Goal: Task Accomplishment & Management: Complete application form

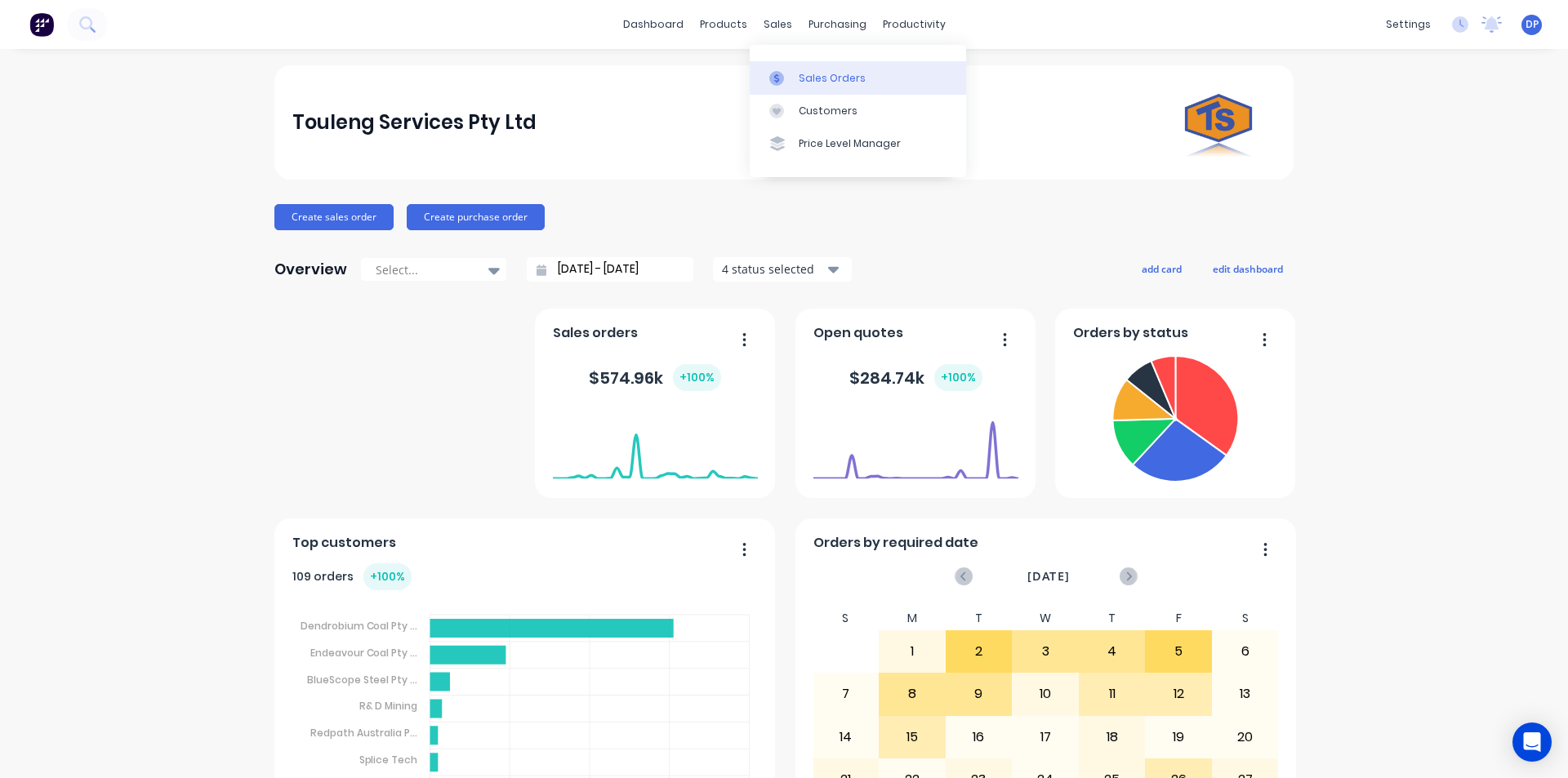
click at [812, 79] on div "Sales Orders" at bounding box center [832, 79] width 67 height 15
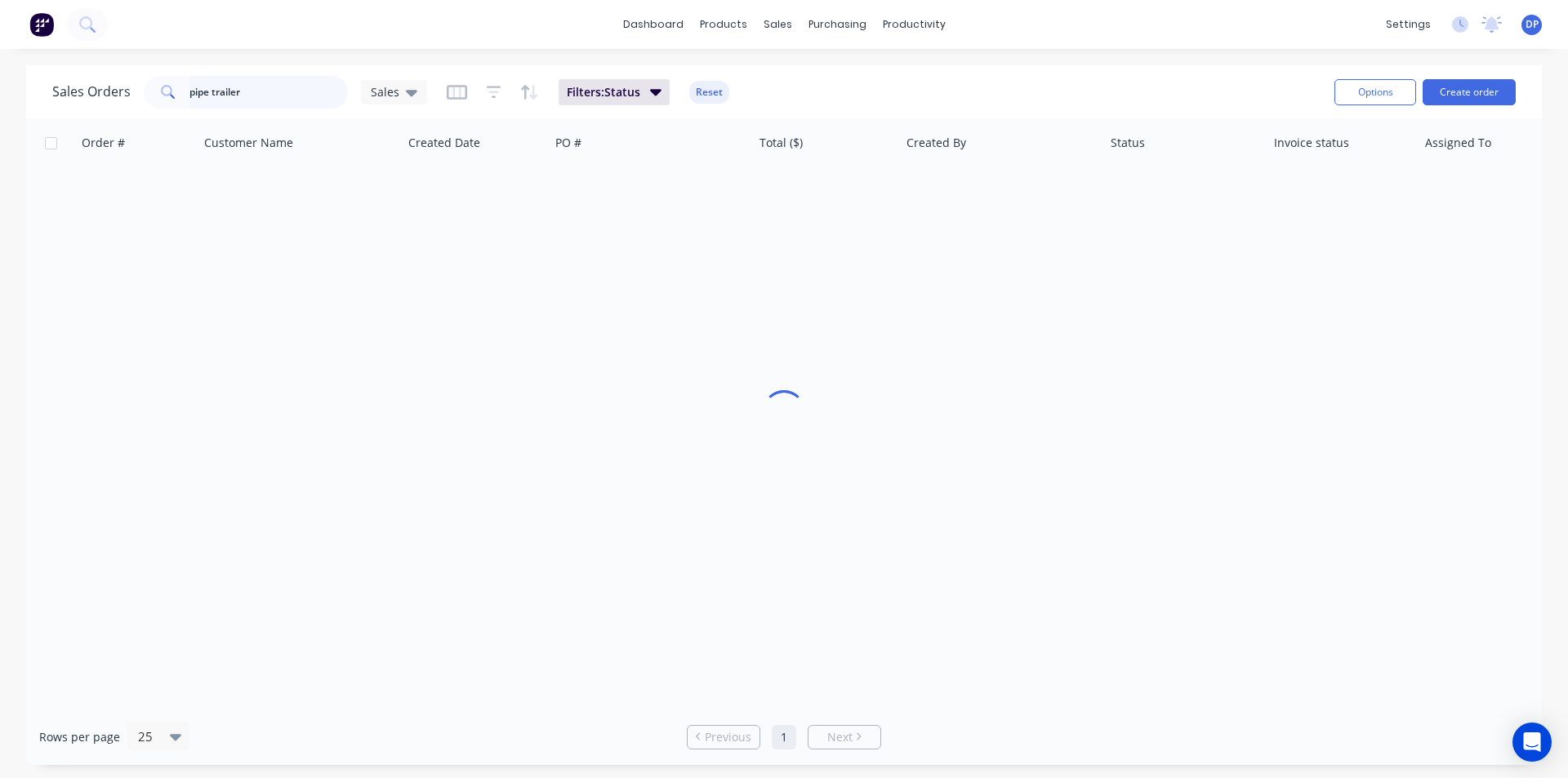
drag, startPoint x: 284, startPoint y: 95, endPoint x: 51, endPoint y: 98, distance: 233.0
click at [51, 98] on div "Sales Orders pipe trailer Sales Filters: Status Reset Options Create order" at bounding box center [783, 92] width 1516 height 53
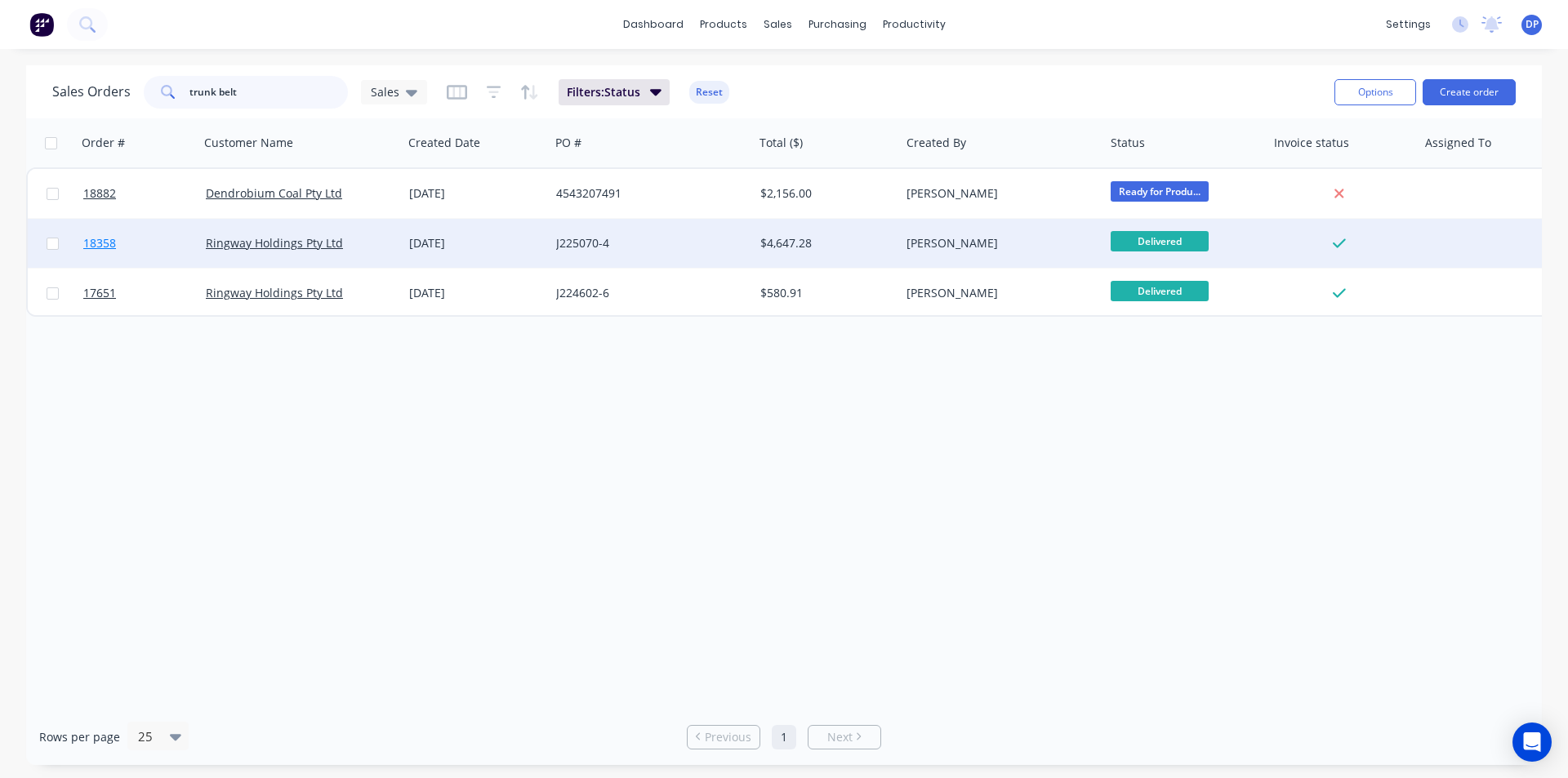
type input "trunk belt"
click at [94, 238] on span "18358" at bounding box center [99, 243] width 32 height 17
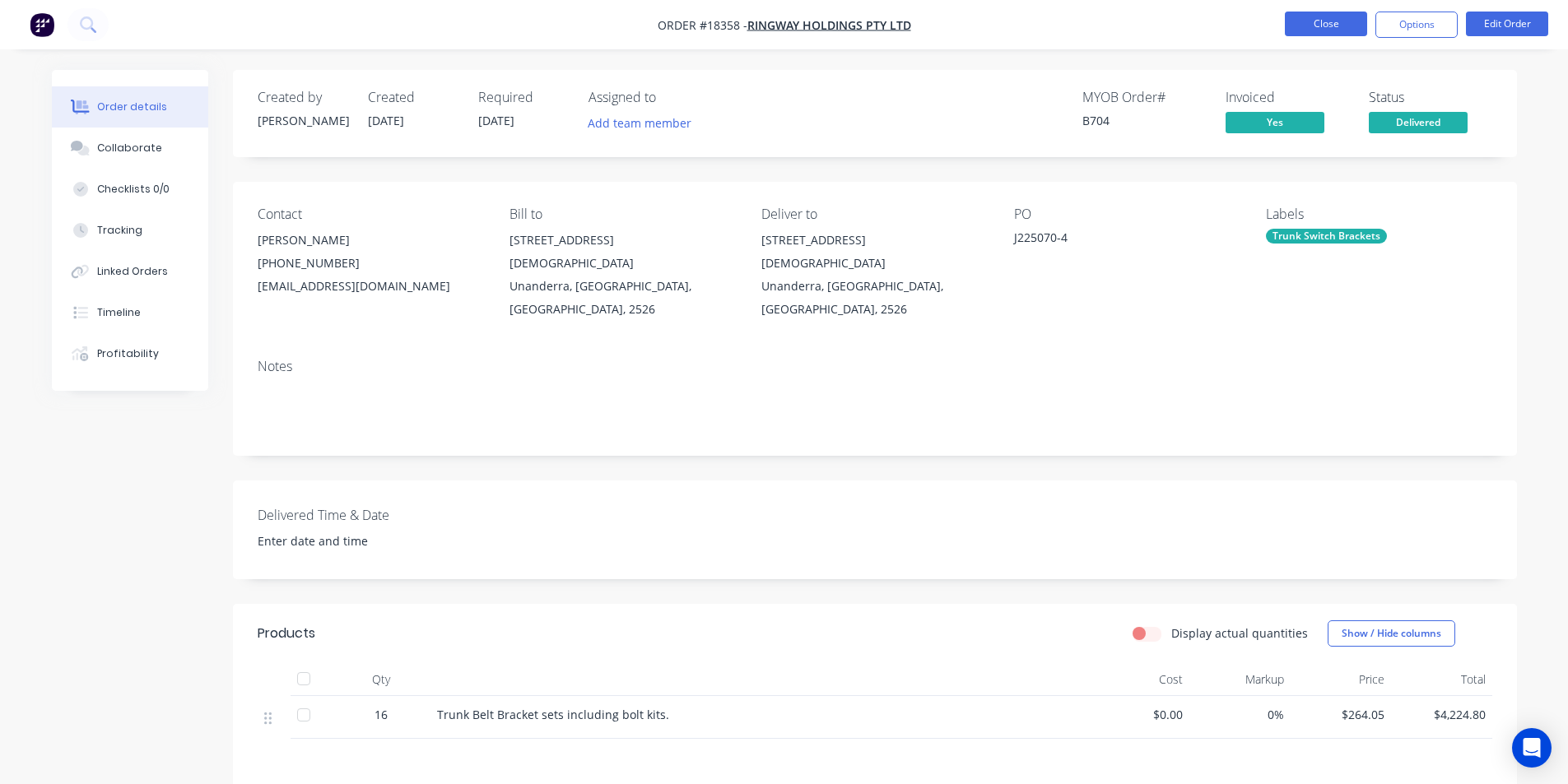
click at [1344, 26] on button "Close" at bounding box center [1326, 23] width 82 height 24
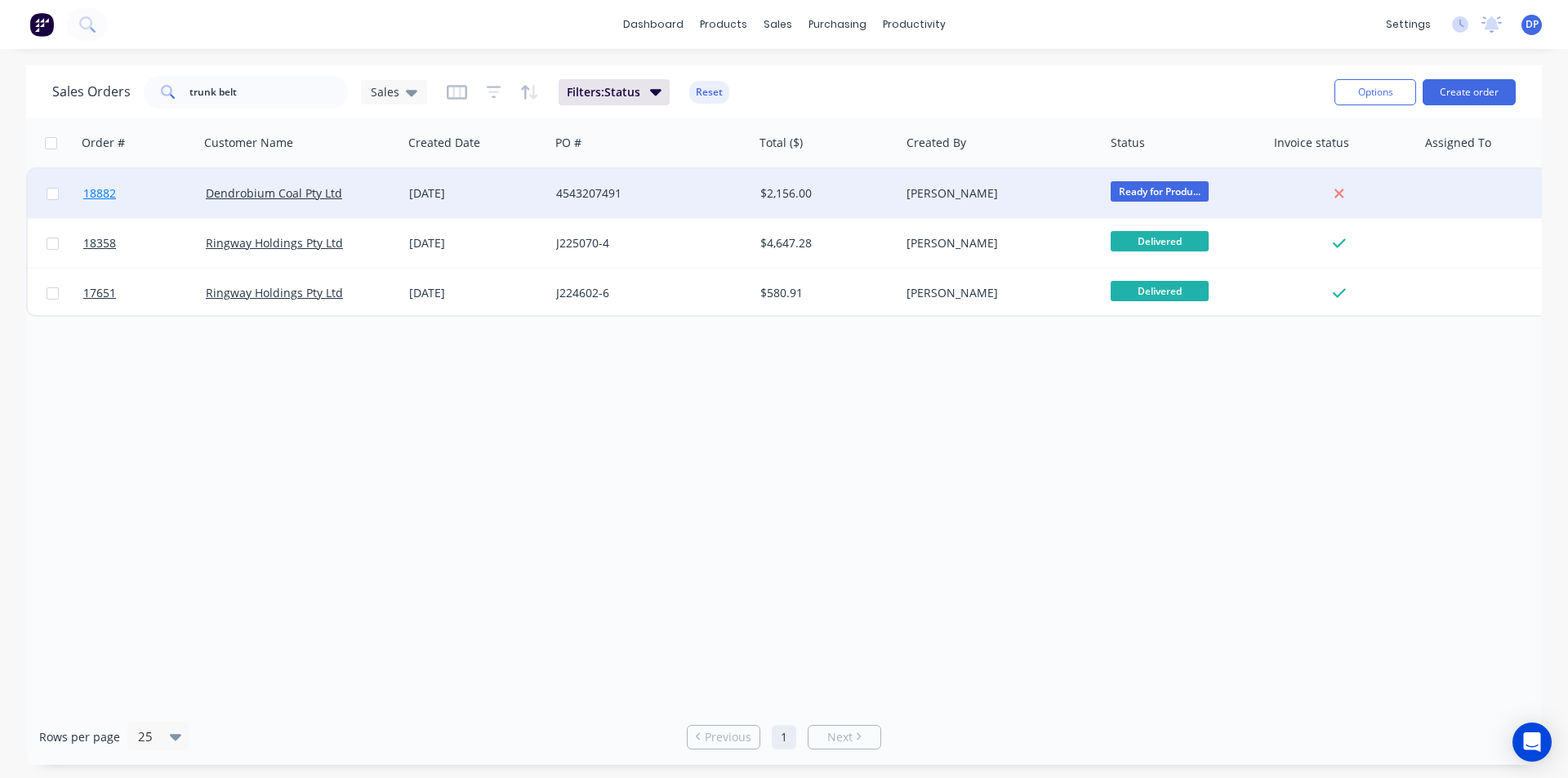
click at [91, 191] on span "18882" at bounding box center [99, 193] width 32 height 17
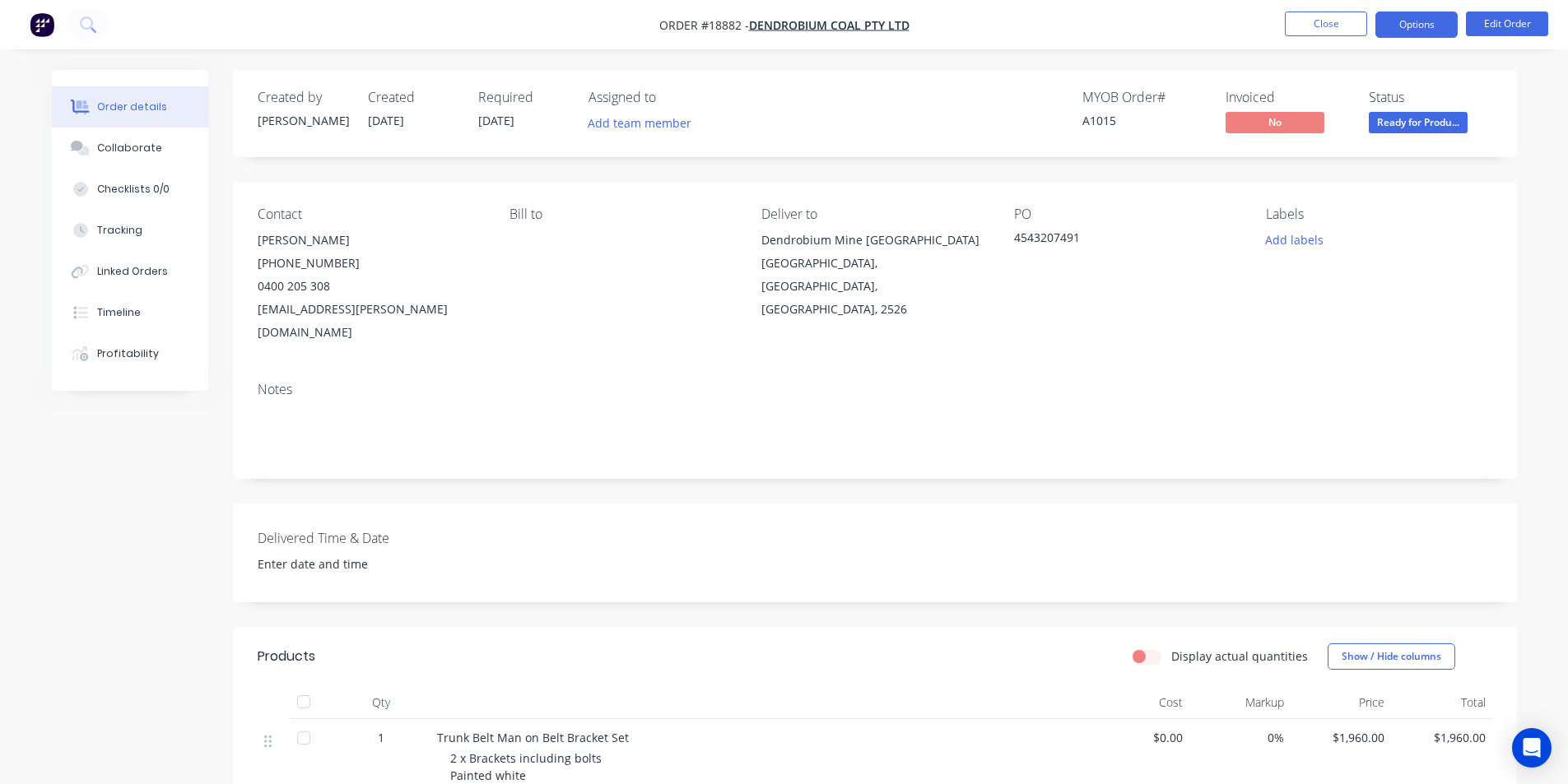
click at [1432, 27] on button "Options" at bounding box center [1416, 24] width 82 height 26
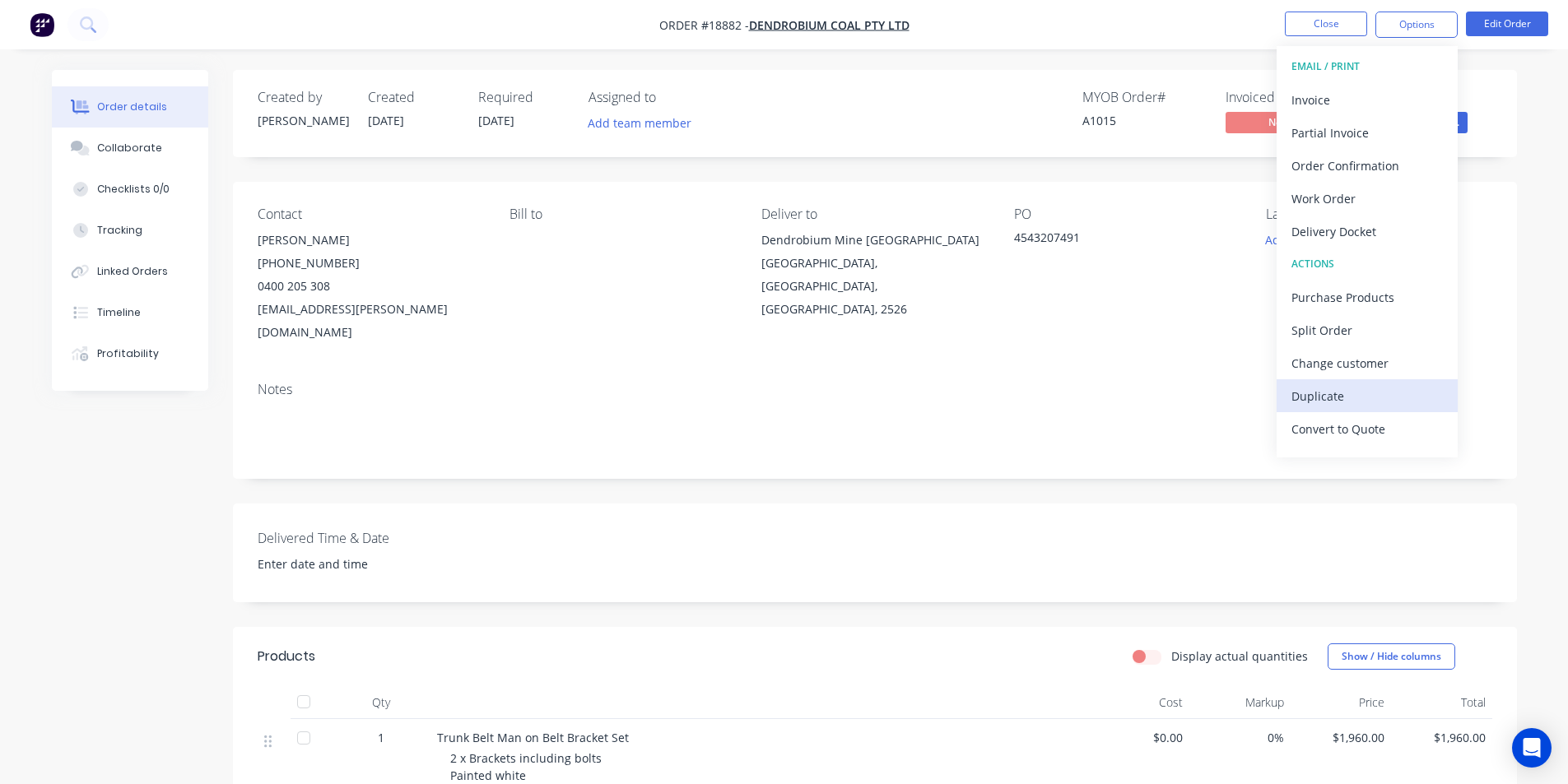
click at [1374, 398] on div "Duplicate" at bounding box center [1367, 396] width 152 height 24
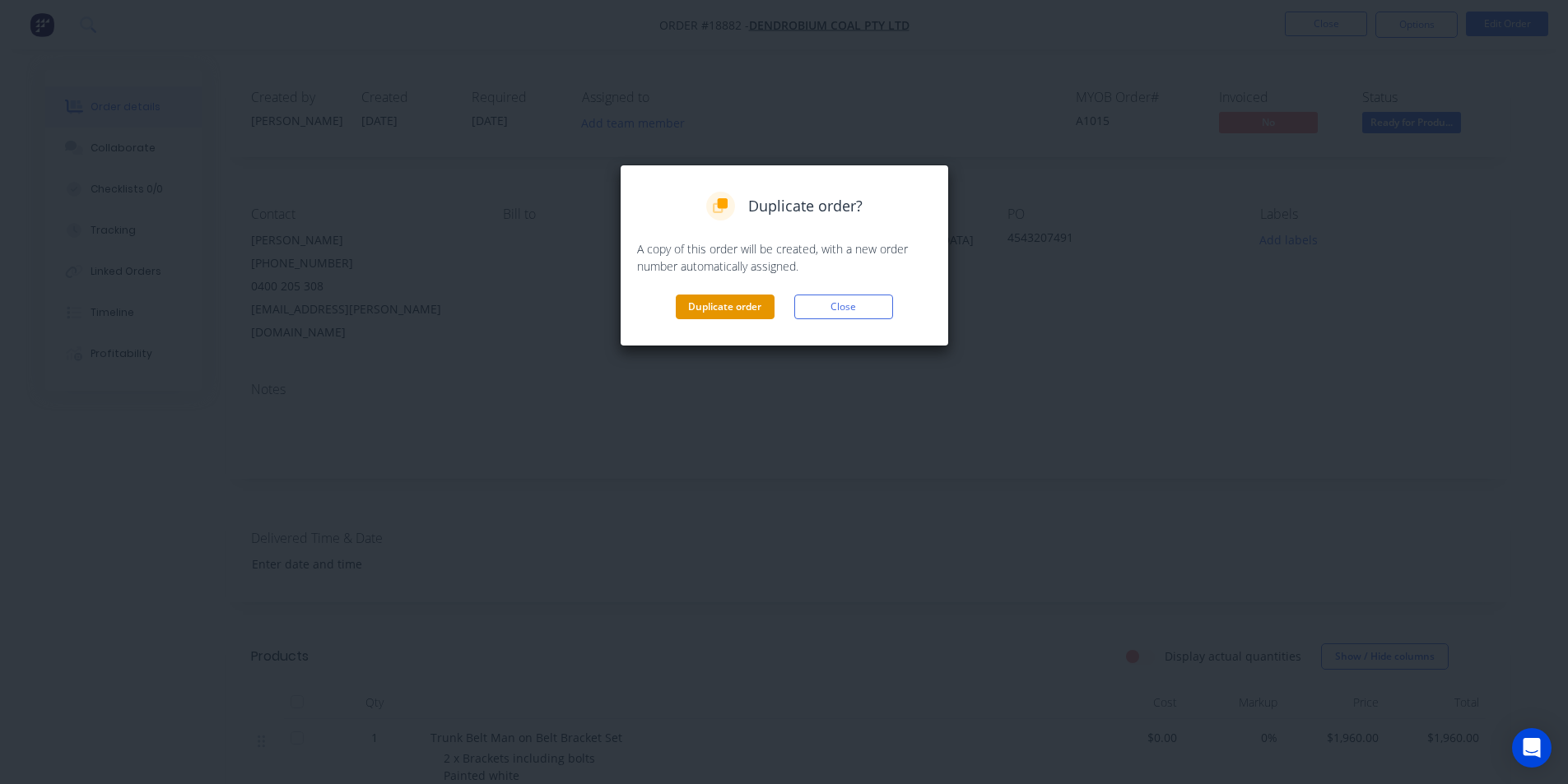
click at [752, 302] on button "Duplicate order" at bounding box center [725, 306] width 99 height 24
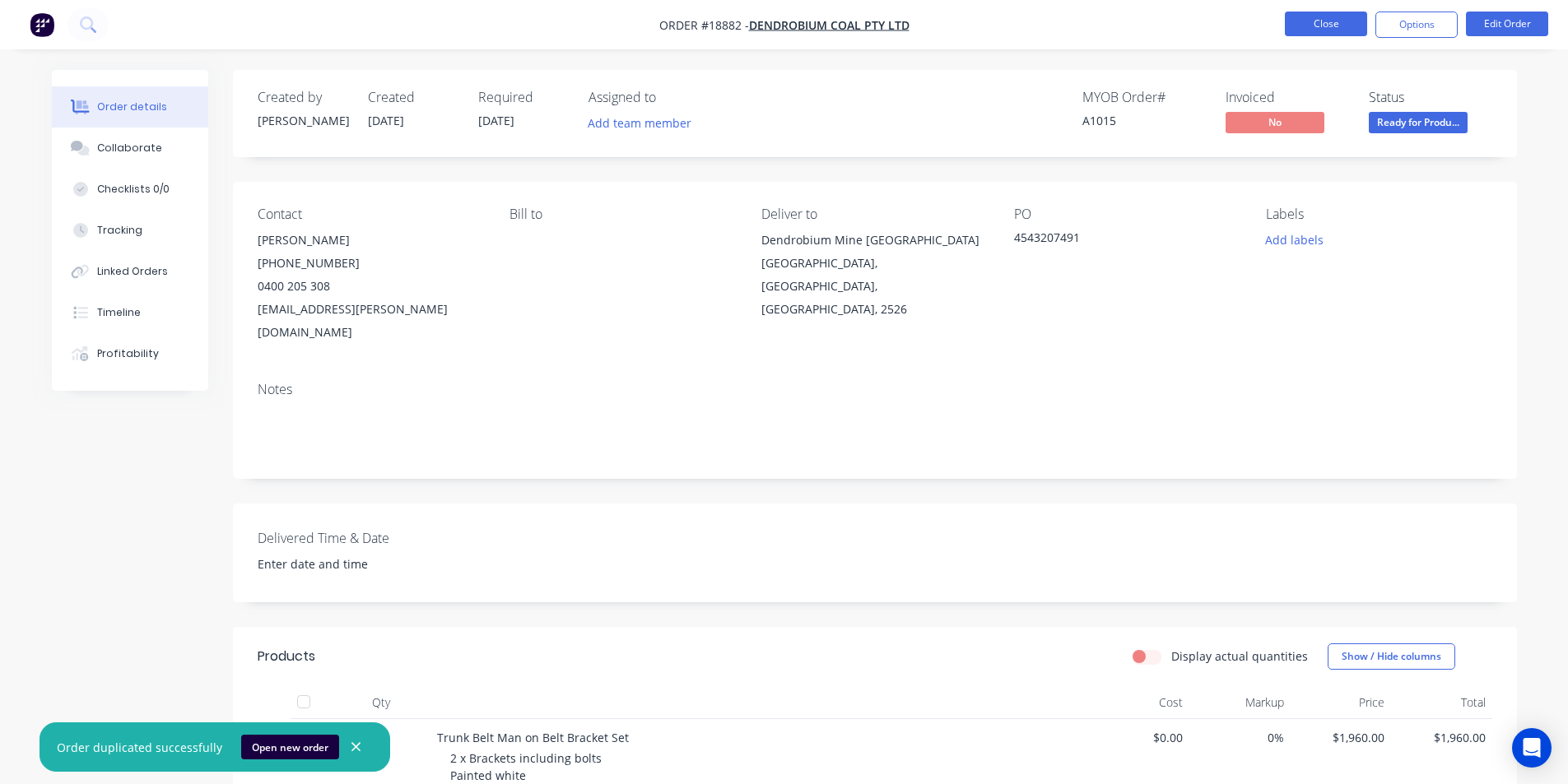
click at [1321, 13] on button "Close" at bounding box center [1326, 23] width 82 height 24
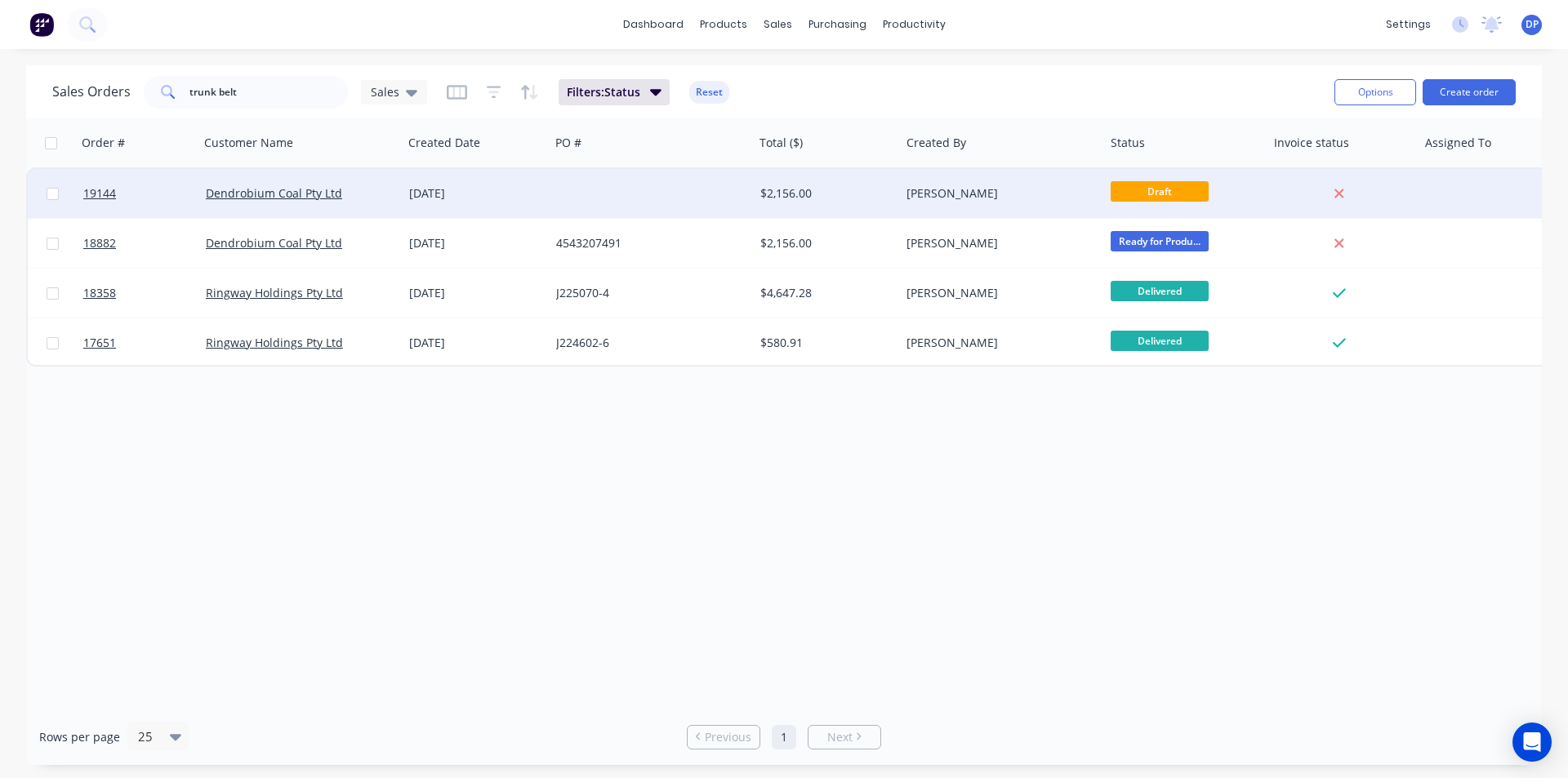
click at [79, 196] on div at bounding box center [137, 193] width 122 height 49
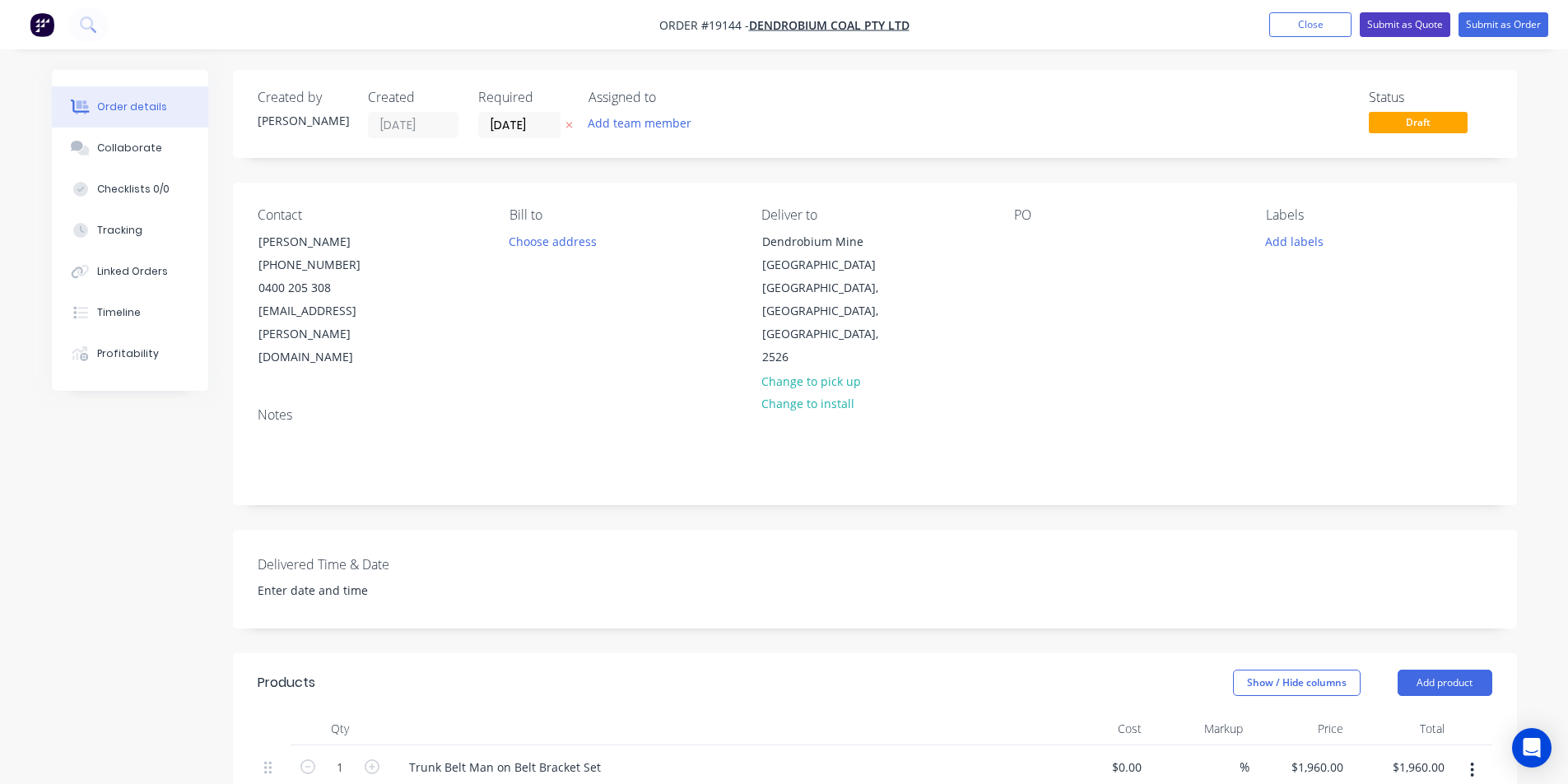
click at [1422, 21] on button "Submit as Quote" at bounding box center [1405, 24] width 90 height 24
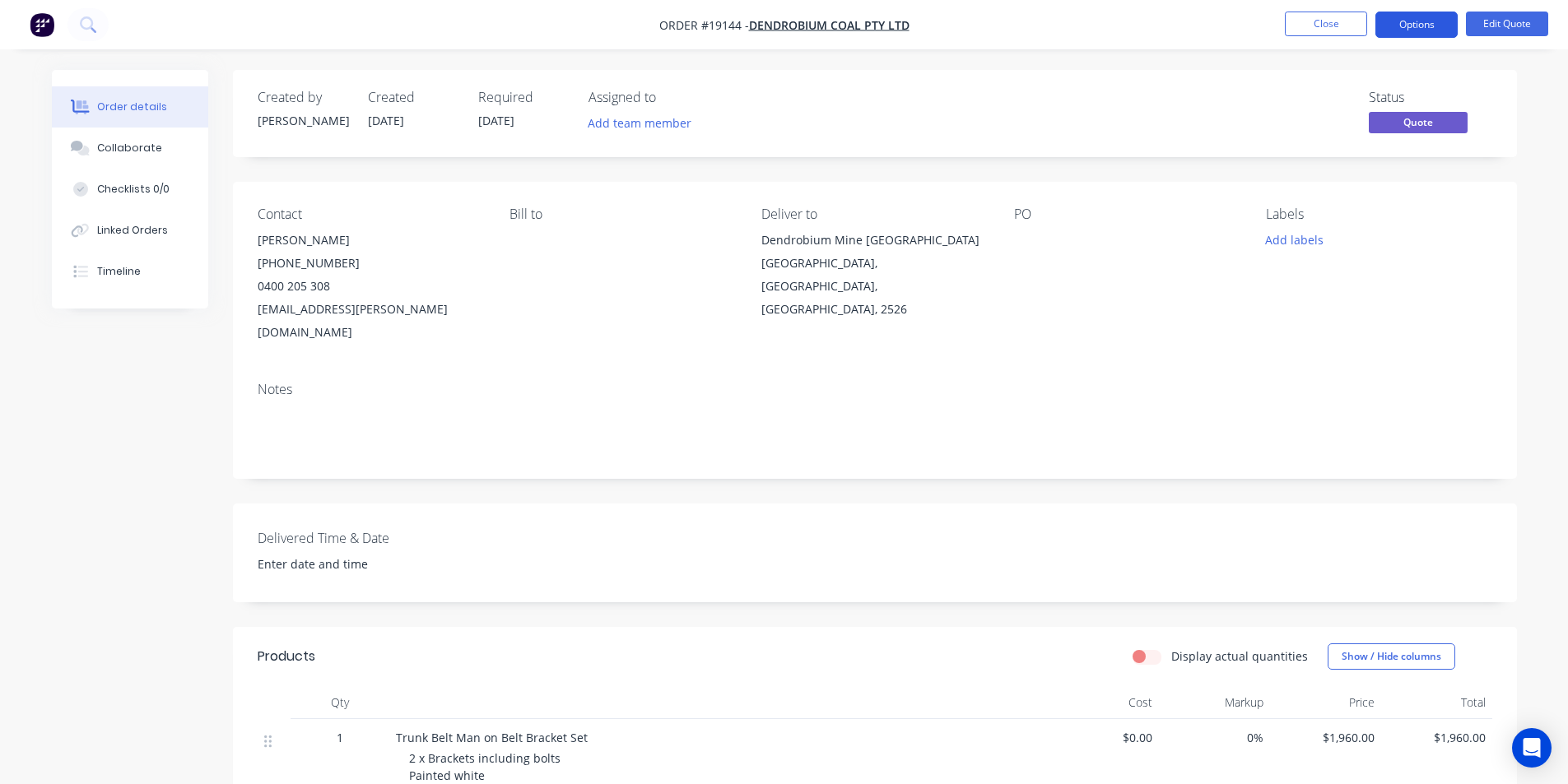
click at [1414, 36] on button "Options" at bounding box center [1416, 24] width 82 height 26
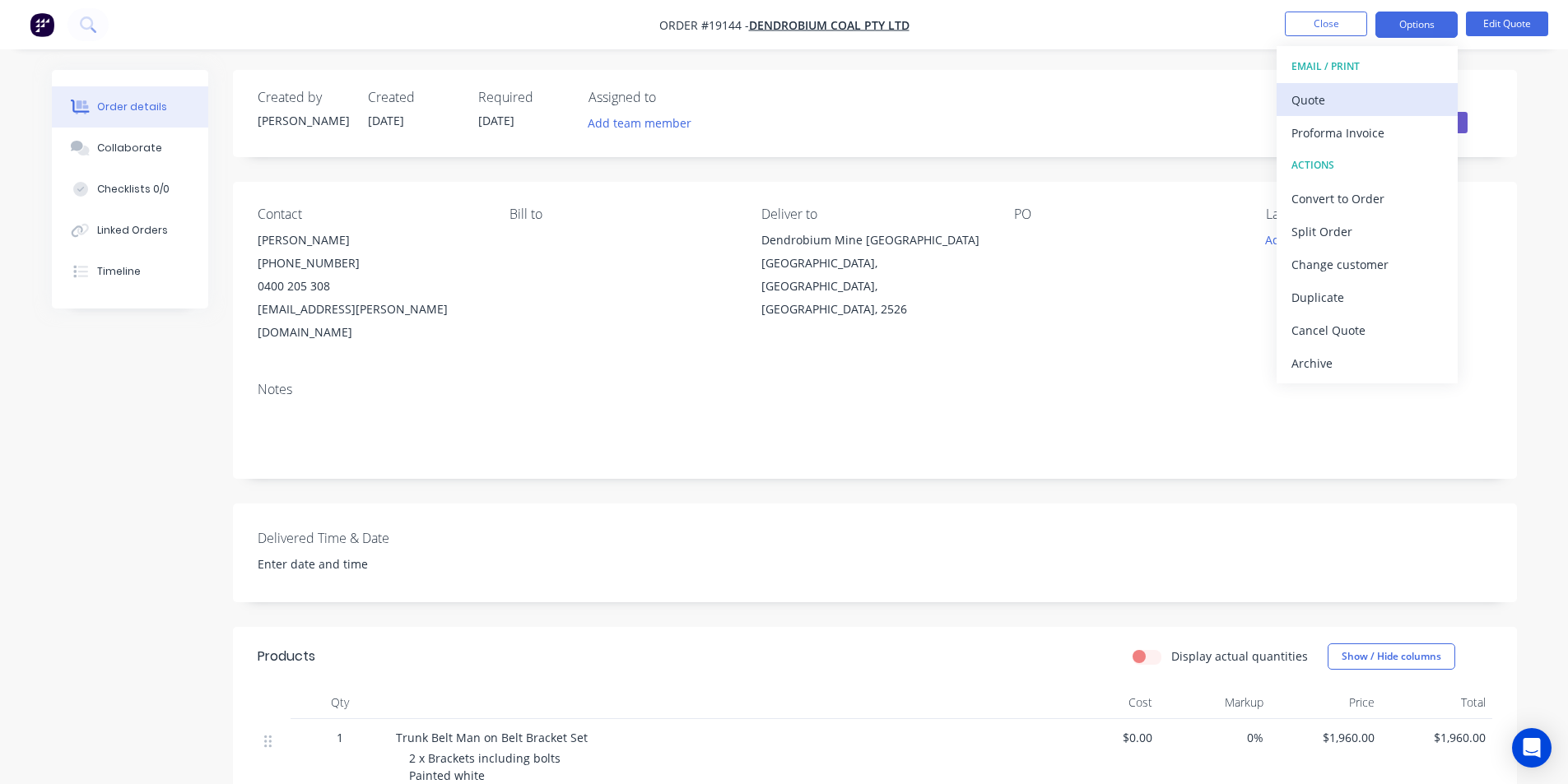
click at [1395, 85] on button "Quote" at bounding box center [1367, 99] width 181 height 33
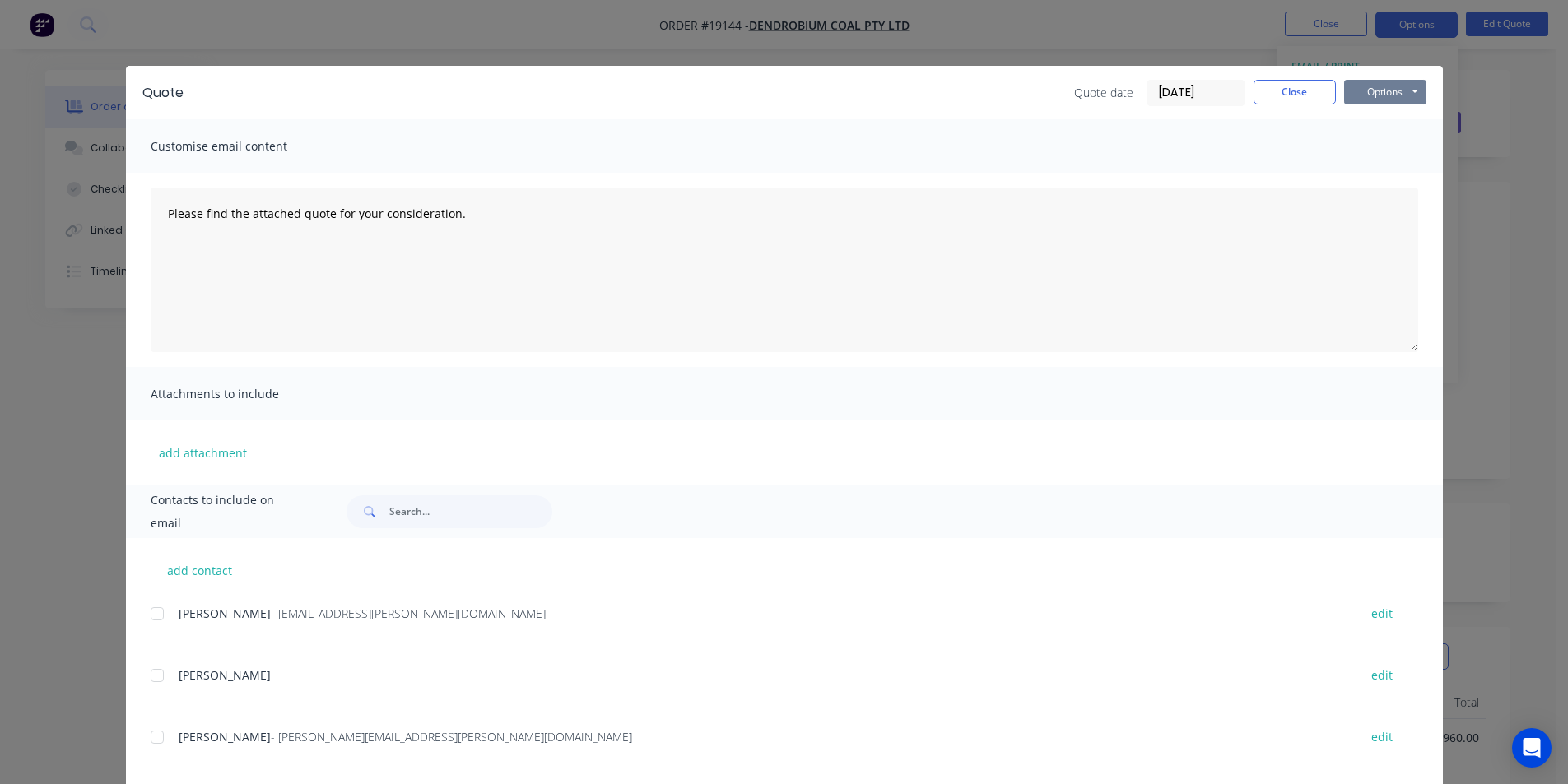
click at [1401, 89] on button "Options" at bounding box center [1385, 91] width 82 height 24
click at [1401, 148] on button "Print" at bounding box center [1397, 148] width 105 height 27
click at [1294, 90] on button "Close" at bounding box center [1294, 91] width 82 height 24
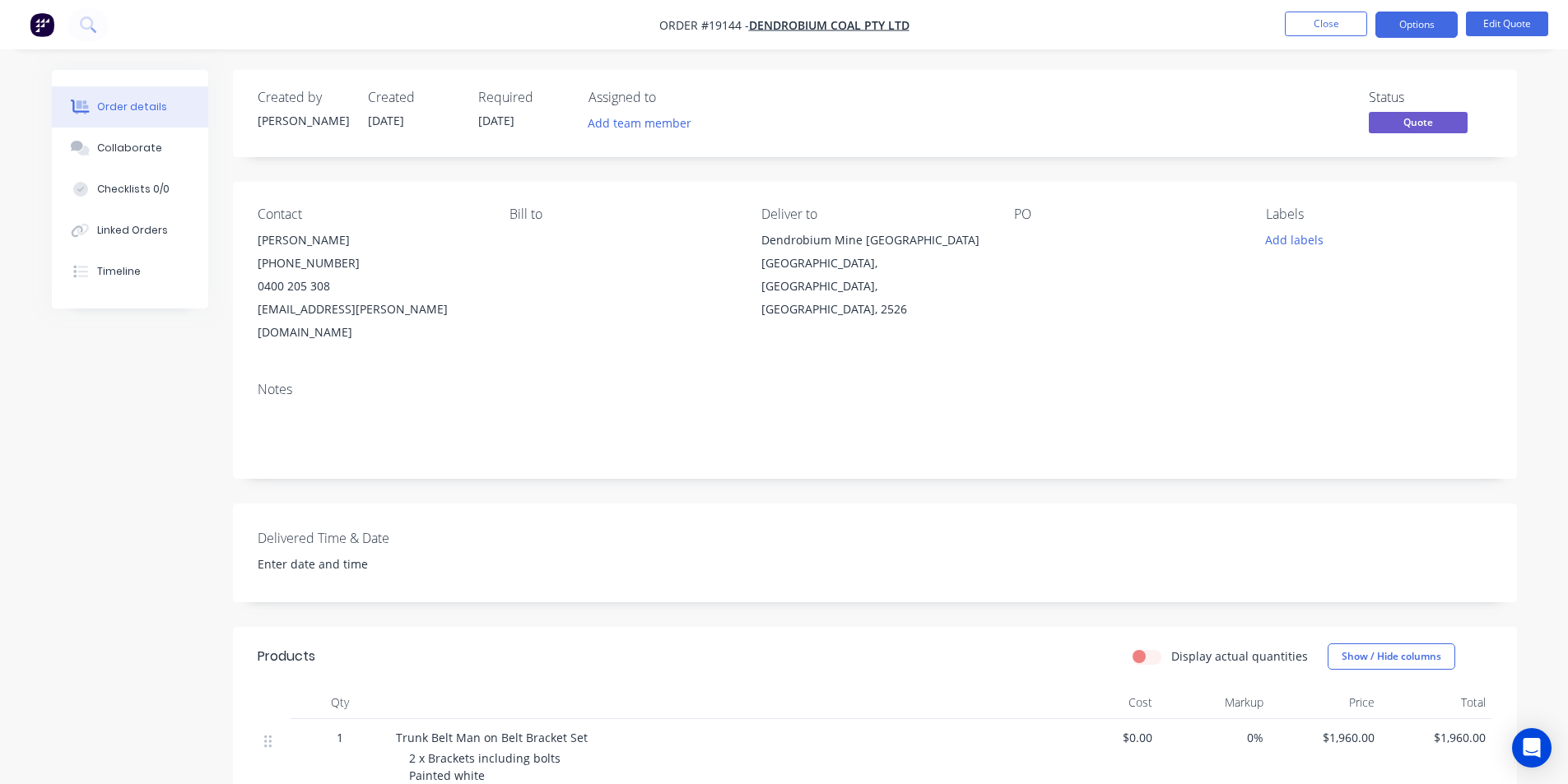
click at [43, 23] on img "button" at bounding box center [41, 24] width 24 height 24
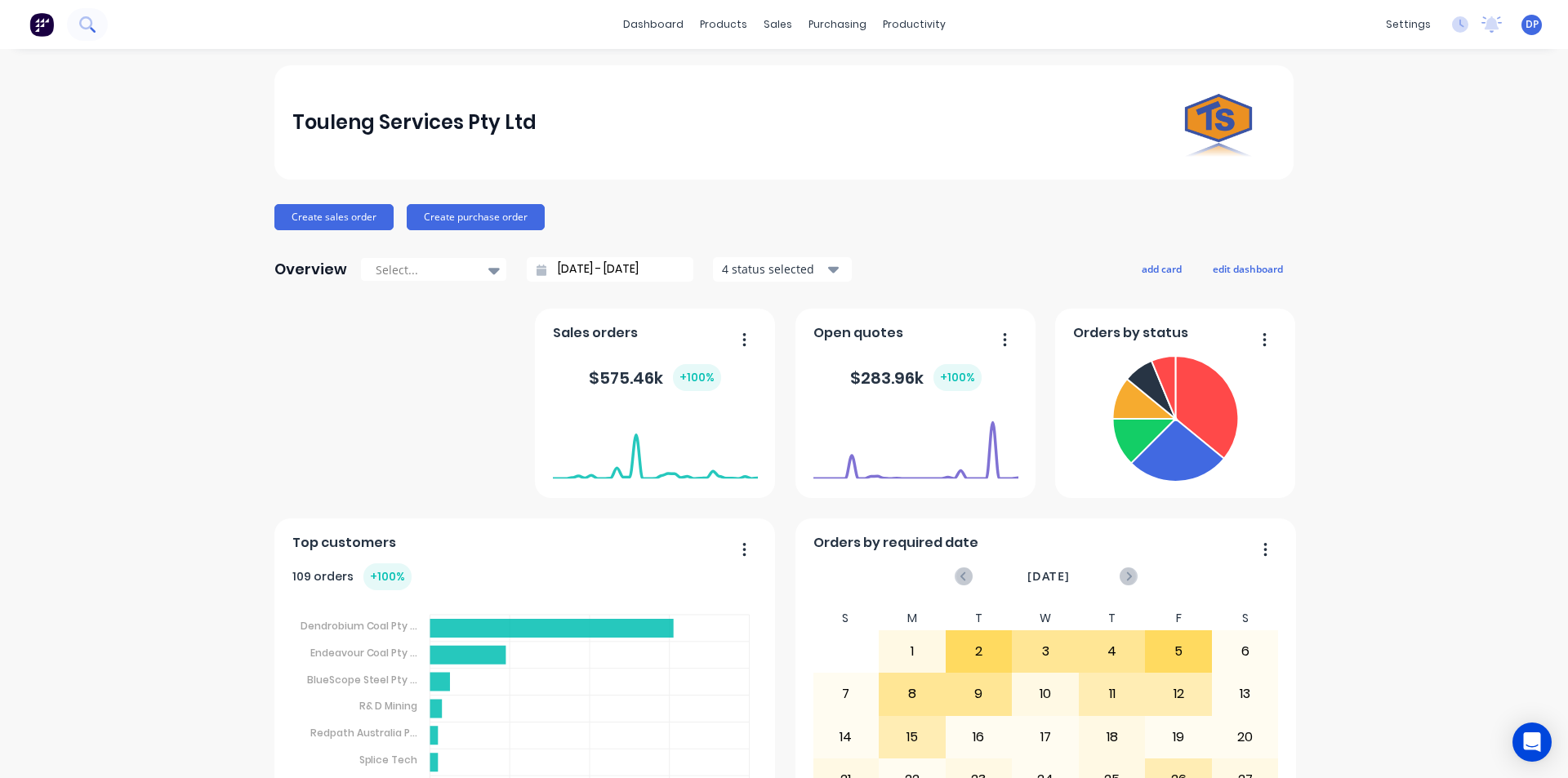
click at [92, 22] on icon at bounding box center [86, 24] width 16 height 16
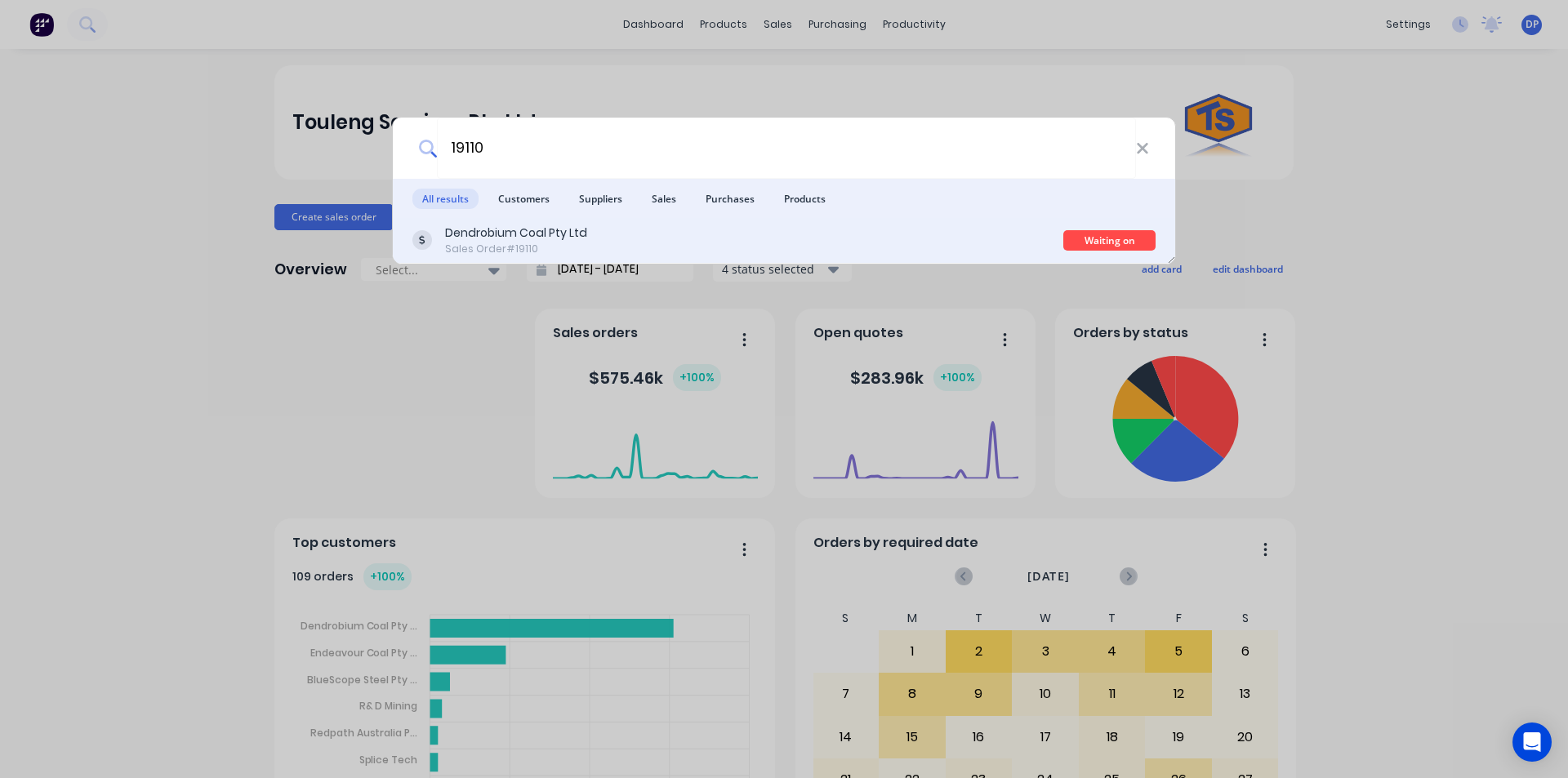
type input "19110"
click at [550, 227] on div "Dendrobium Coal Pty Ltd" at bounding box center [516, 232] width 142 height 17
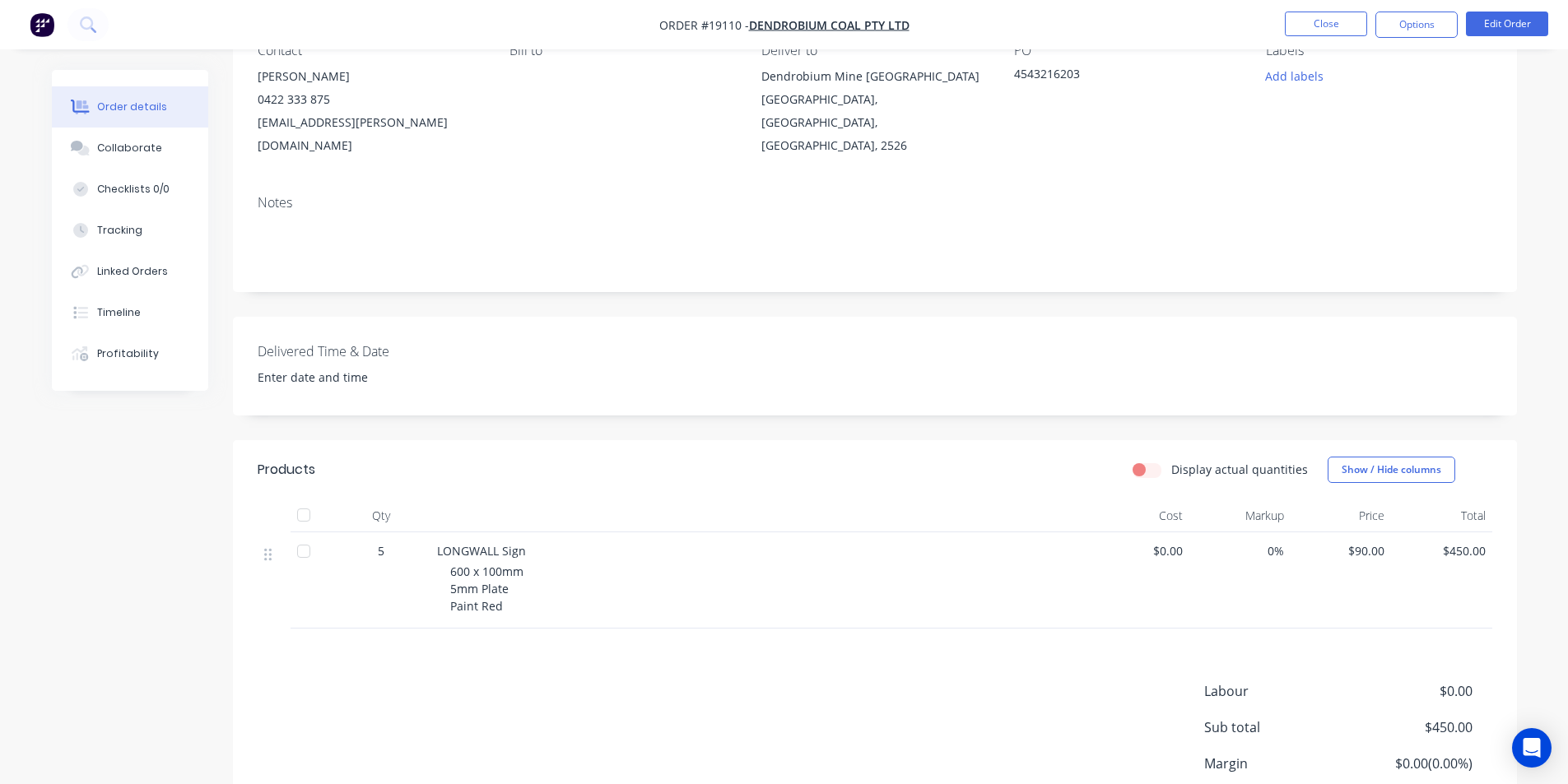
scroll to position [165, 0]
click at [101, 152] on div "Collaborate" at bounding box center [130, 148] width 65 height 15
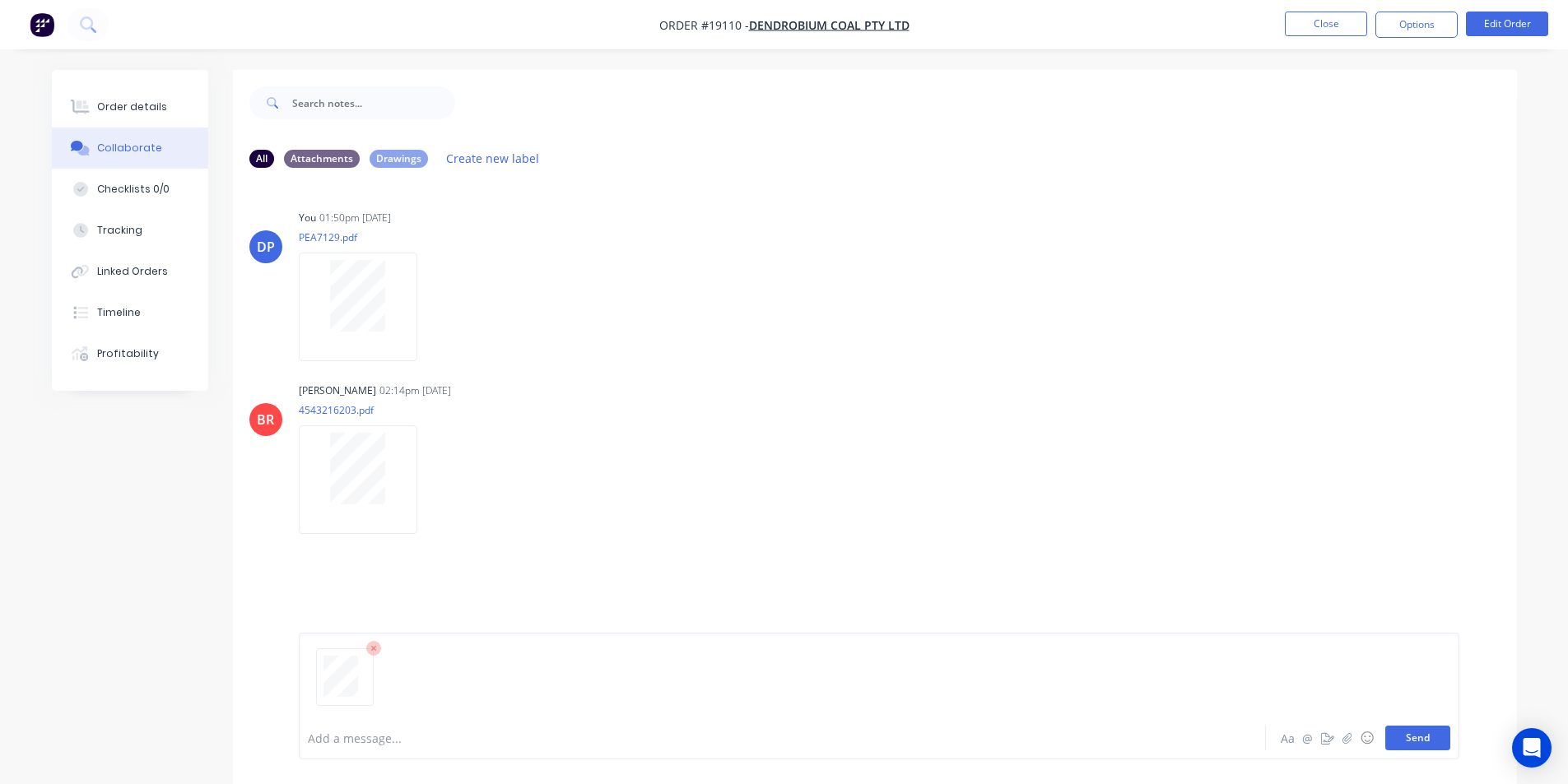
click at [1417, 729] on button "Send" at bounding box center [1418, 737] width 65 height 24
click at [135, 102] on div "Order details" at bounding box center [132, 107] width 70 height 15
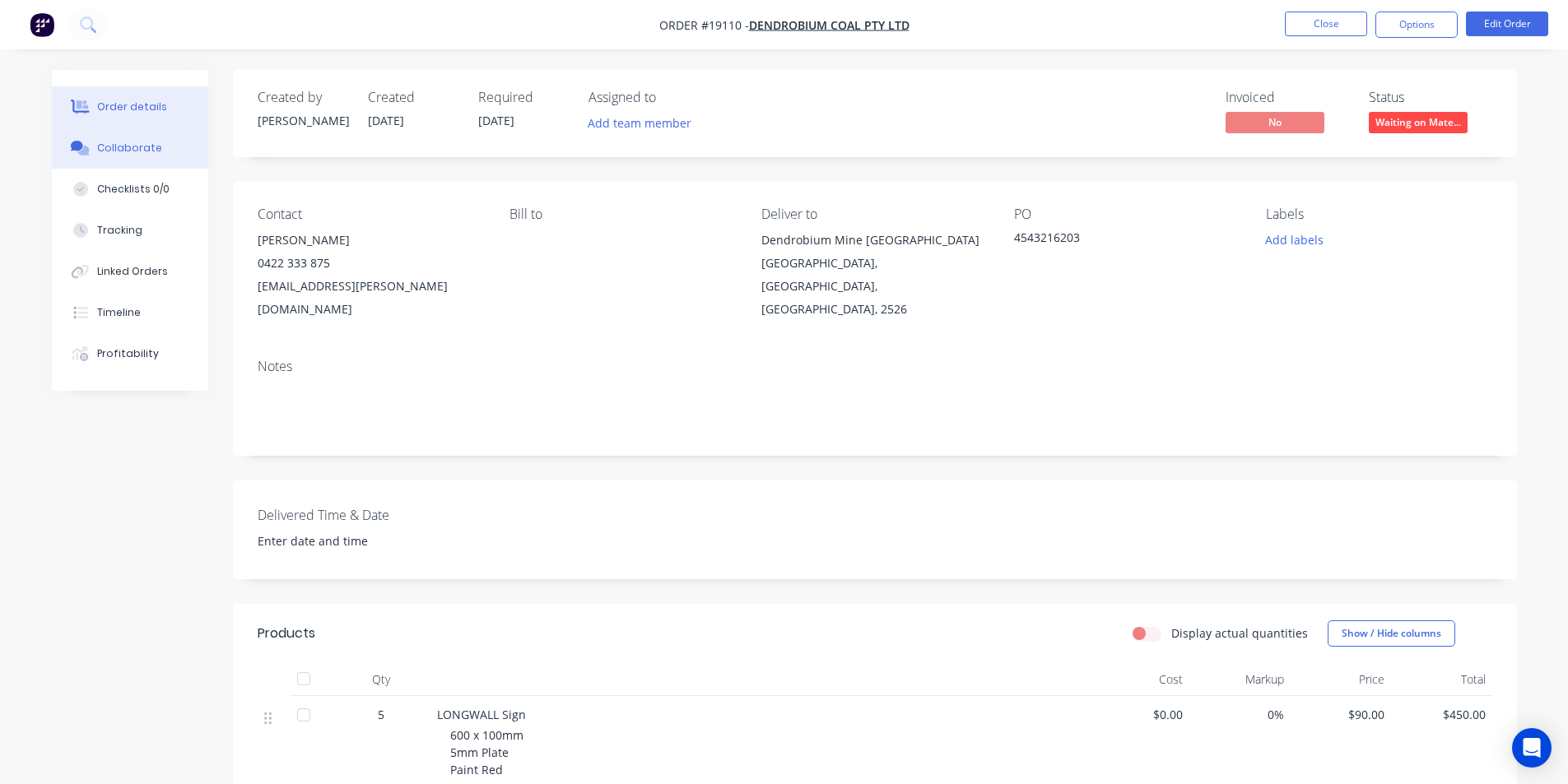
click at [118, 137] on button "Collaborate" at bounding box center [130, 147] width 157 height 41
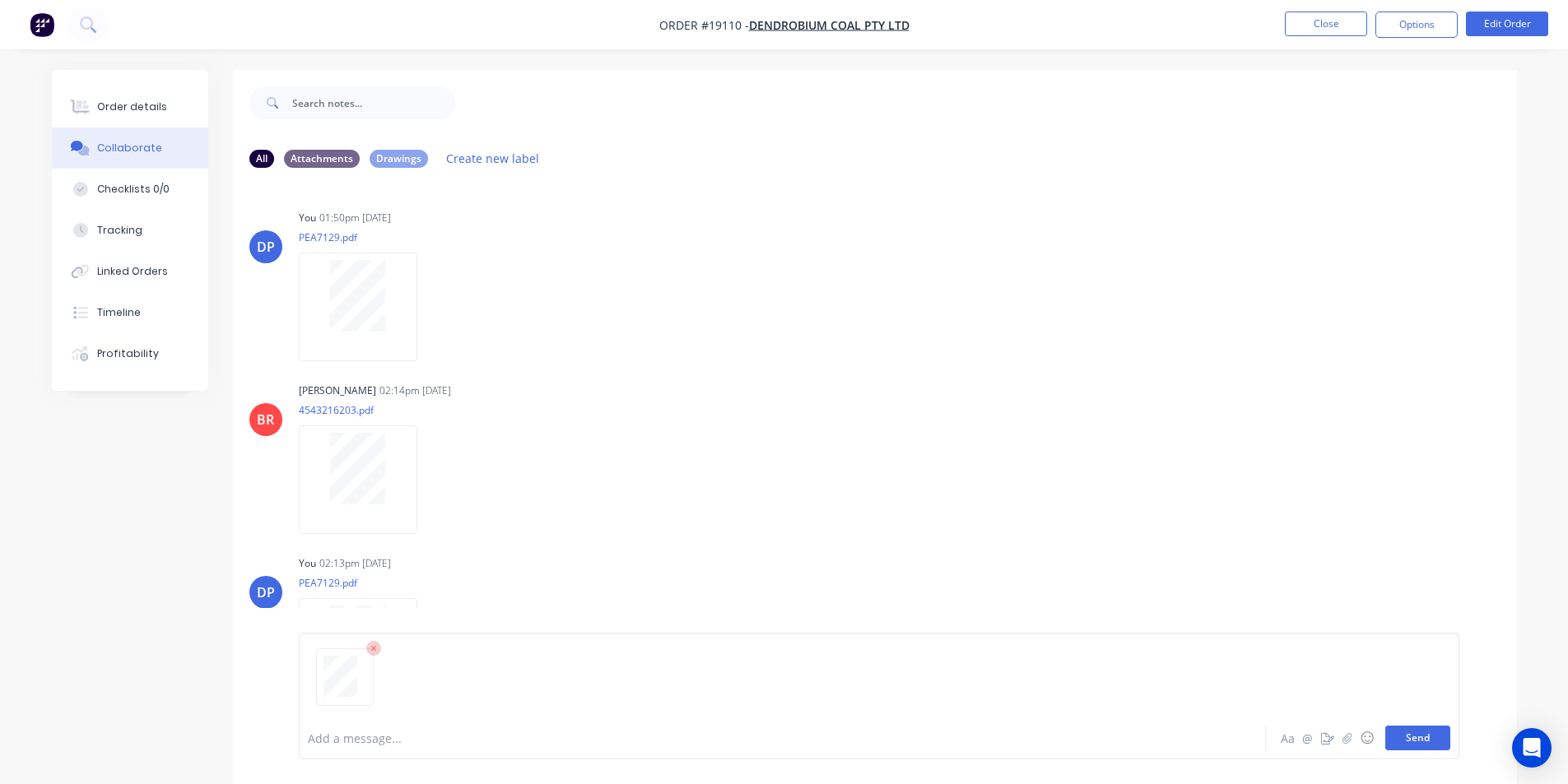
click at [1418, 736] on button "Send" at bounding box center [1418, 737] width 65 height 24
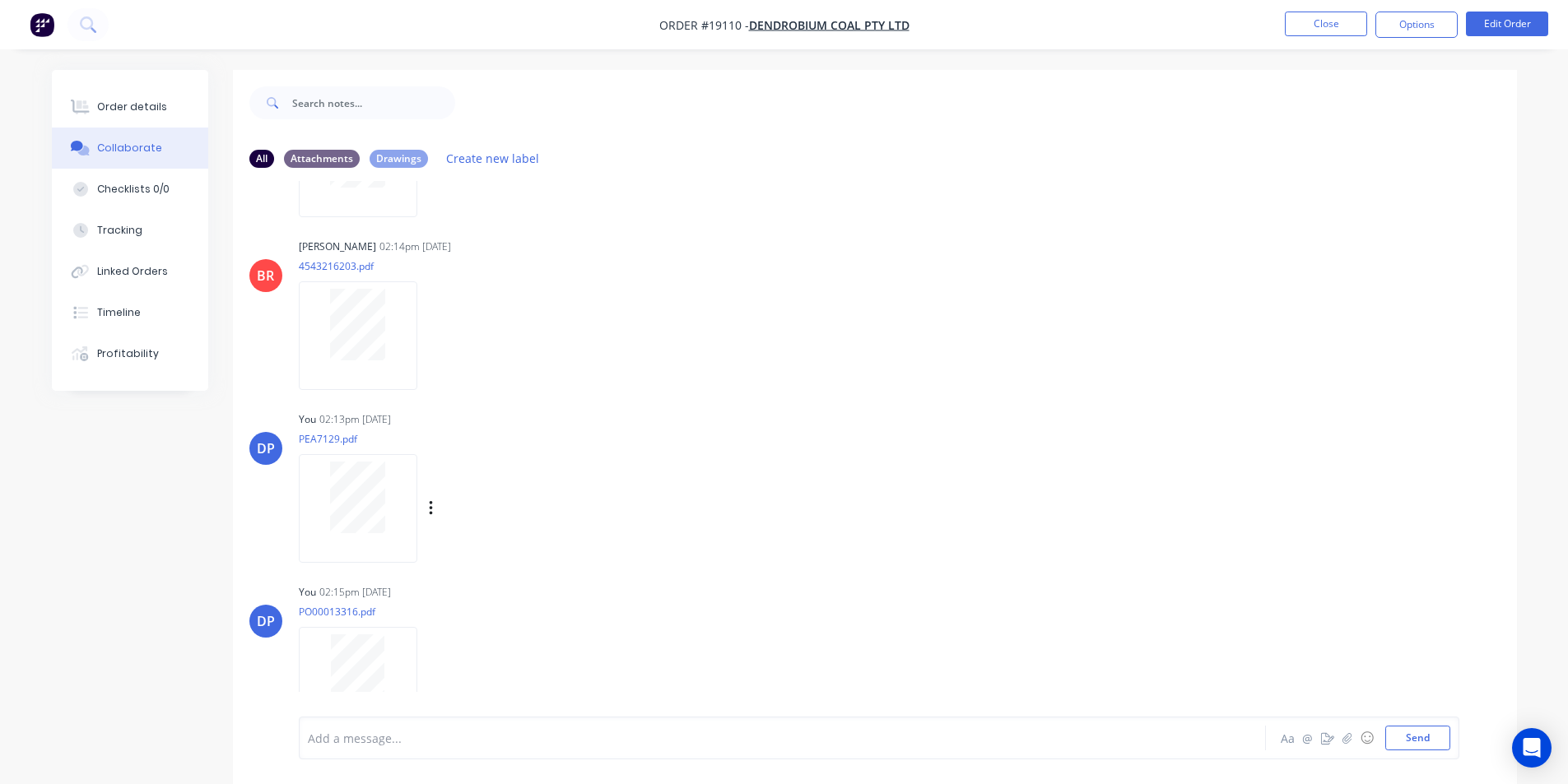
scroll to position [171, 0]
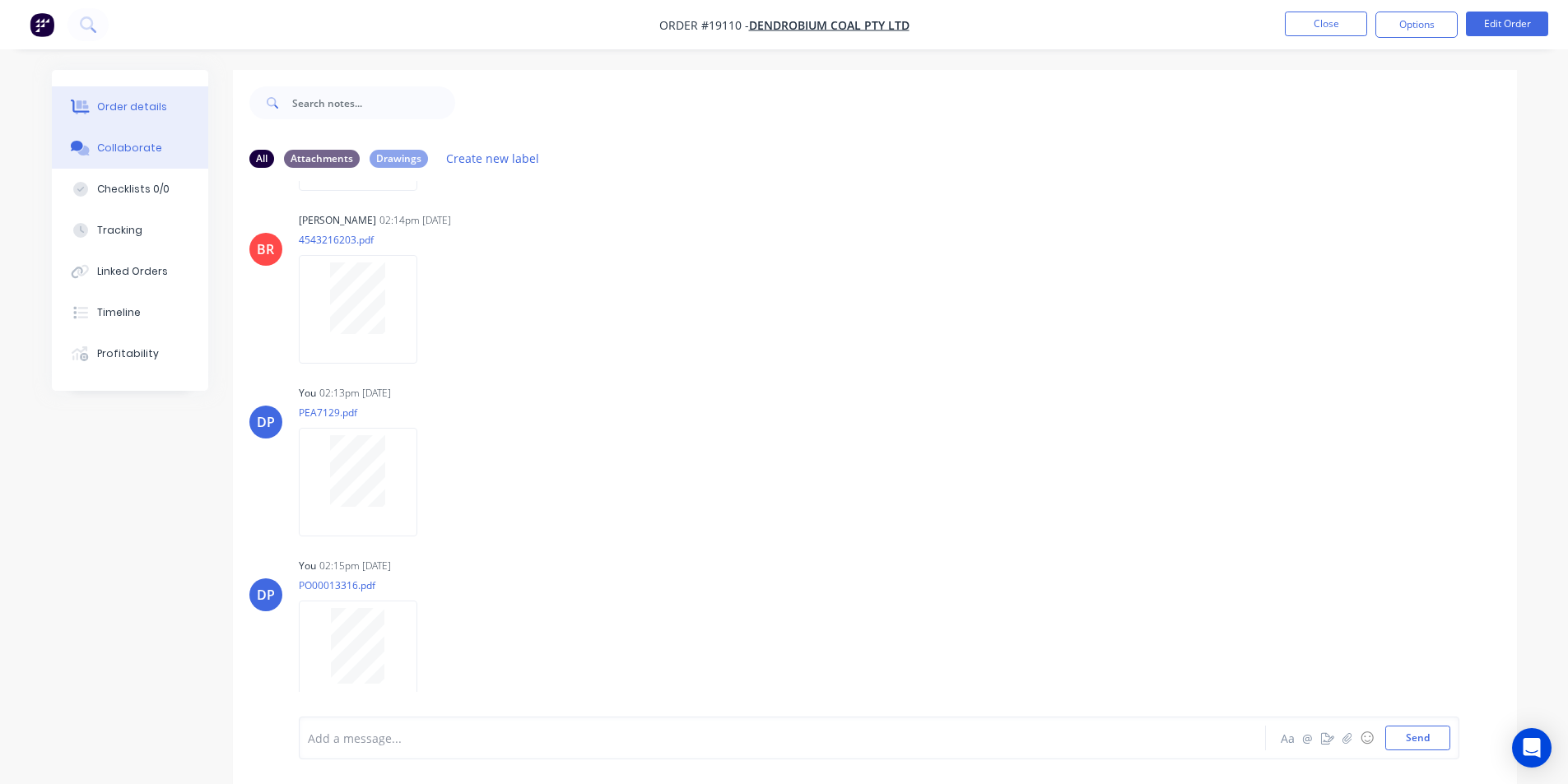
click at [121, 106] on div "Order details" at bounding box center [132, 107] width 70 height 15
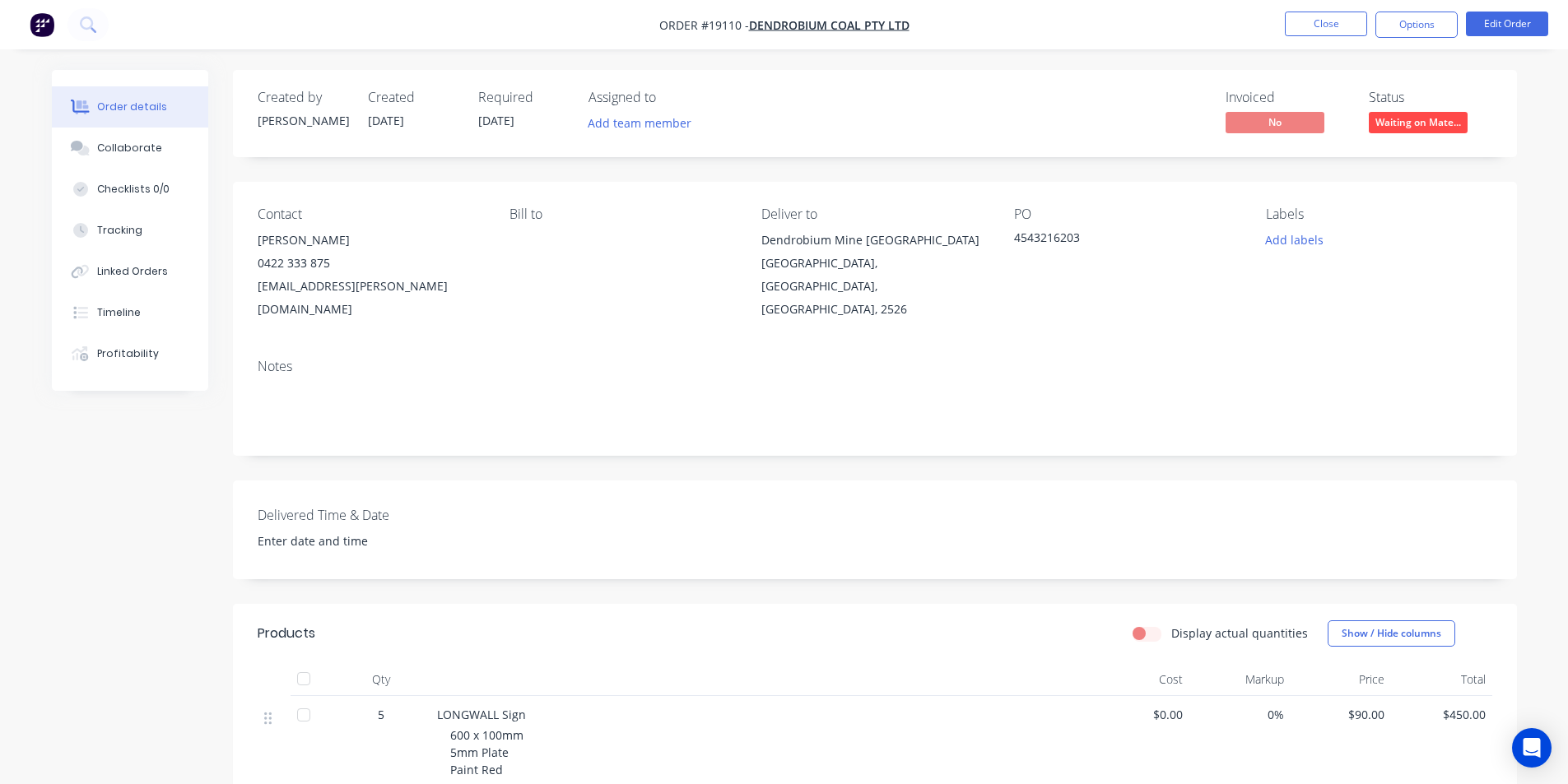
click at [32, 32] on img "button" at bounding box center [41, 24] width 24 height 24
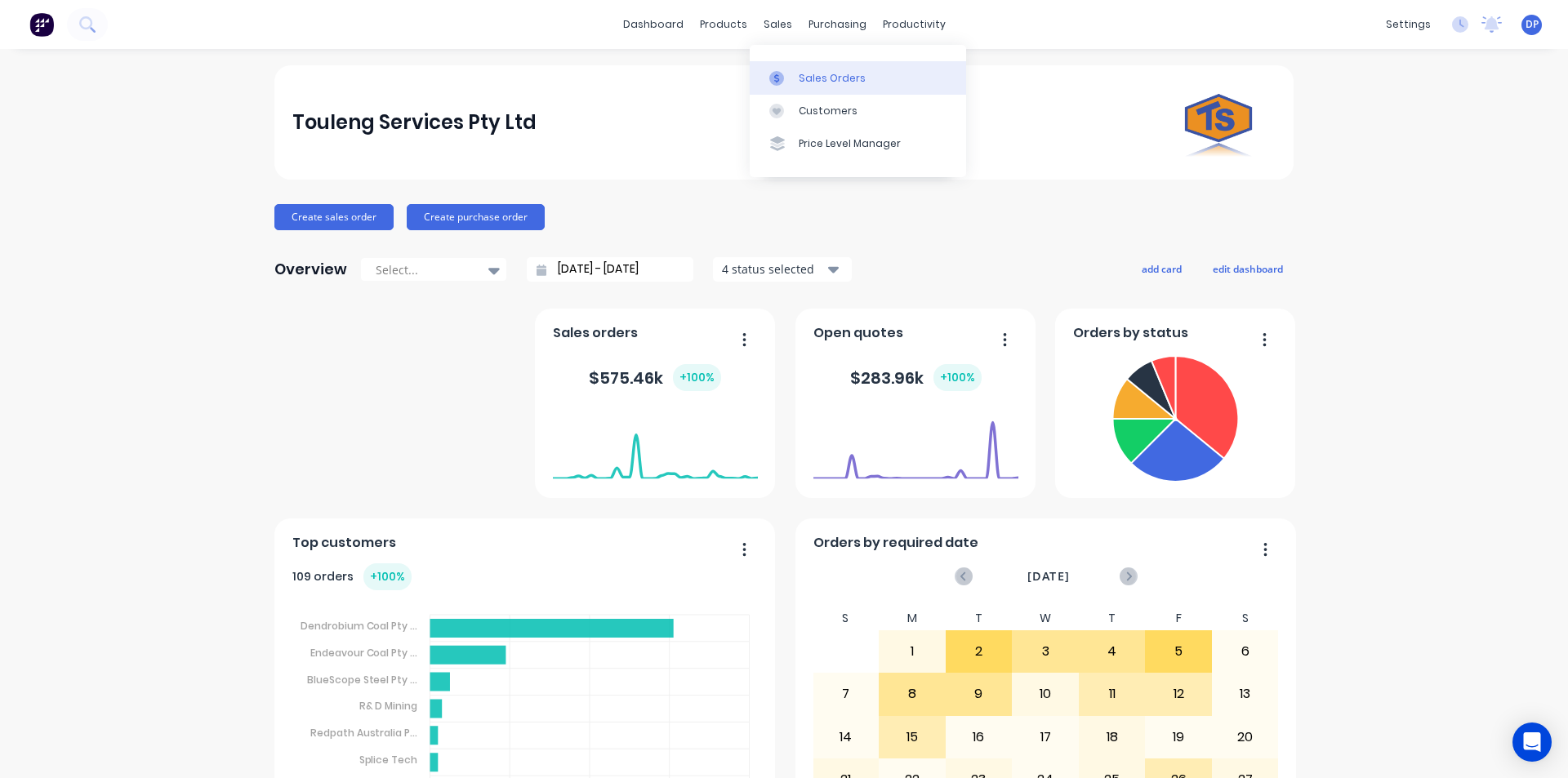
click at [795, 73] on link "Sales Orders" at bounding box center [858, 77] width 217 height 32
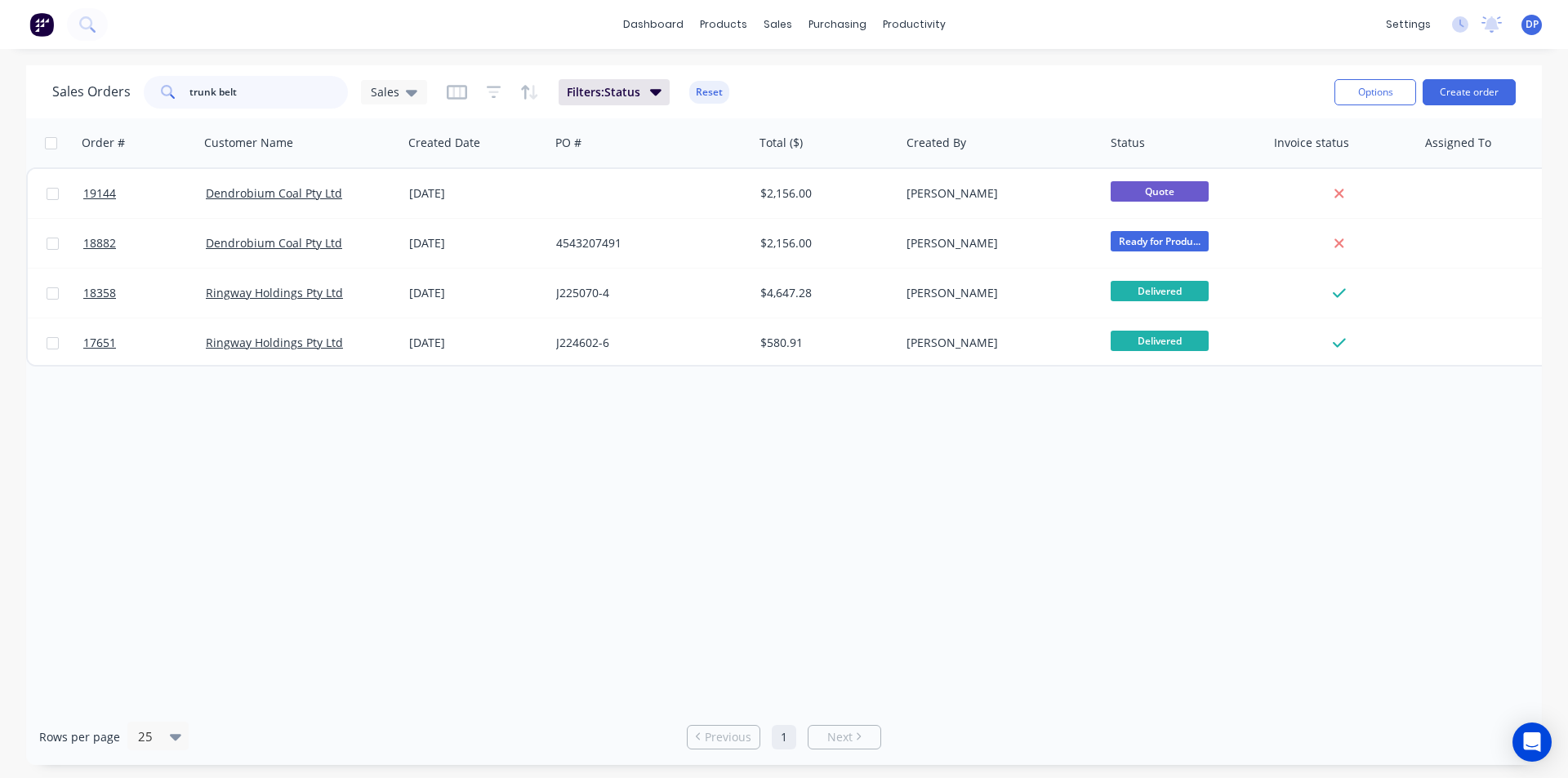
drag, startPoint x: 309, startPoint y: 108, endPoint x: 0, endPoint y: 118, distance: 309.2
click at [0, 118] on div "Sales Orders trunk belt Sales Filters: Status Reset Options Create order Order …" at bounding box center [784, 415] width 1568 height 700
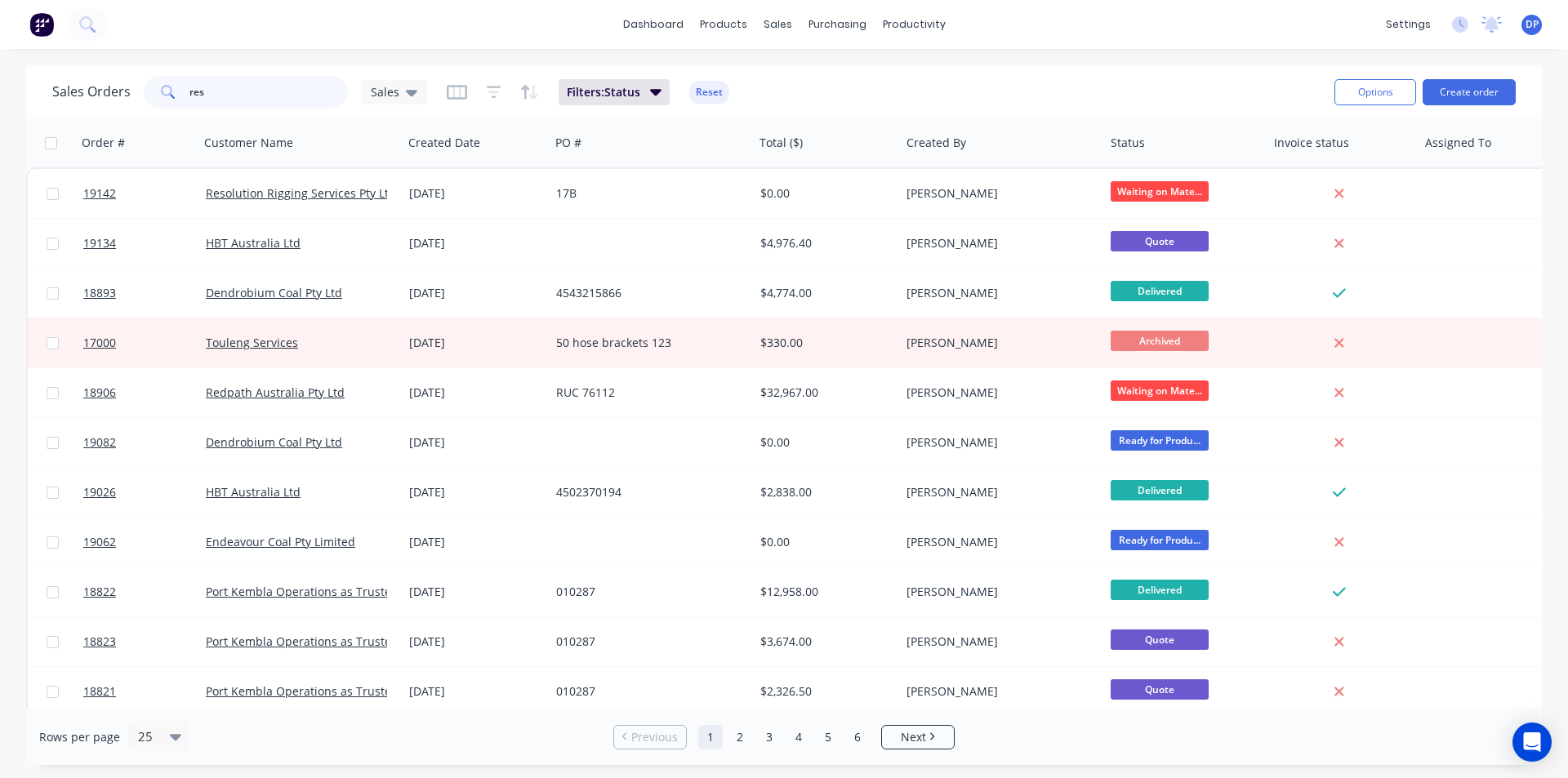
type input "res"
click at [45, 28] on img at bounding box center [41, 24] width 24 height 24
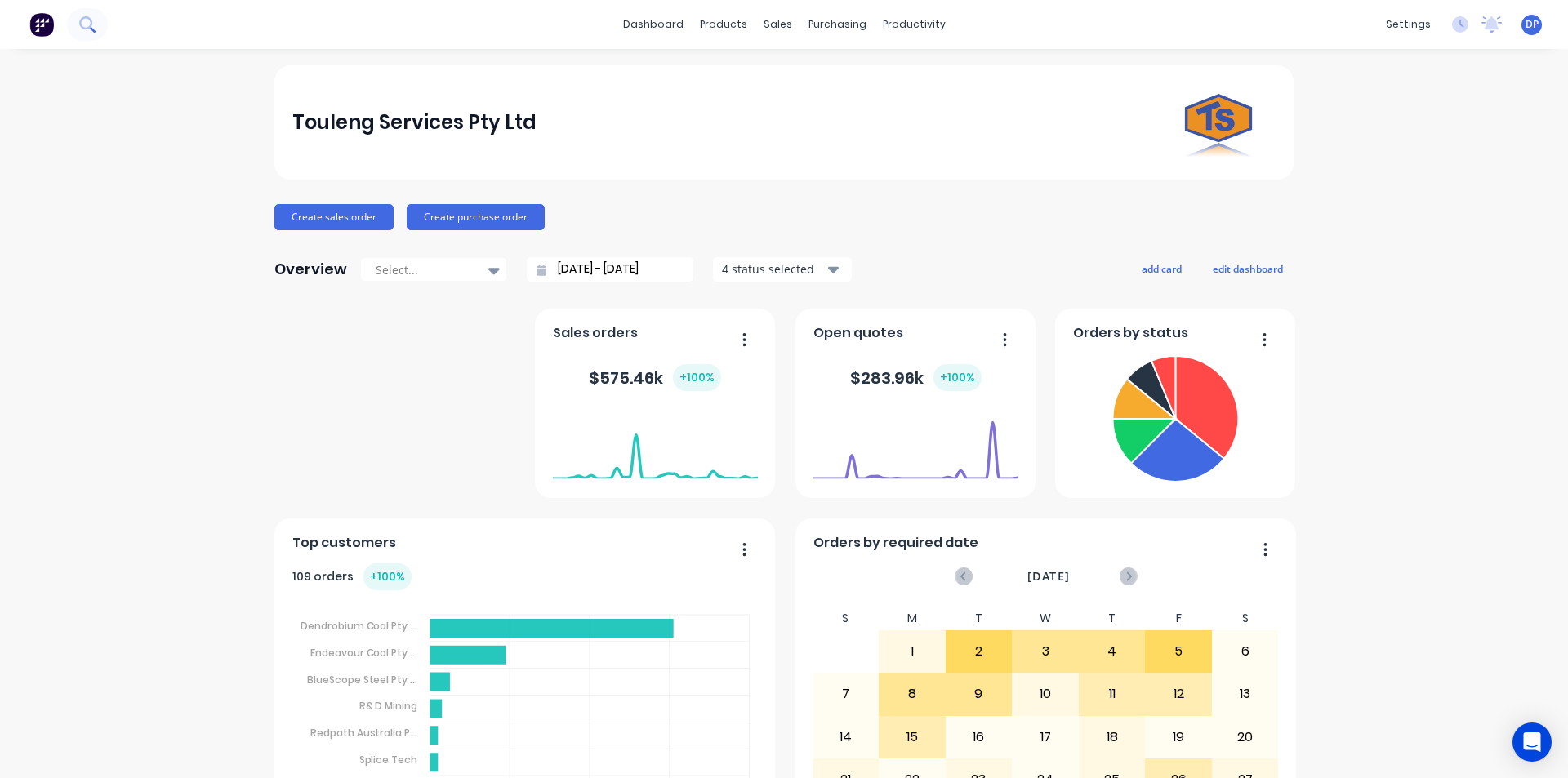
click at [82, 21] on icon at bounding box center [86, 24] width 16 height 16
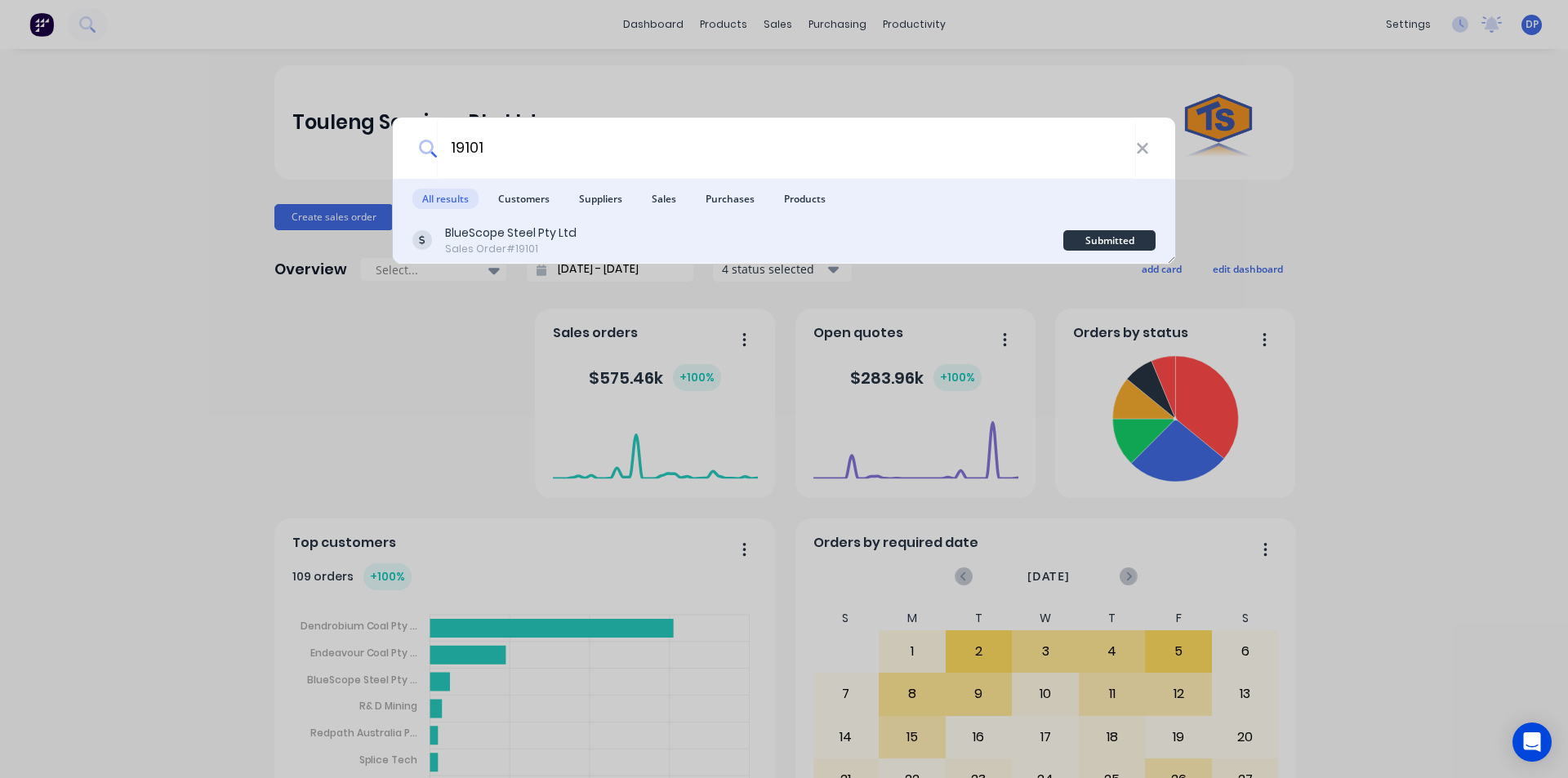
type input "19101"
click at [570, 228] on div "BlueScope Steel Pty Ltd" at bounding box center [511, 232] width 131 height 17
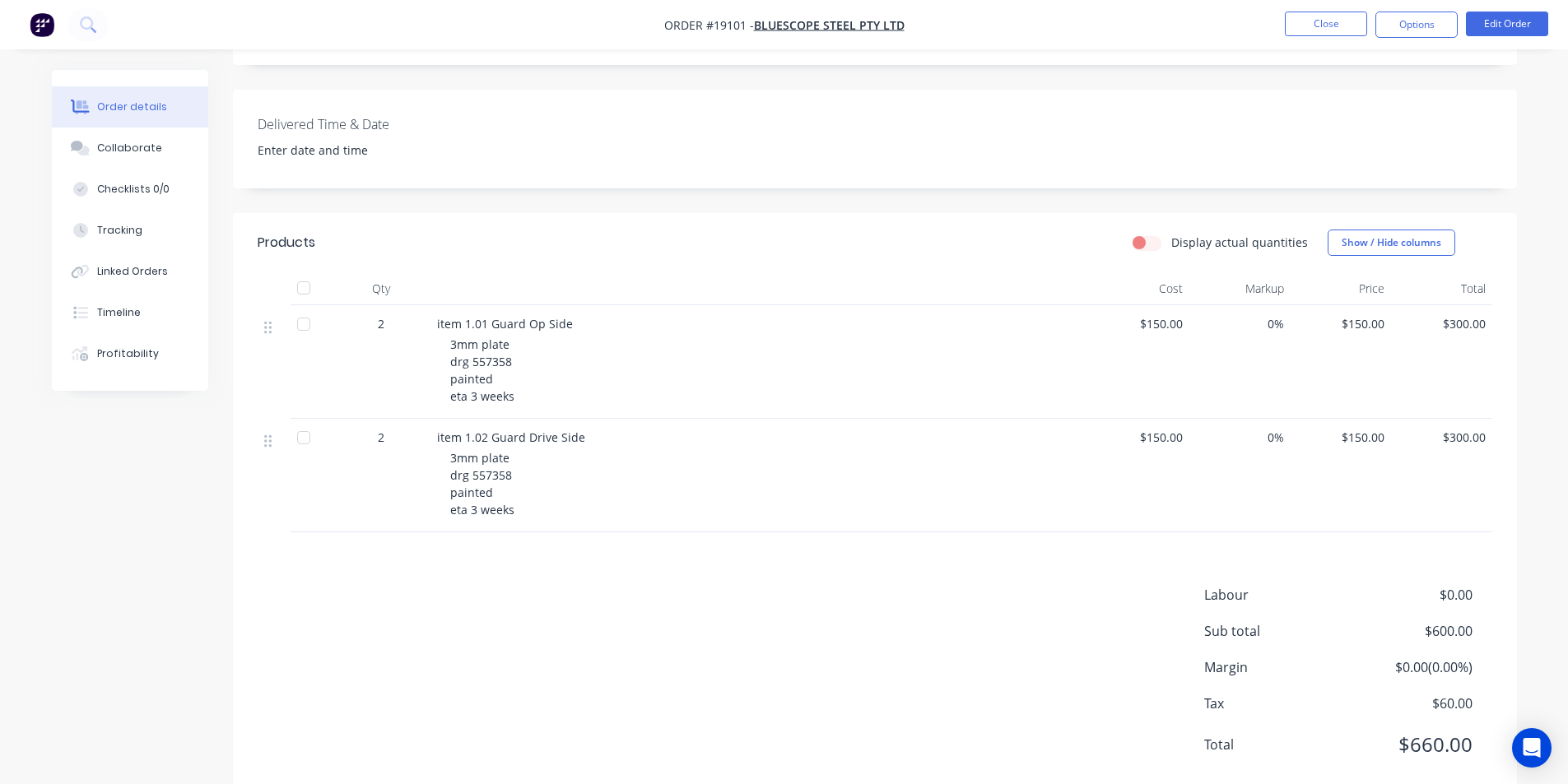
scroll to position [392, 0]
click at [120, 134] on button "Collaborate" at bounding box center [130, 147] width 157 height 41
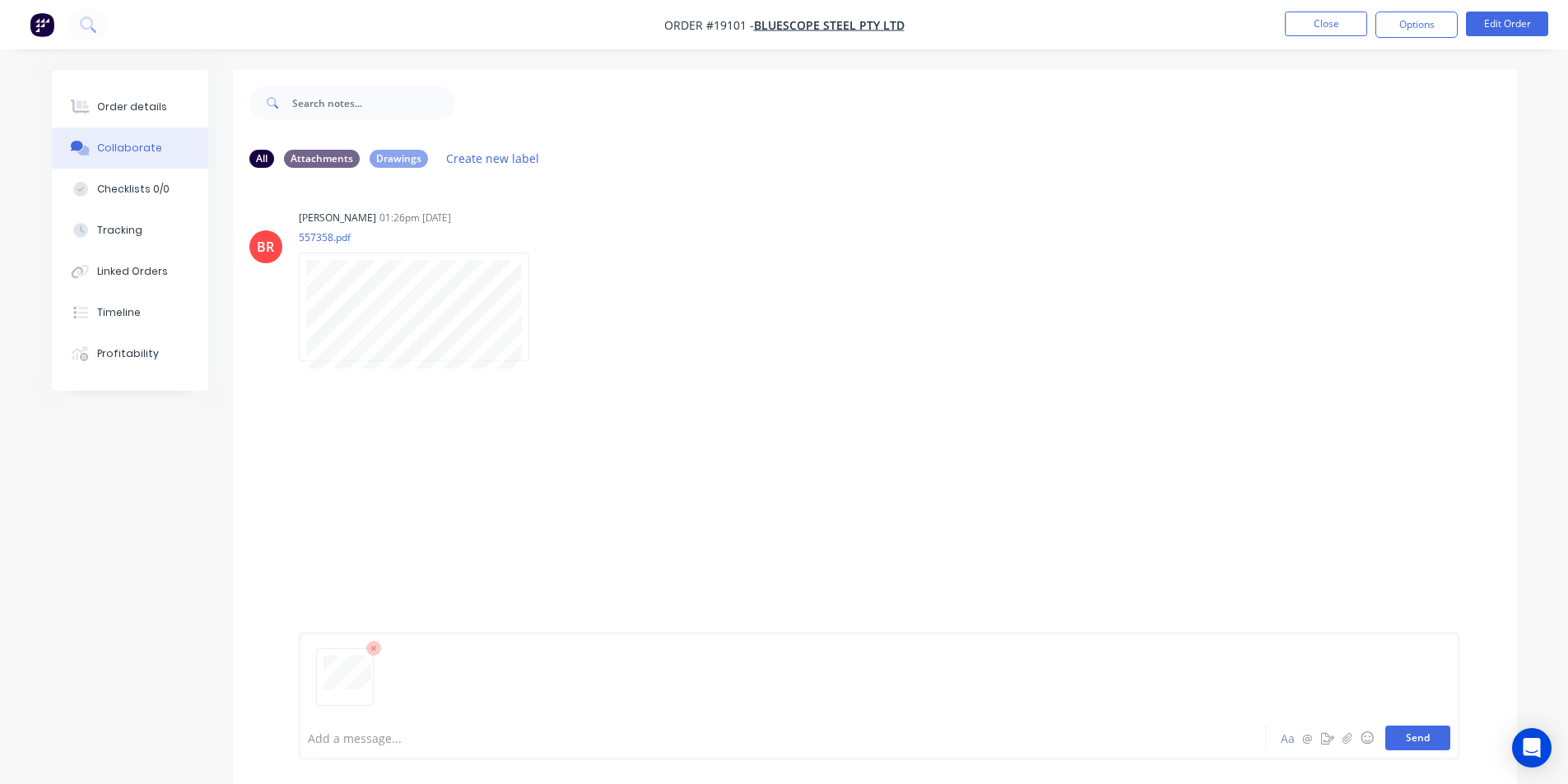
click at [1404, 737] on button "Send" at bounding box center [1418, 737] width 65 height 24
click at [1416, 751] on div "Add a message... Aa @ ☺ Send" at bounding box center [879, 695] width 1160 height 126
click at [1415, 735] on button "Send" at bounding box center [1418, 737] width 65 height 24
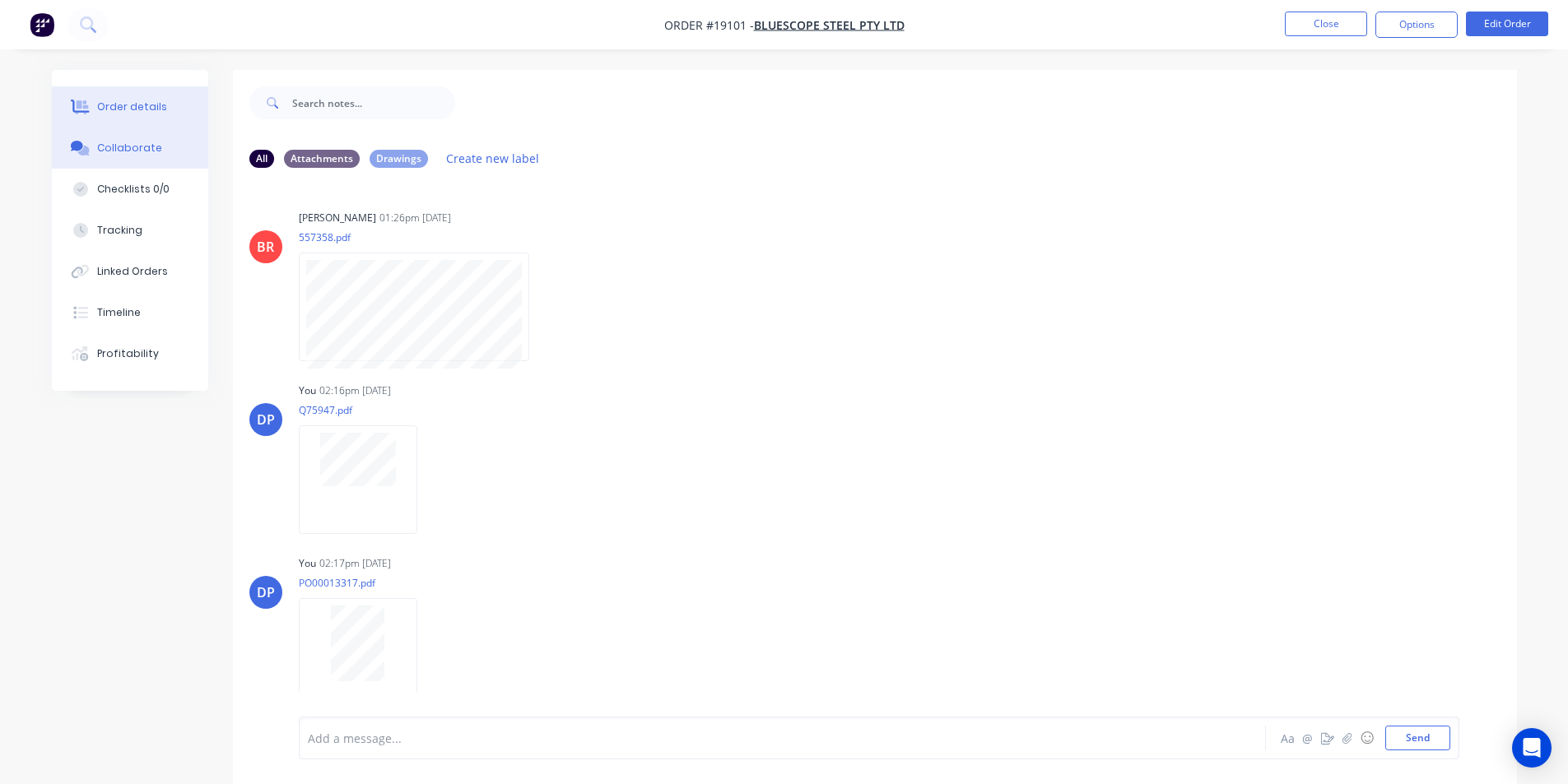
click at [124, 99] on button "Order details" at bounding box center [130, 106] width 157 height 41
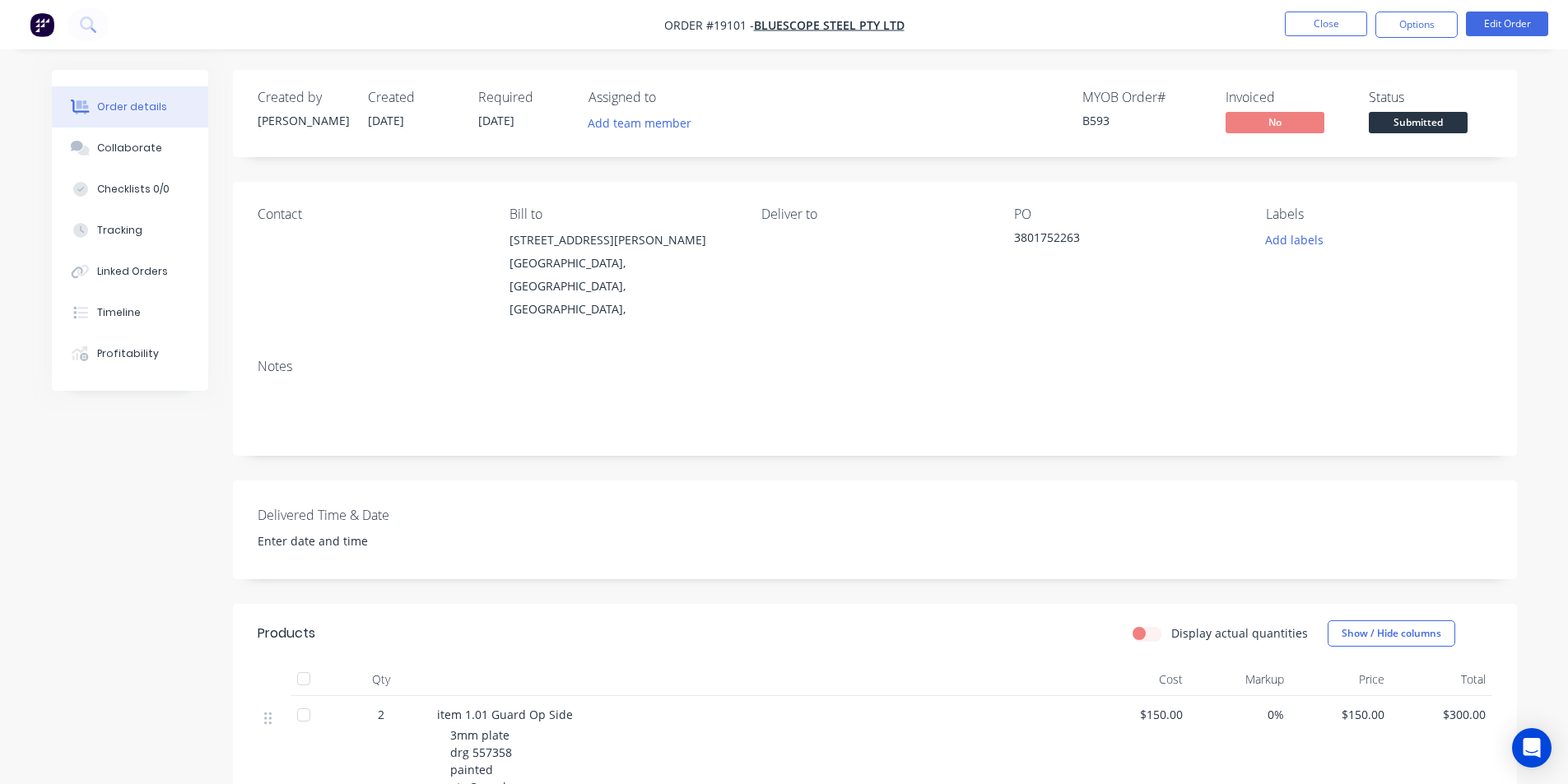
click at [1416, 113] on span "Submitted" at bounding box center [1418, 122] width 99 height 21
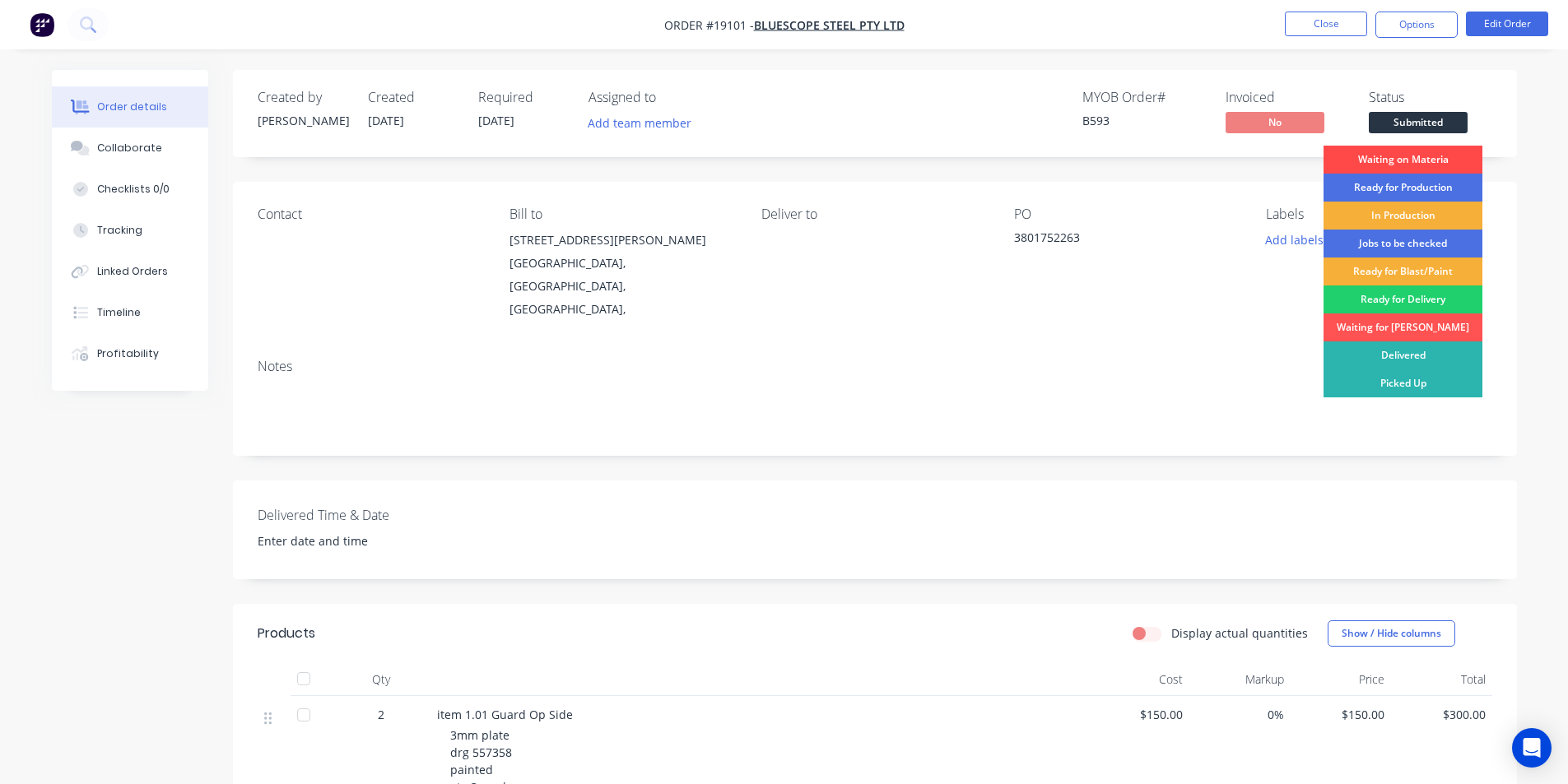
click at [1379, 163] on div "Waiting on Materia" at bounding box center [1403, 159] width 159 height 28
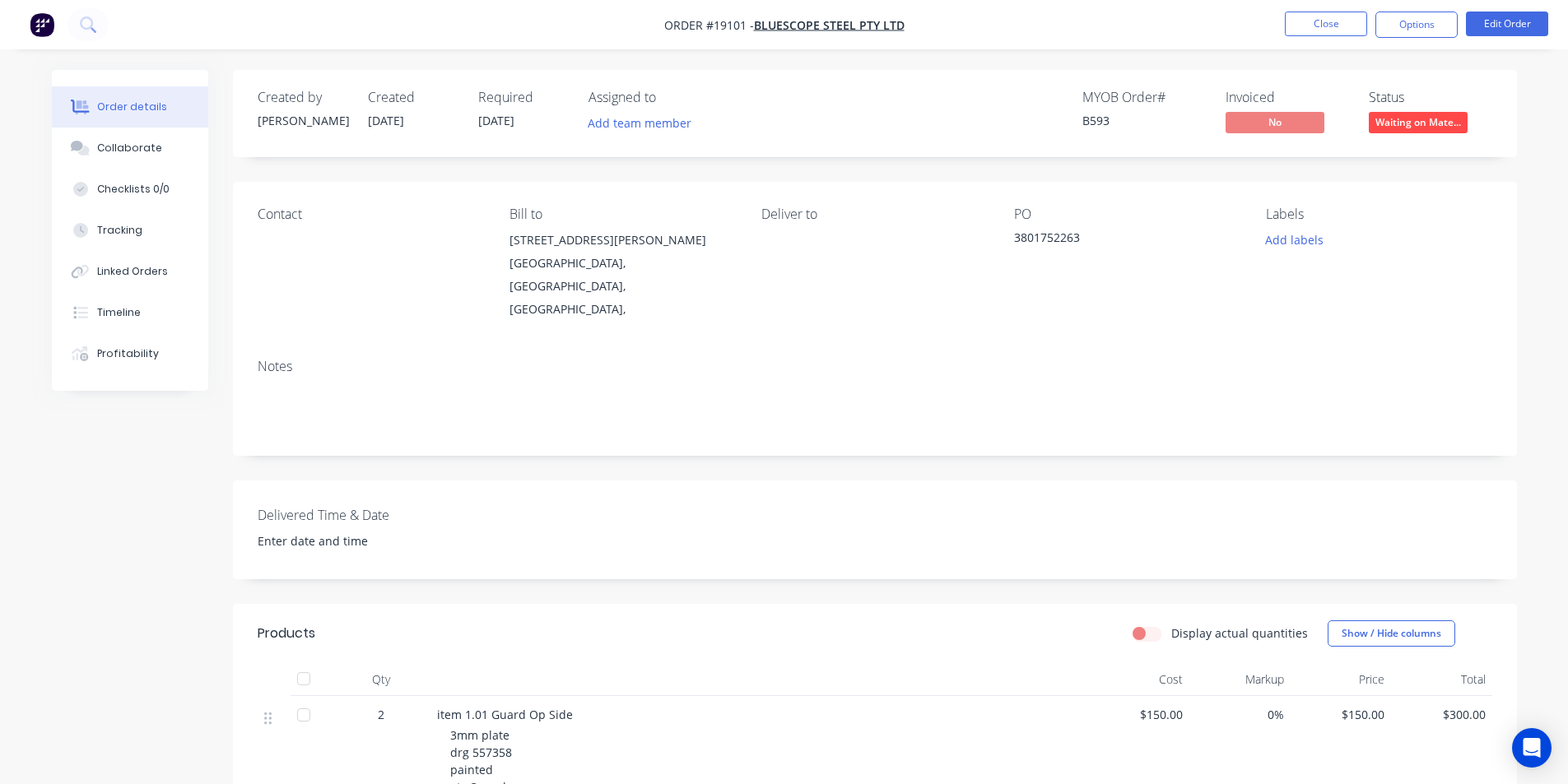
click at [49, 25] on img "button" at bounding box center [41, 24] width 24 height 24
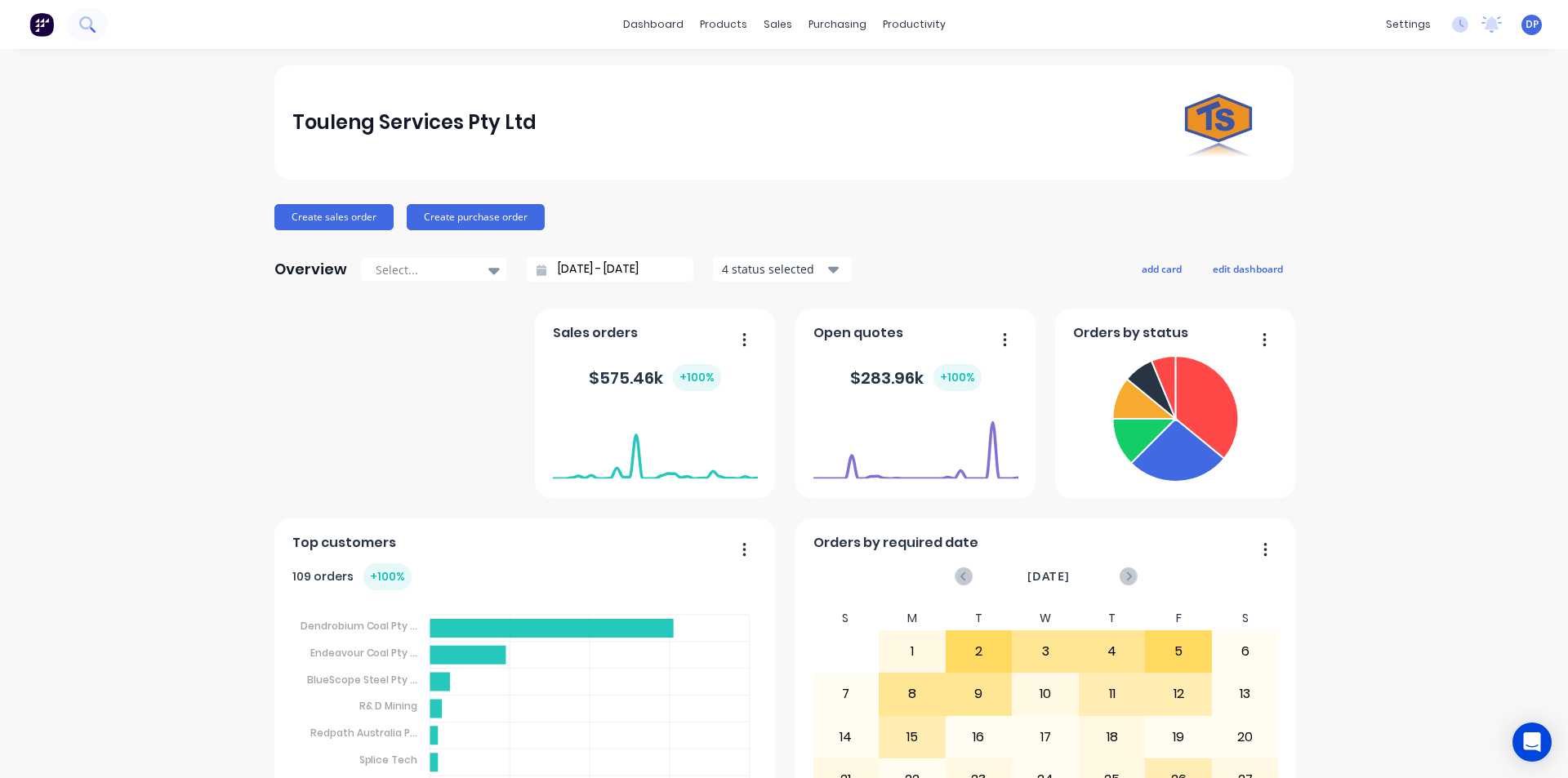
click at [101, 30] on button at bounding box center [87, 24] width 41 height 32
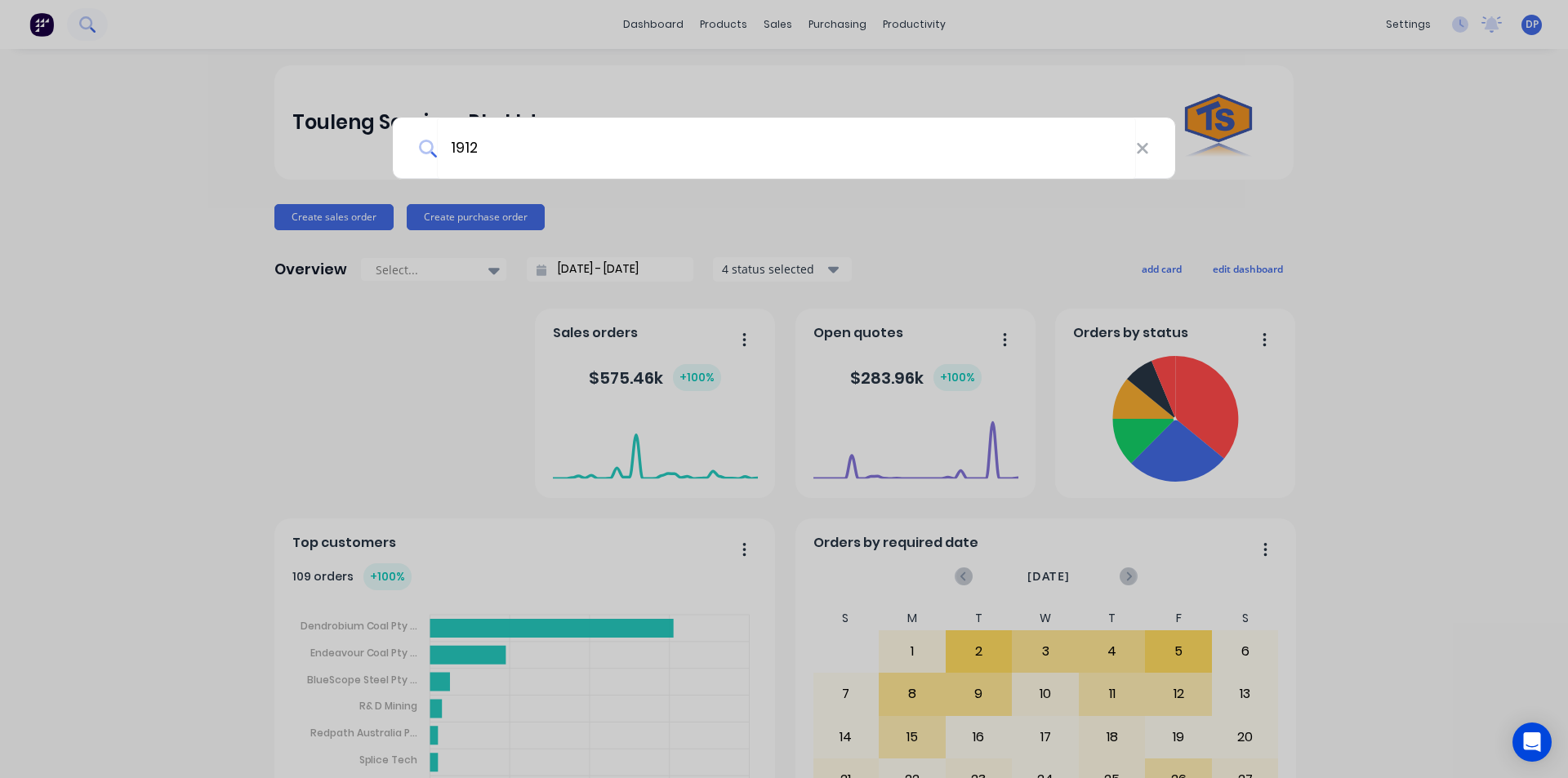
type input "19129"
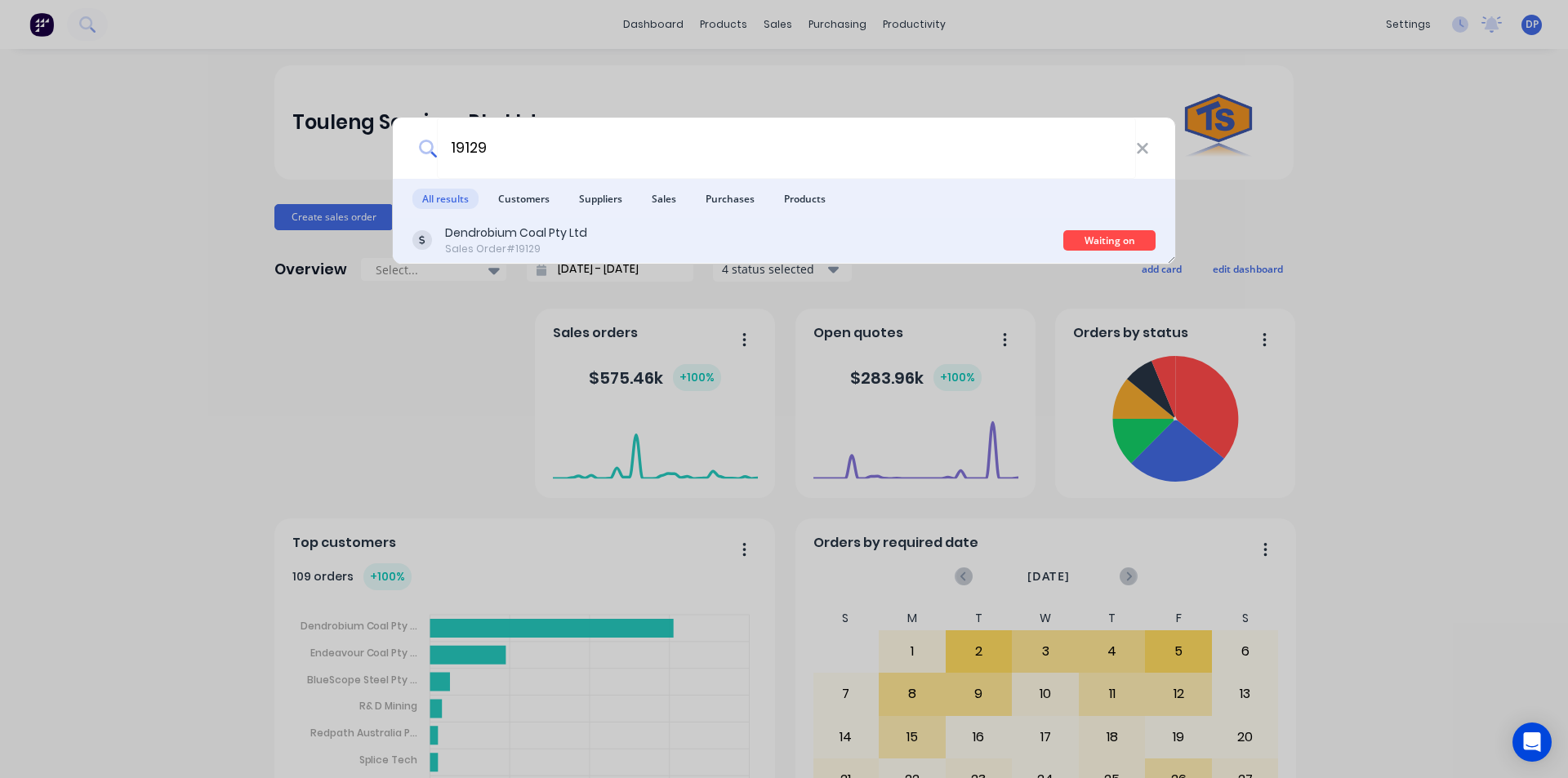
click at [580, 237] on div "Dendrobium Coal Pty Ltd" at bounding box center [516, 232] width 142 height 17
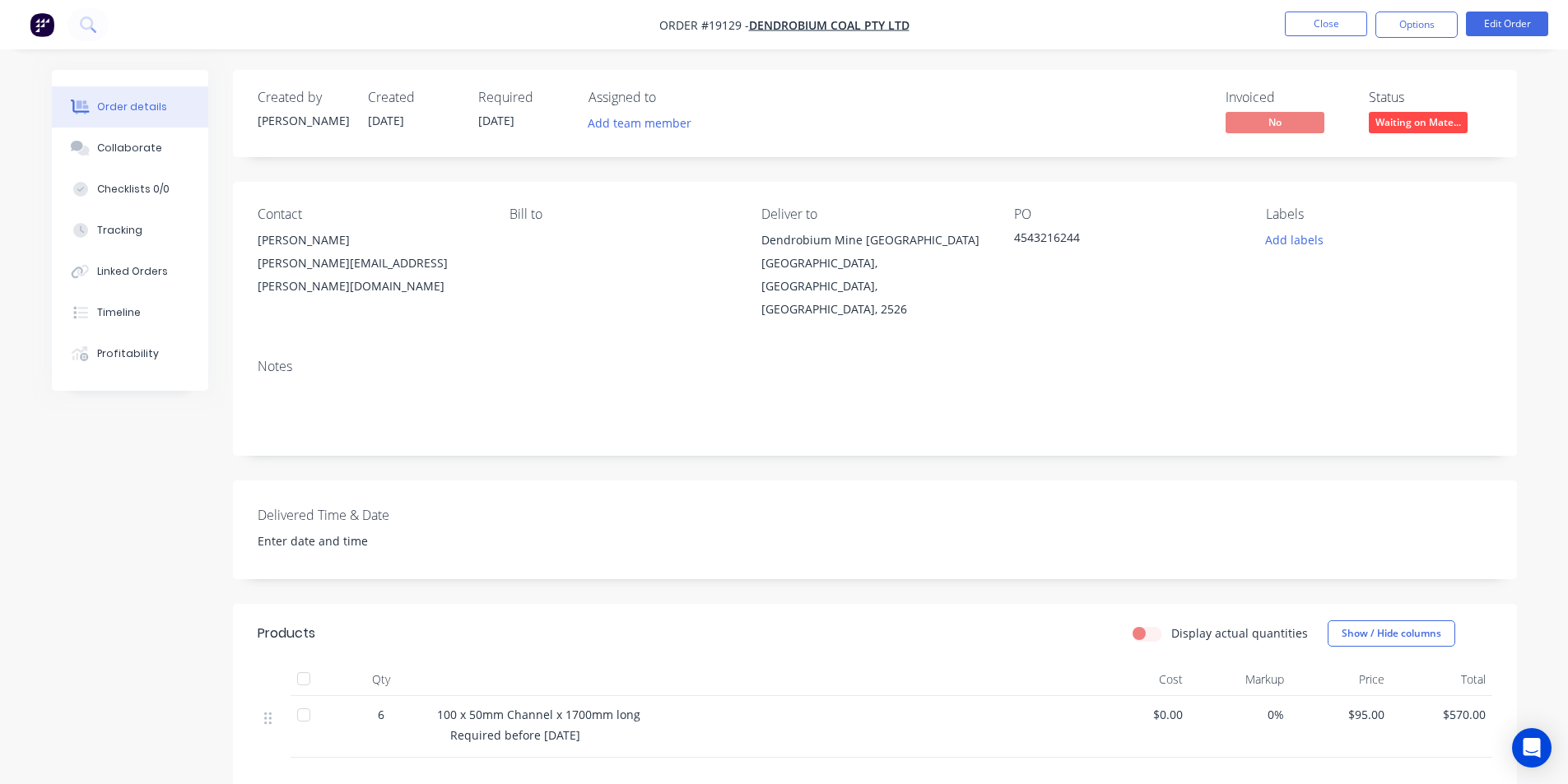
click at [1428, 118] on span "Waiting on Mate..." at bounding box center [1418, 122] width 99 height 21
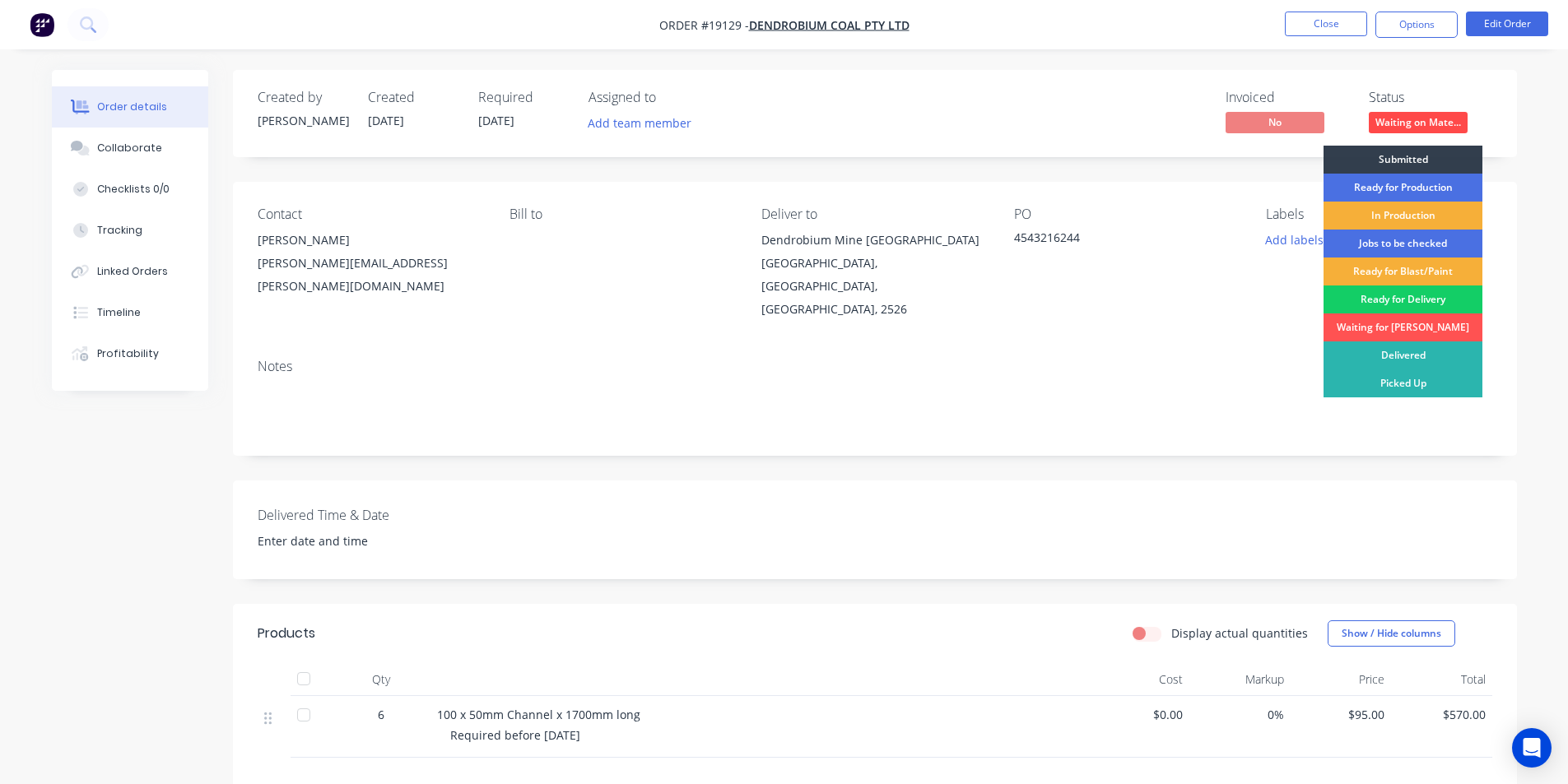
click at [1411, 300] on div "Ready for Delivery" at bounding box center [1403, 299] width 159 height 28
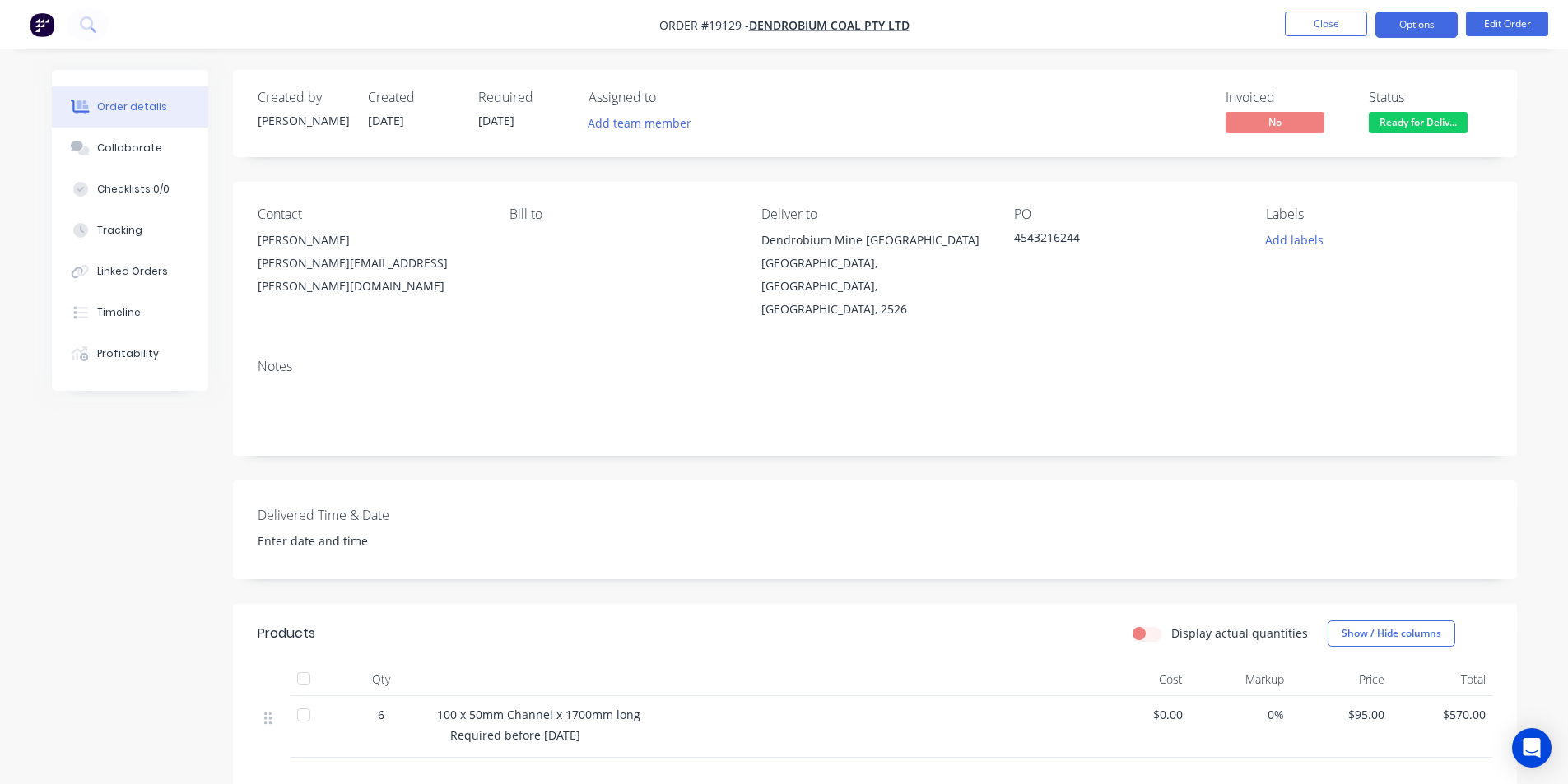
click at [1437, 36] on button "Options" at bounding box center [1416, 24] width 82 height 26
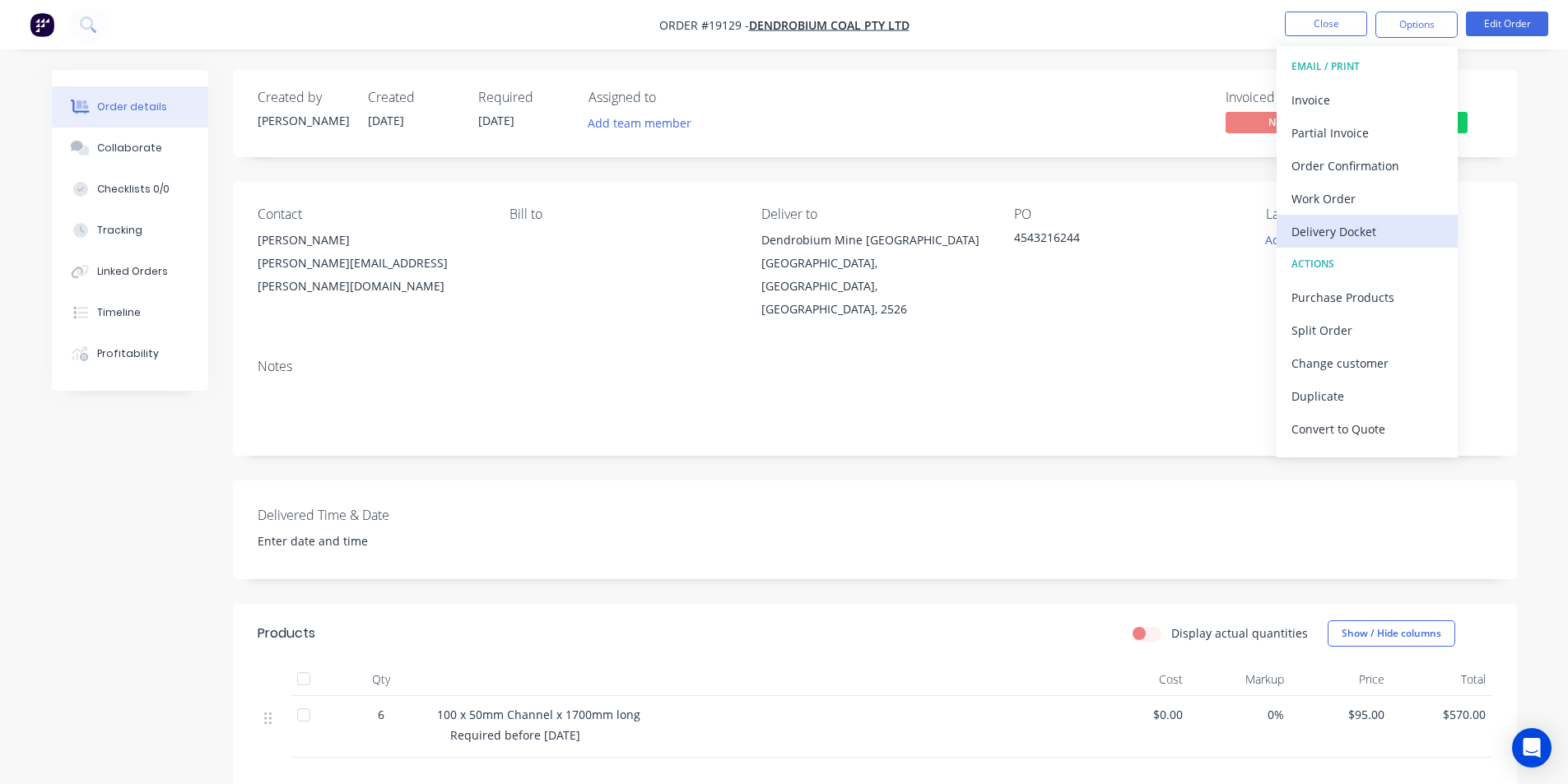
click at [1396, 226] on div "Delivery Docket" at bounding box center [1367, 232] width 152 height 24
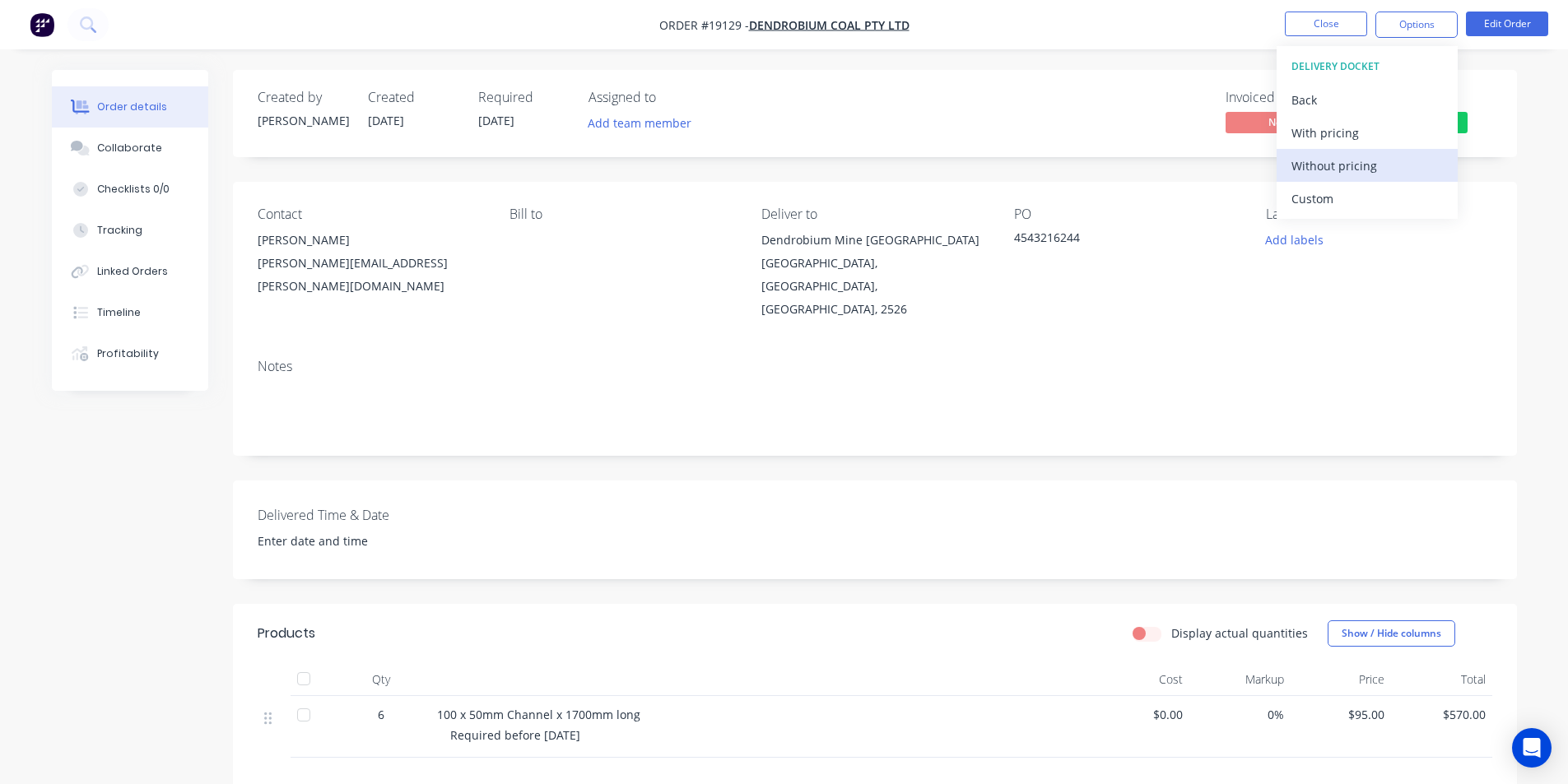
click at [1351, 167] on div "Without pricing" at bounding box center [1367, 166] width 152 height 24
click at [939, 344] on div "Contact Paul Nigro Paul.Nigro@gm3.au Bill to Deliver to Dendrobium Mine Austral…" at bounding box center [875, 264] width 1284 height 164
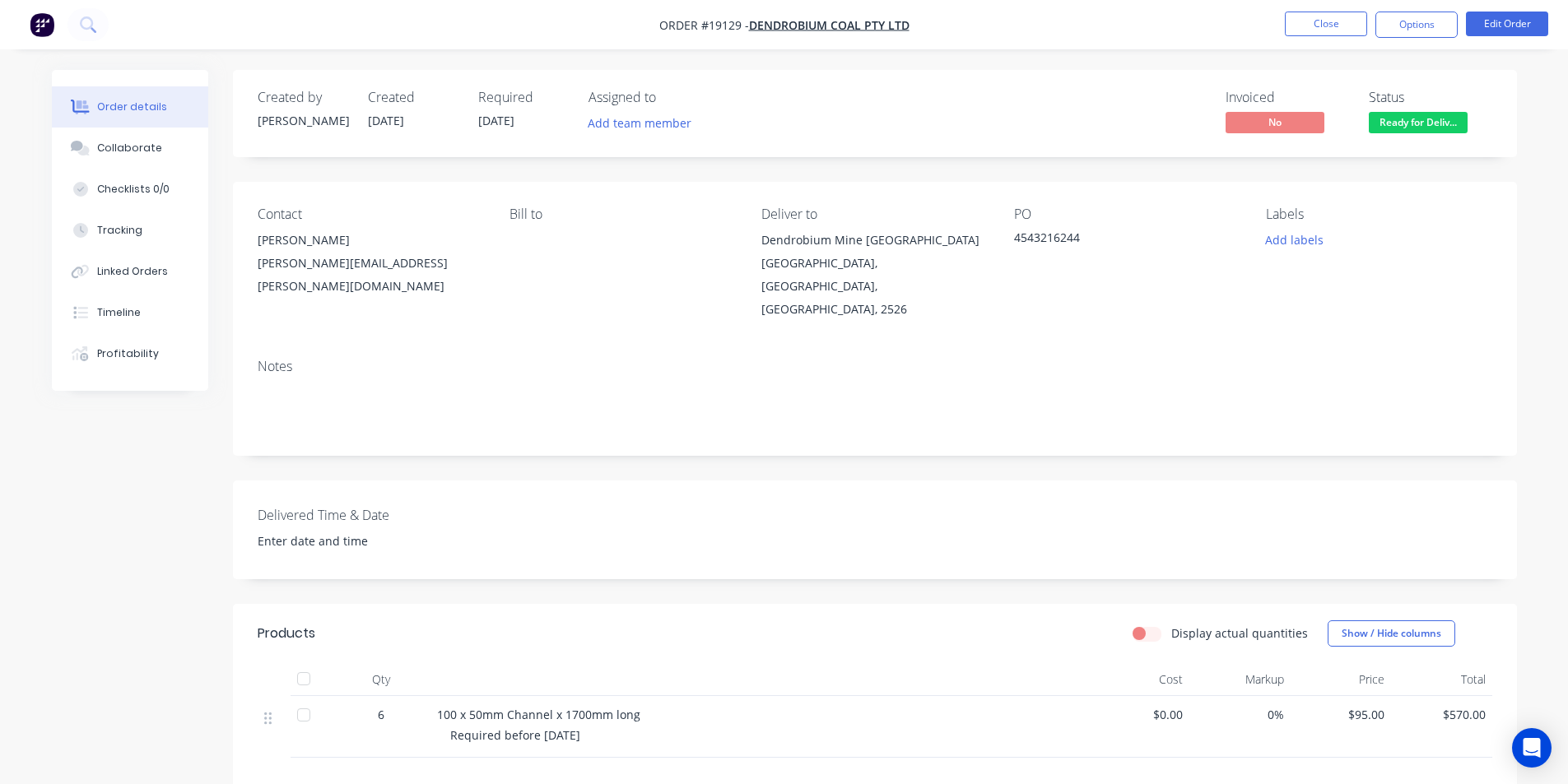
click at [37, 29] on img "button" at bounding box center [41, 24] width 24 height 24
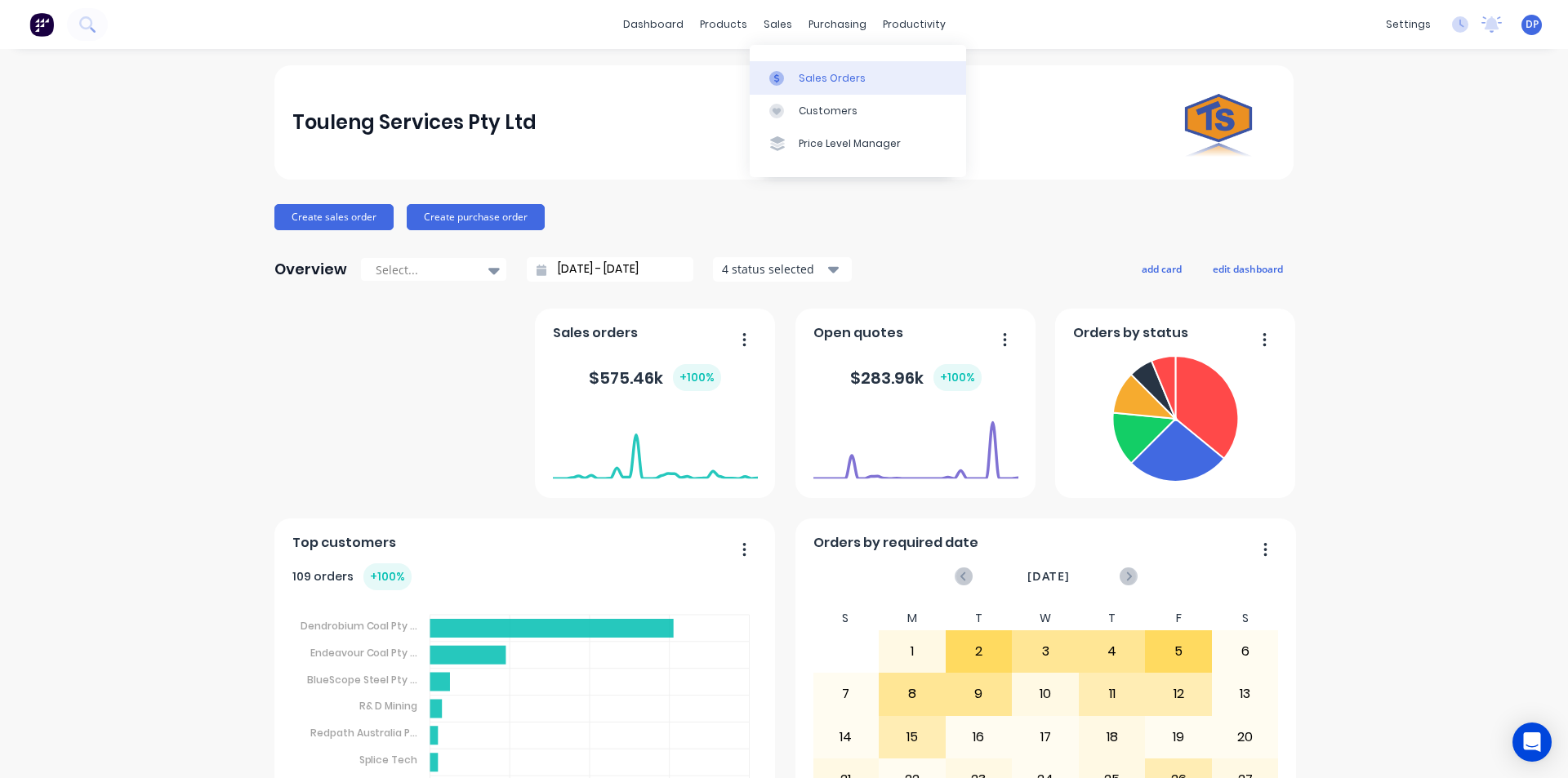
click at [817, 81] on div "Sales Orders" at bounding box center [832, 79] width 67 height 15
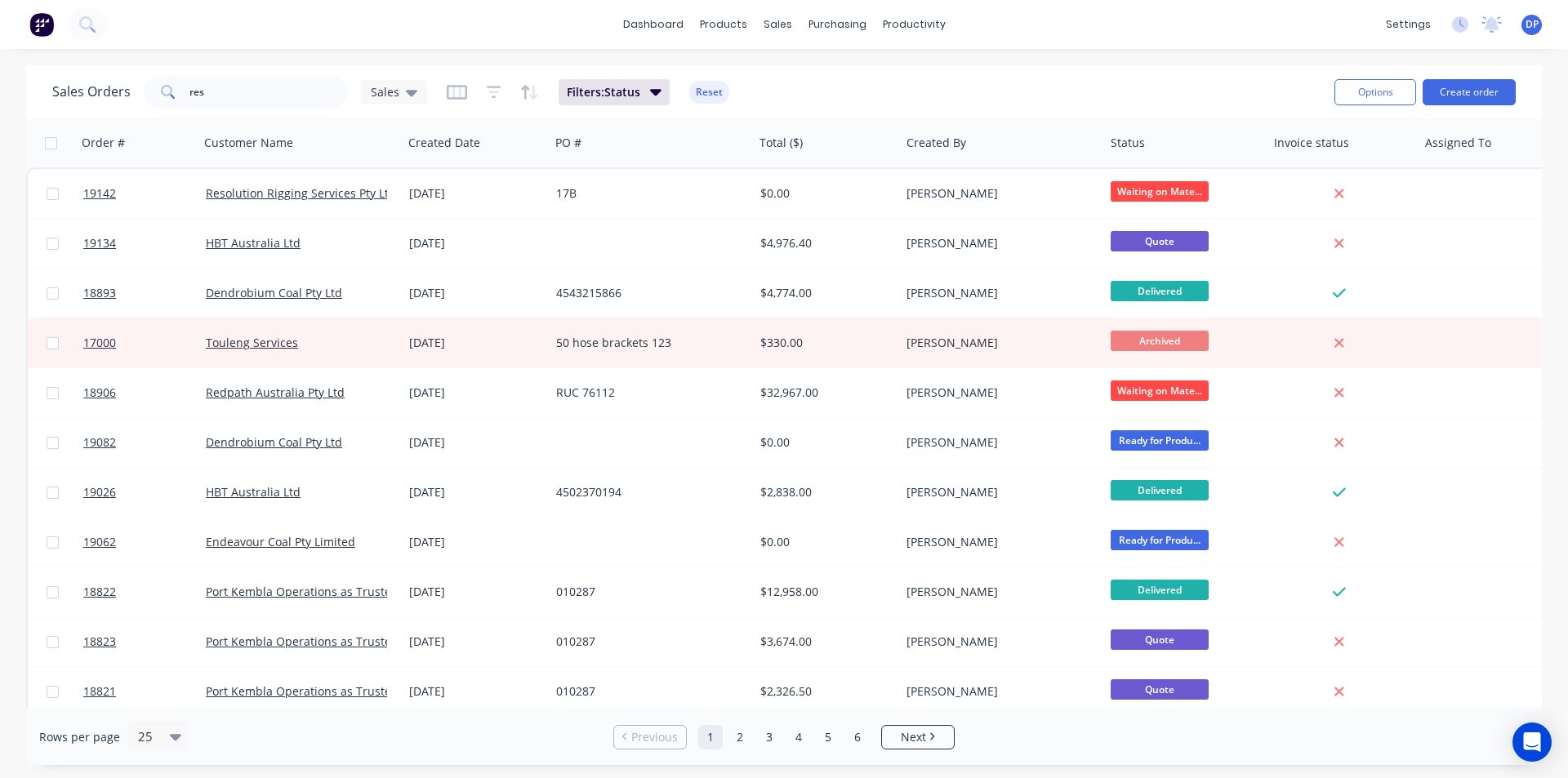
click at [49, 15] on img at bounding box center [41, 24] width 24 height 24
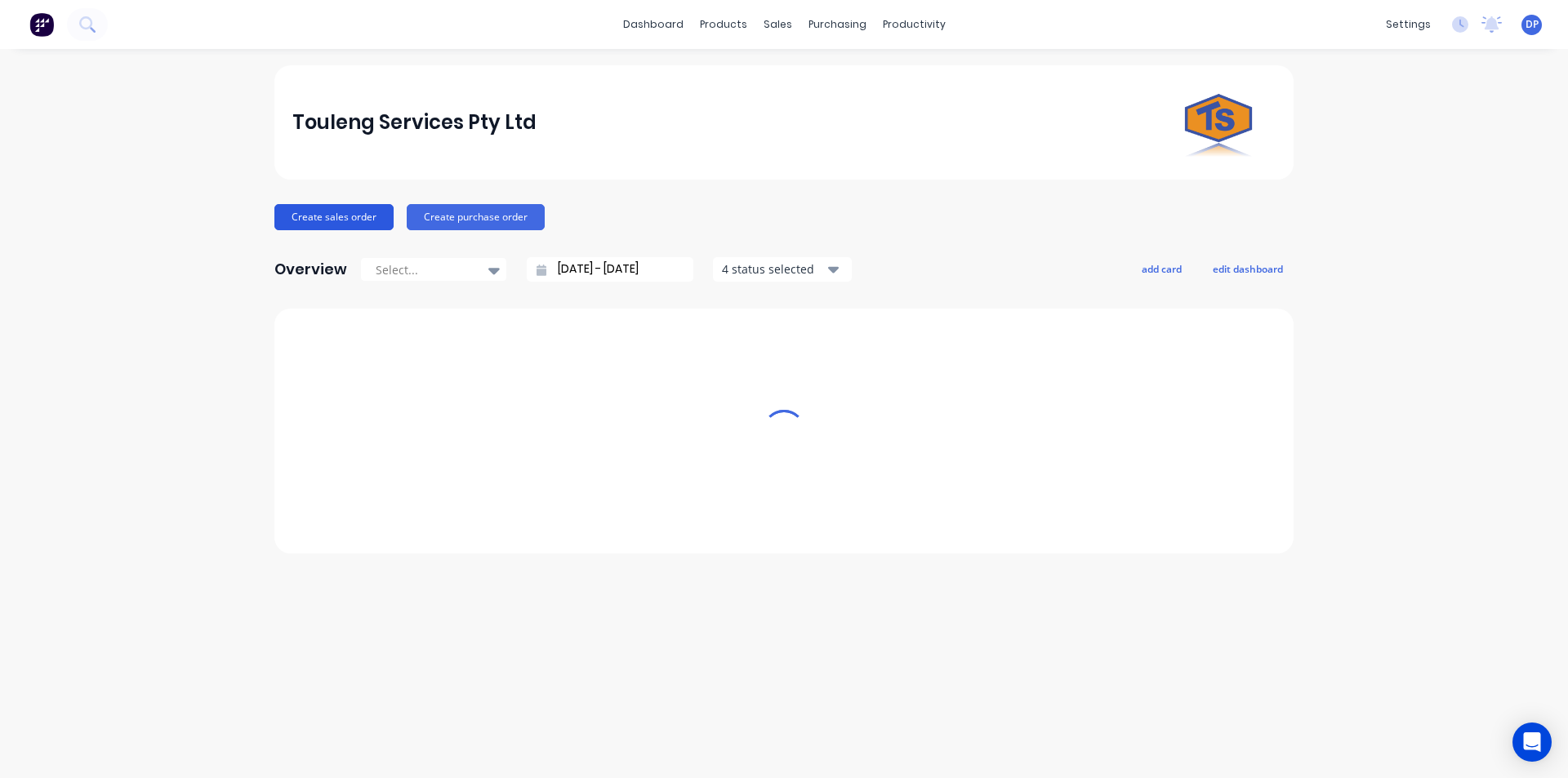
click at [337, 208] on button "Create sales order" at bounding box center [334, 217] width 120 height 26
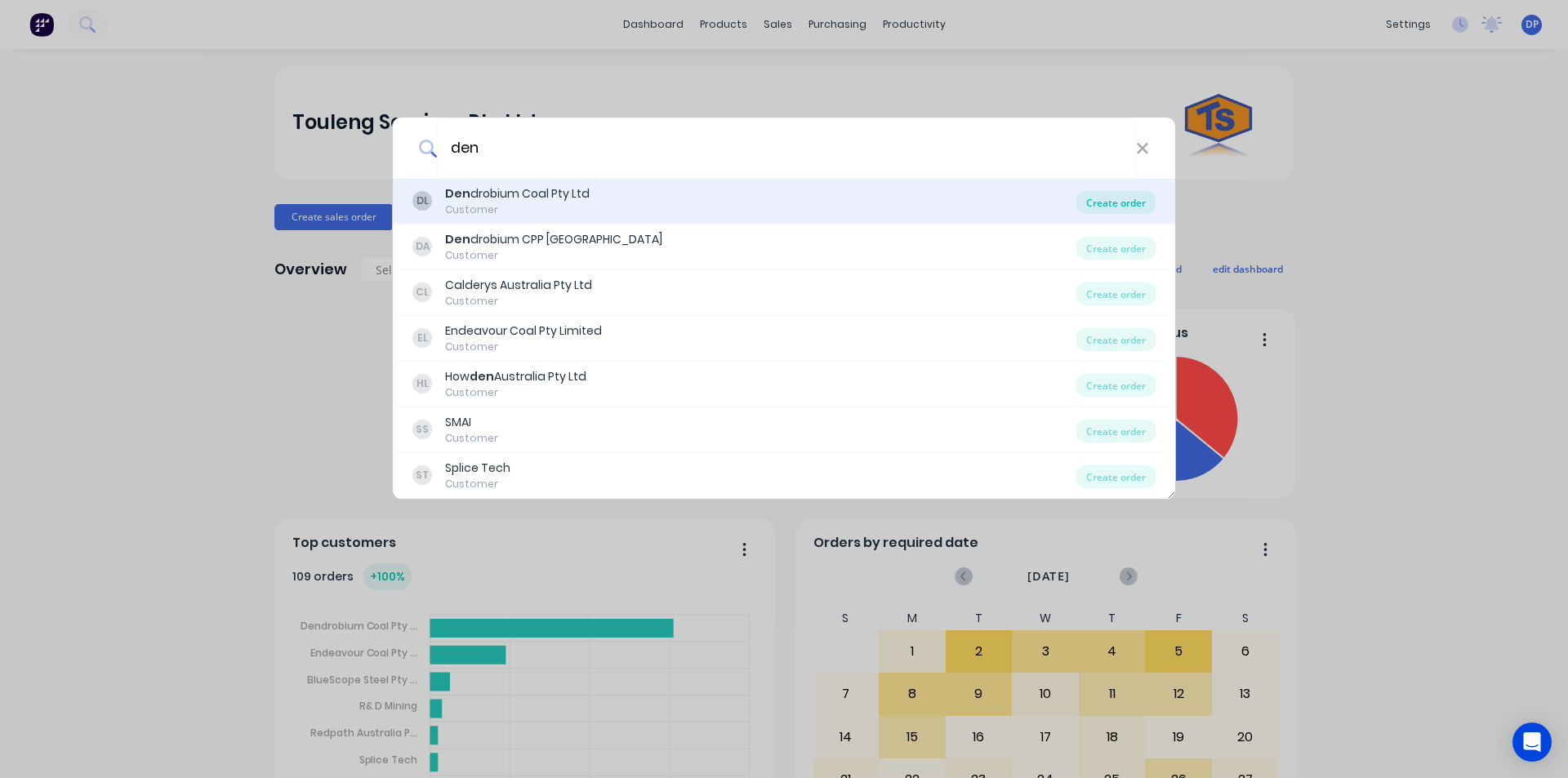
type input "den"
click at [1111, 207] on div "Create order" at bounding box center [1115, 203] width 79 height 23
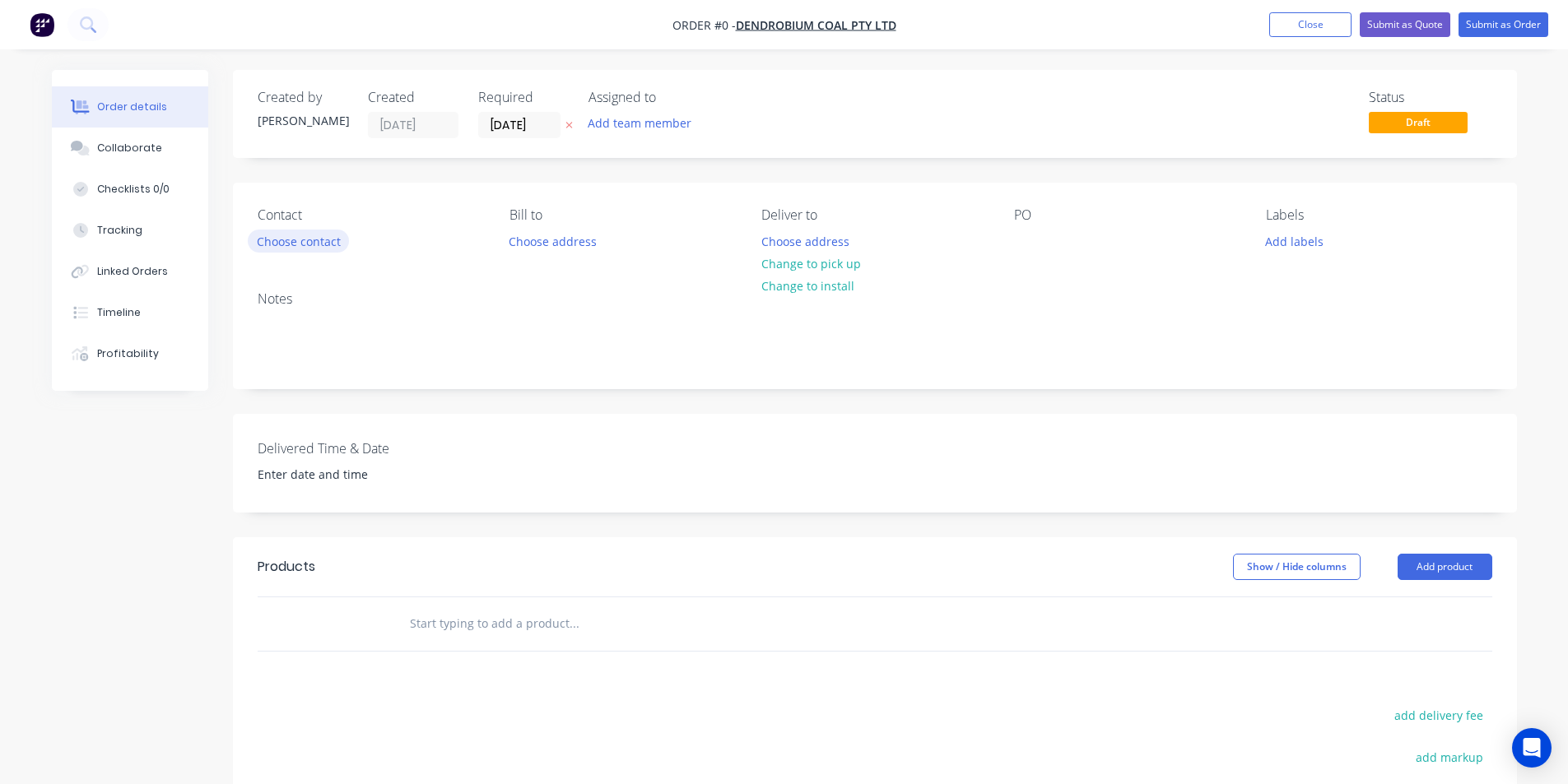
click at [335, 238] on button "Choose contact" at bounding box center [298, 240] width 101 height 23
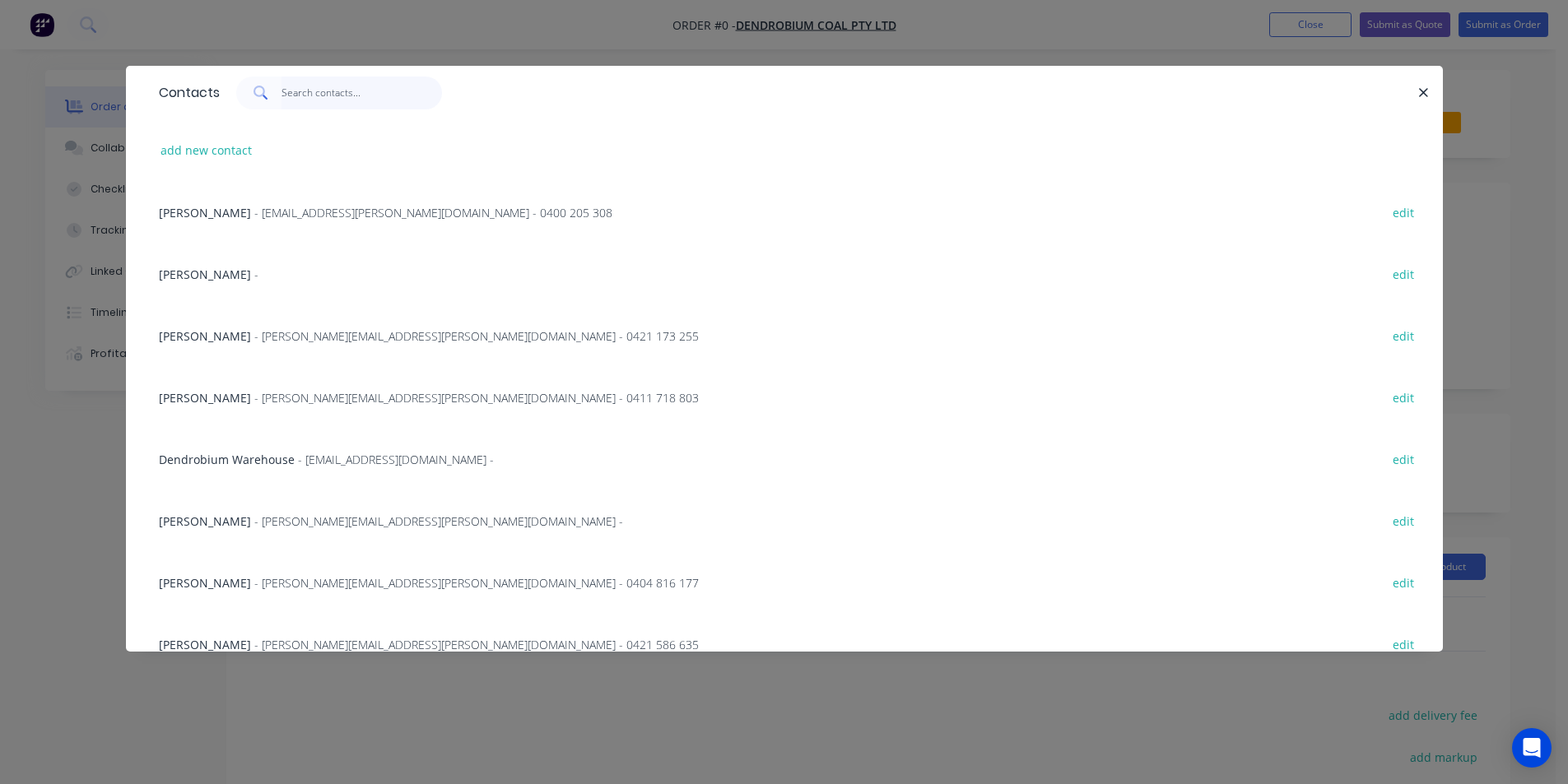
click at [315, 95] on input "text" at bounding box center [362, 92] width 161 height 33
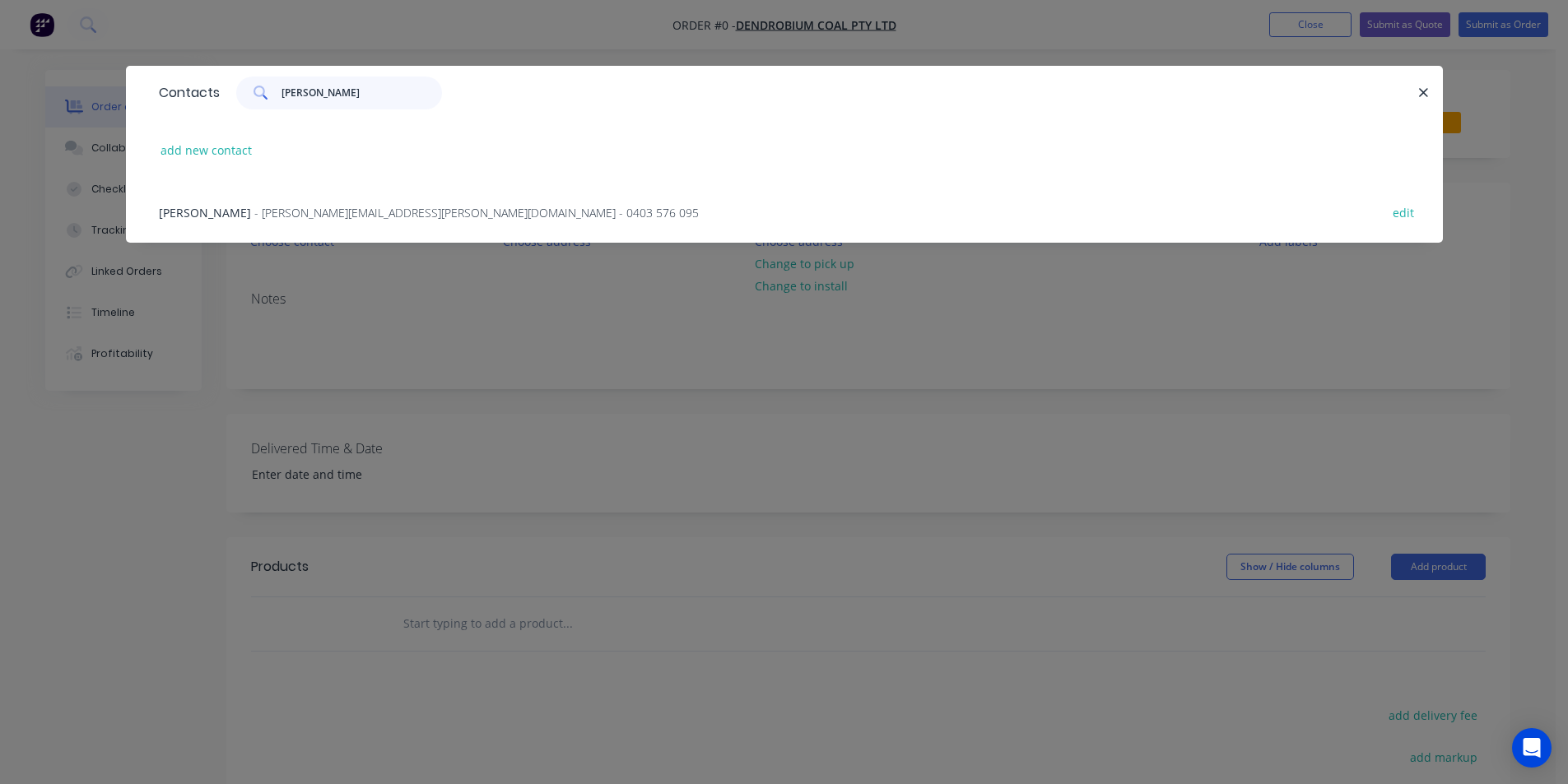
type input "tom"
click at [303, 207] on span "- Tom.Pearse@gm3.au - 0403 576 095" at bounding box center [476, 213] width 445 height 16
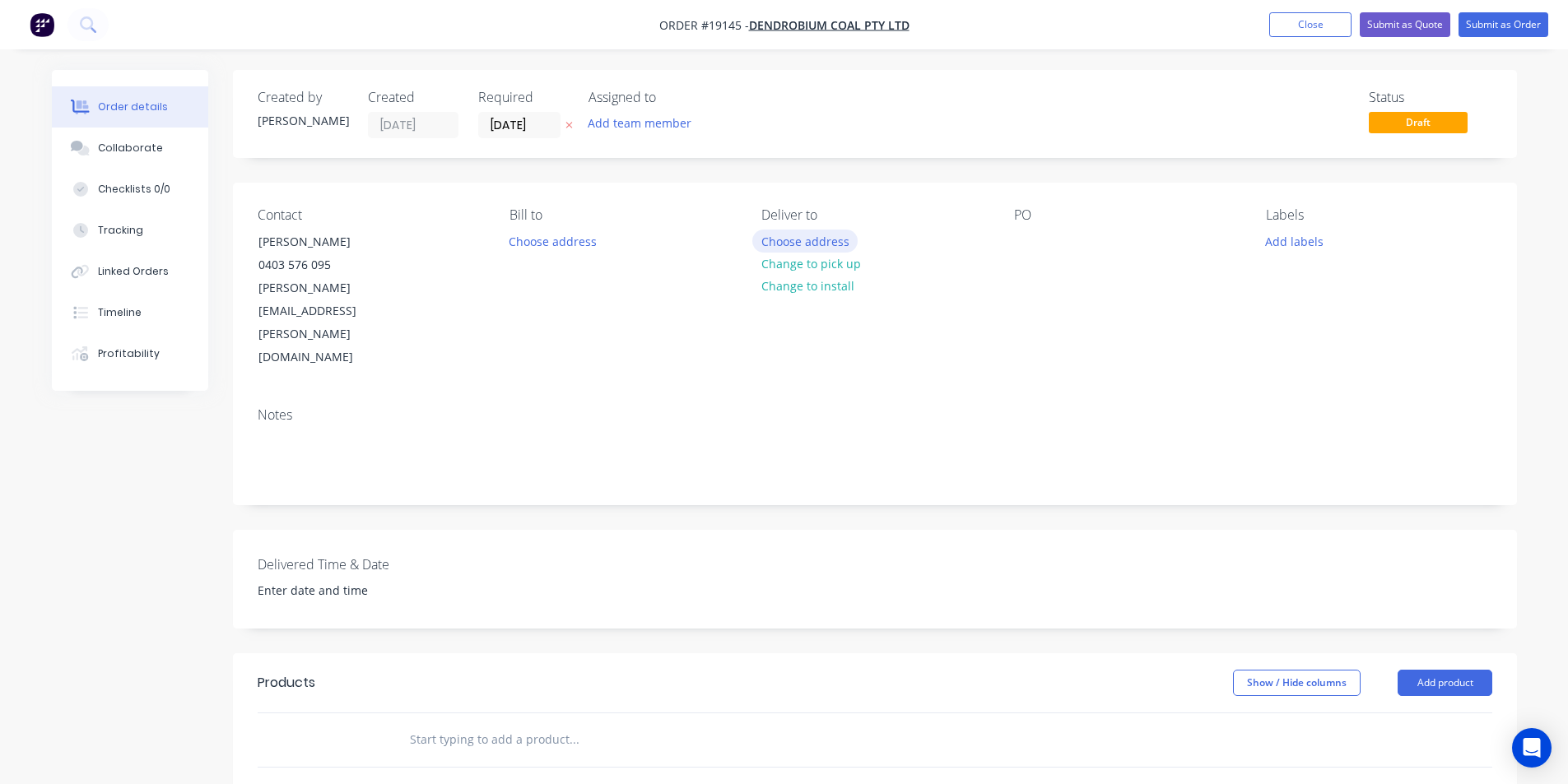
click at [774, 243] on button "Choose address" at bounding box center [805, 240] width 105 height 23
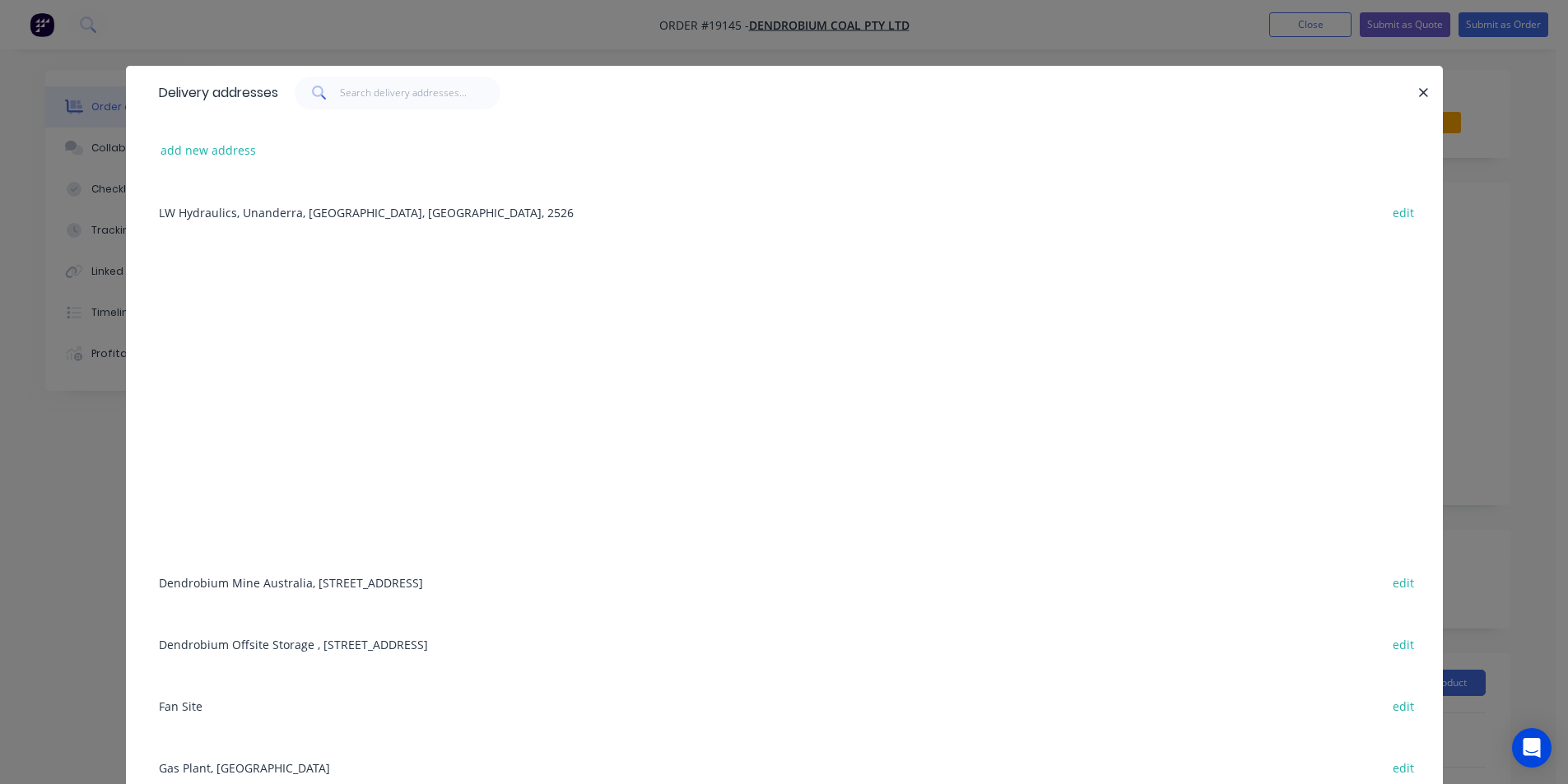
click at [306, 581] on div "Dendrobium Mine Australia, Cordeaux Road, Mount Kembla, New South Wales, Austra…" at bounding box center [784, 582] width 1267 height 62
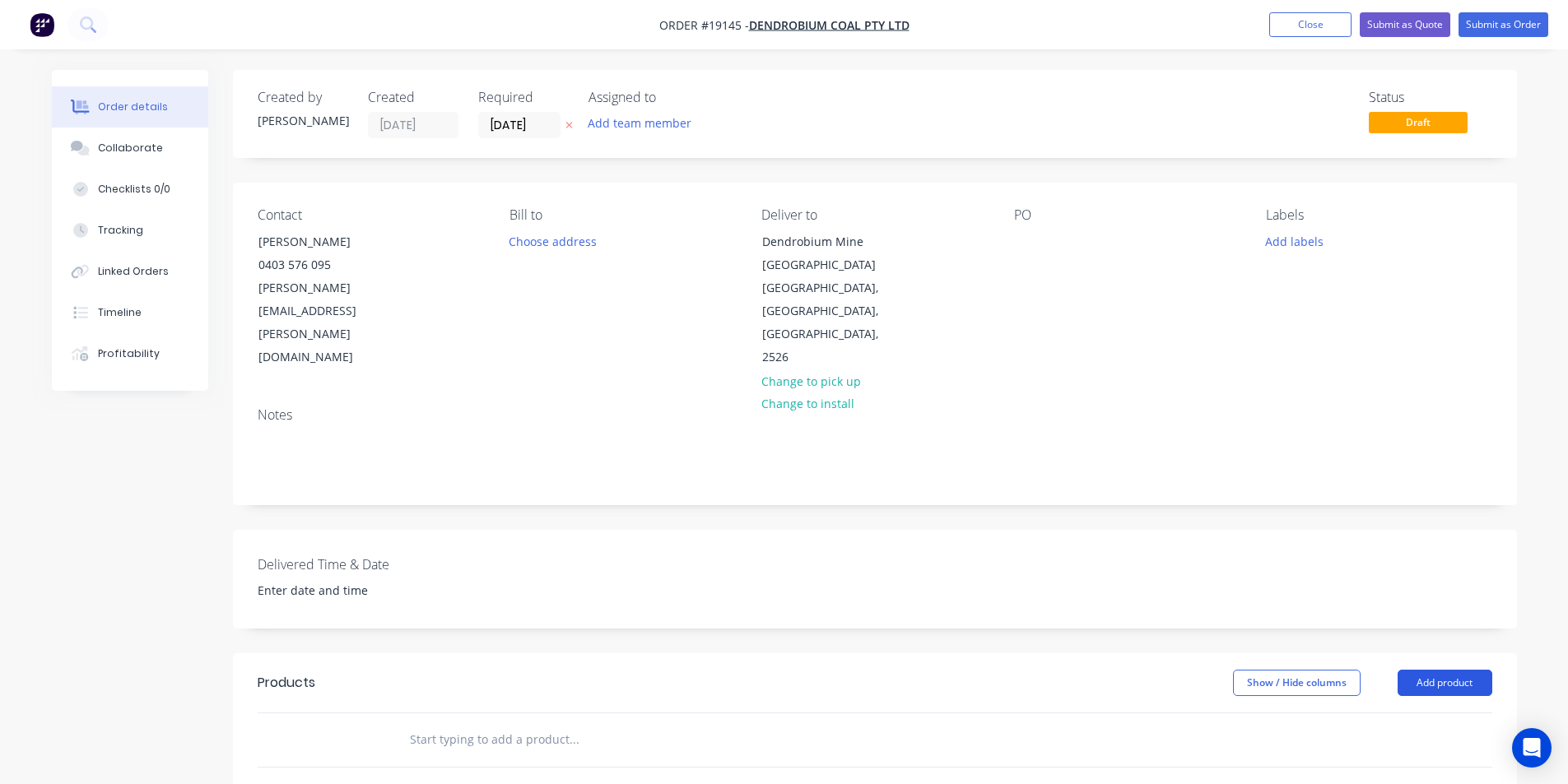
click at [1433, 669] on button "Add product" at bounding box center [1444, 682] width 95 height 26
click at [1398, 746] on div "Basic product" at bounding box center [1413, 757] width 126 height 24
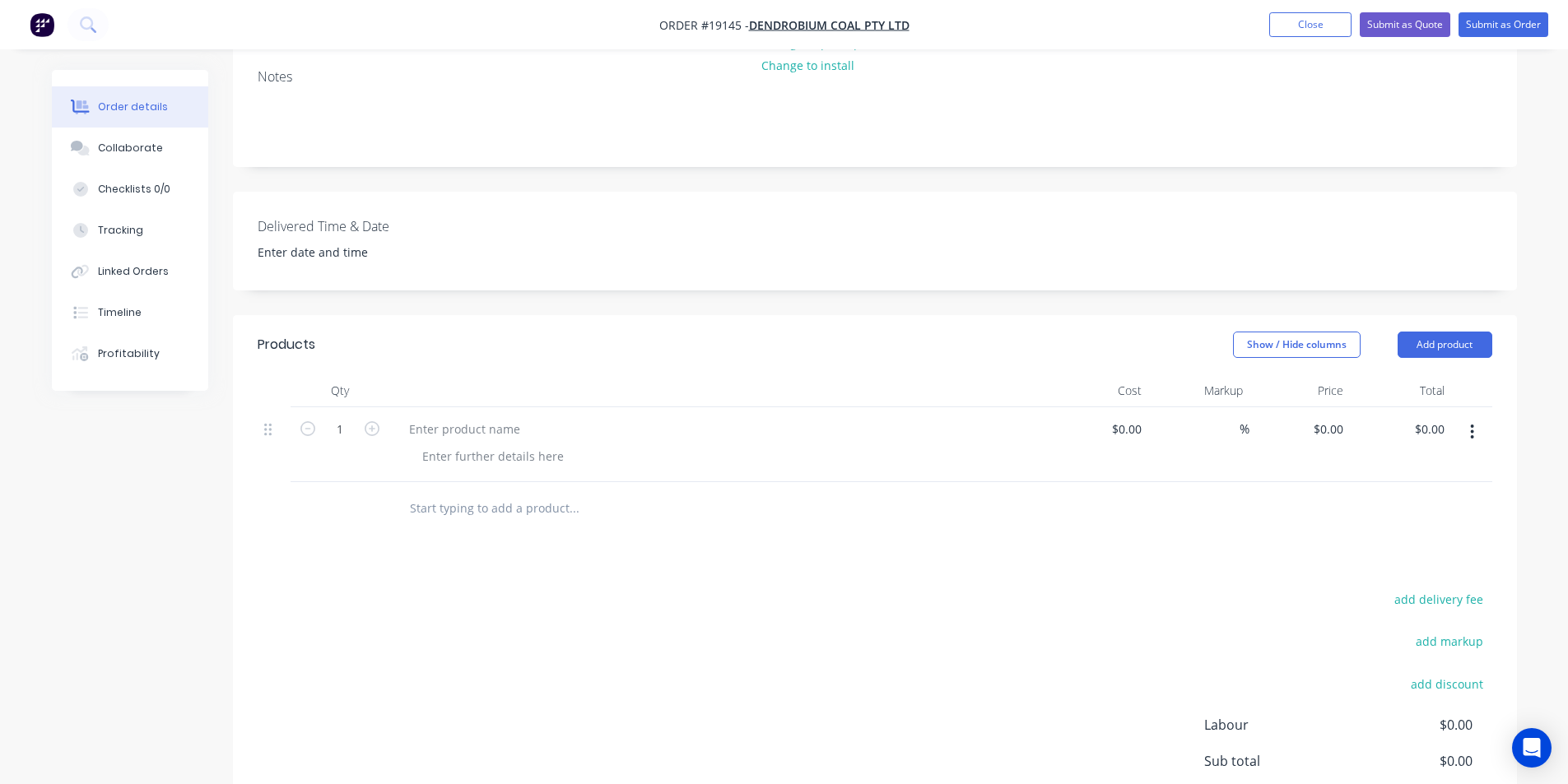
scroll to position [412, 0]
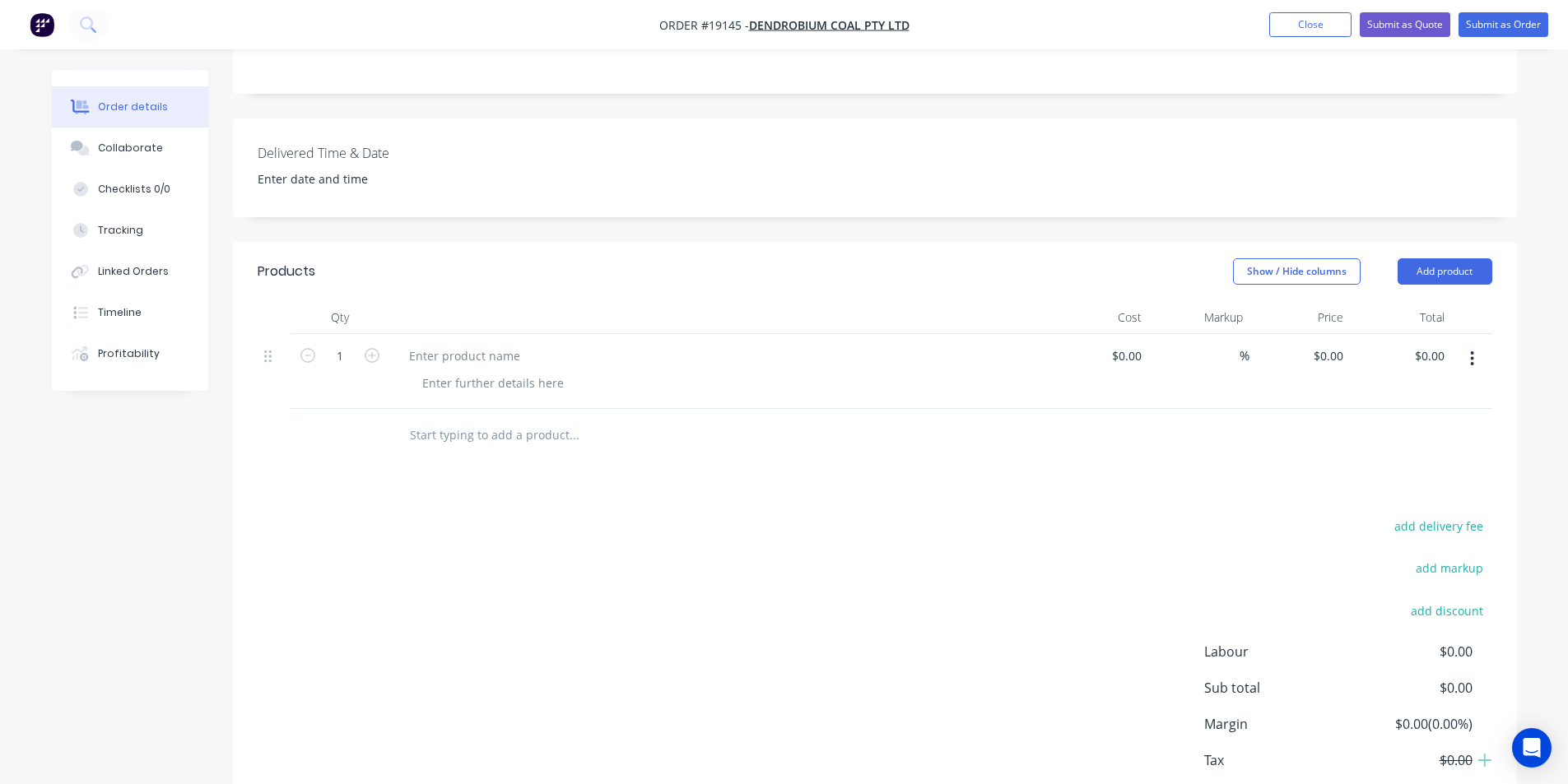
click at [417, 334] on div at bounding box center [718, 371] width 659 height 74
click at [429, 344] on div at bounding box center [465, 356] width 137 height 24
click at [379, 346] on button "button" at bounding box center [373, 354] width 22 height 18
type input "2"
click at [460, 344] on div at bounding box center [465, 356] width 137 height 24
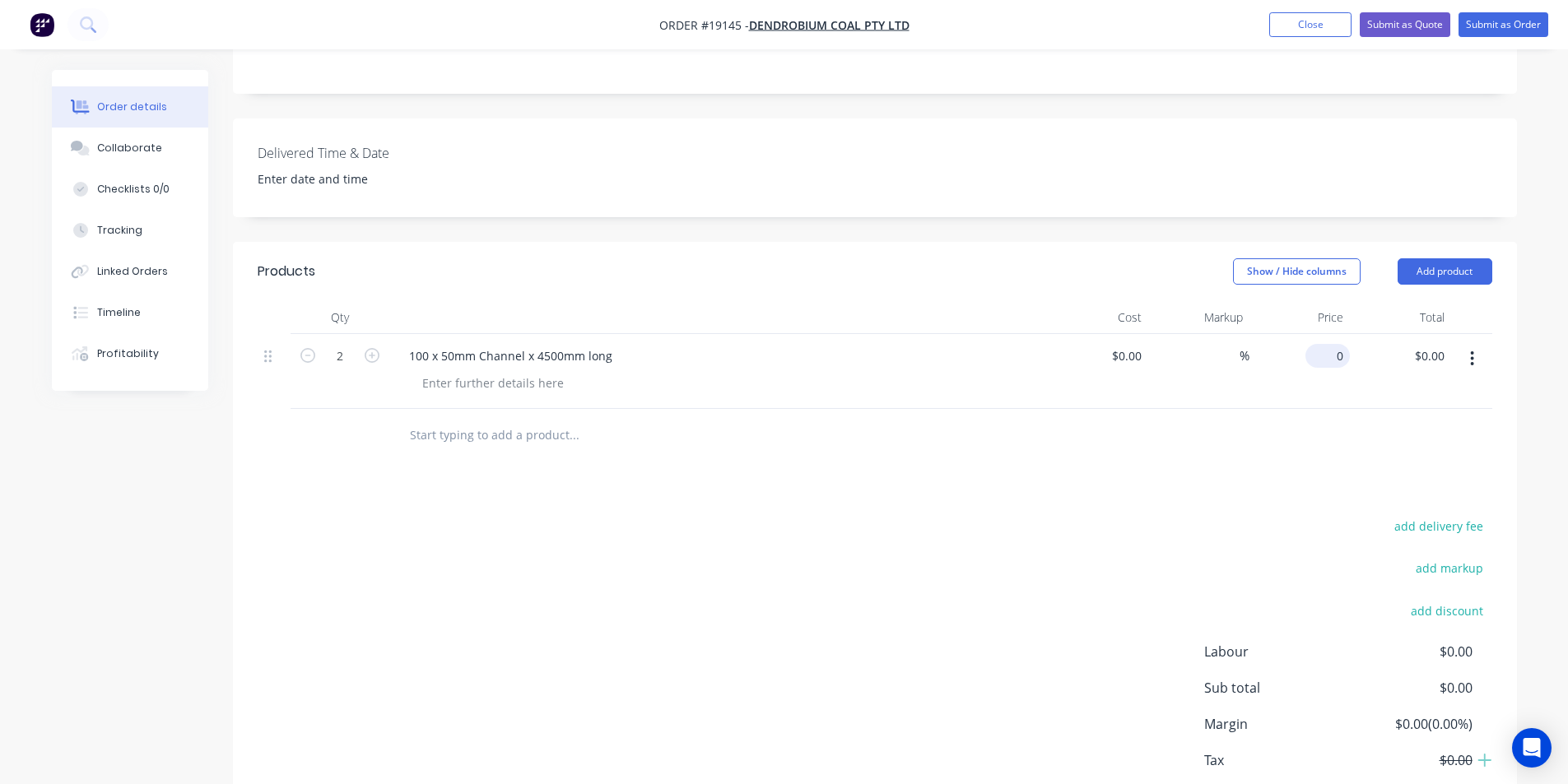
click at [1332, 344] on input "0" at bounding box center [1330, 356] width 38 height 24
type input "$251.00"
type input "$502.00"
click at [1360, 515] on div "add delivery fee" at bounding box center [1390, 535] width 206 height 42
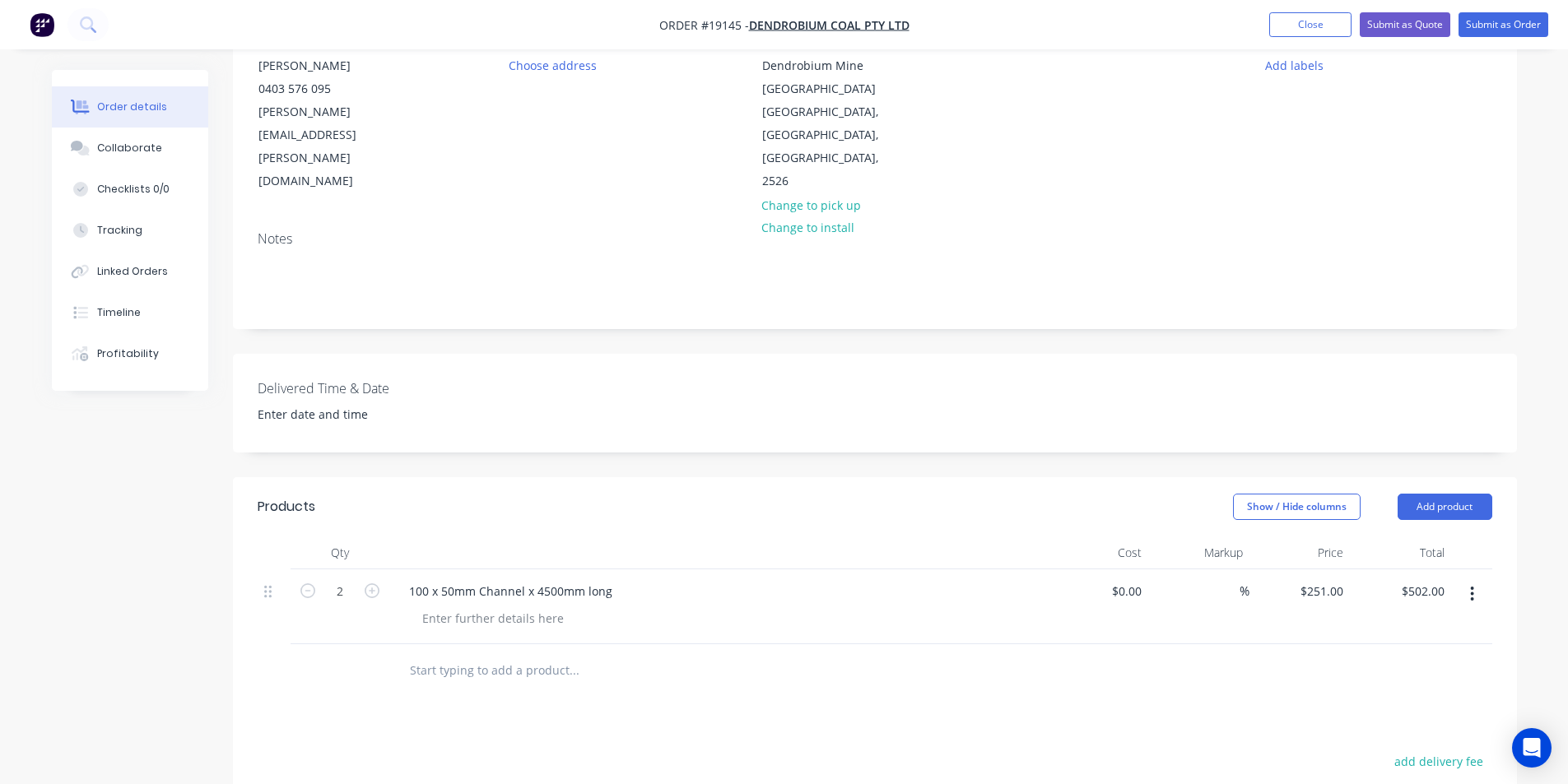
scroll to position [157, 0]
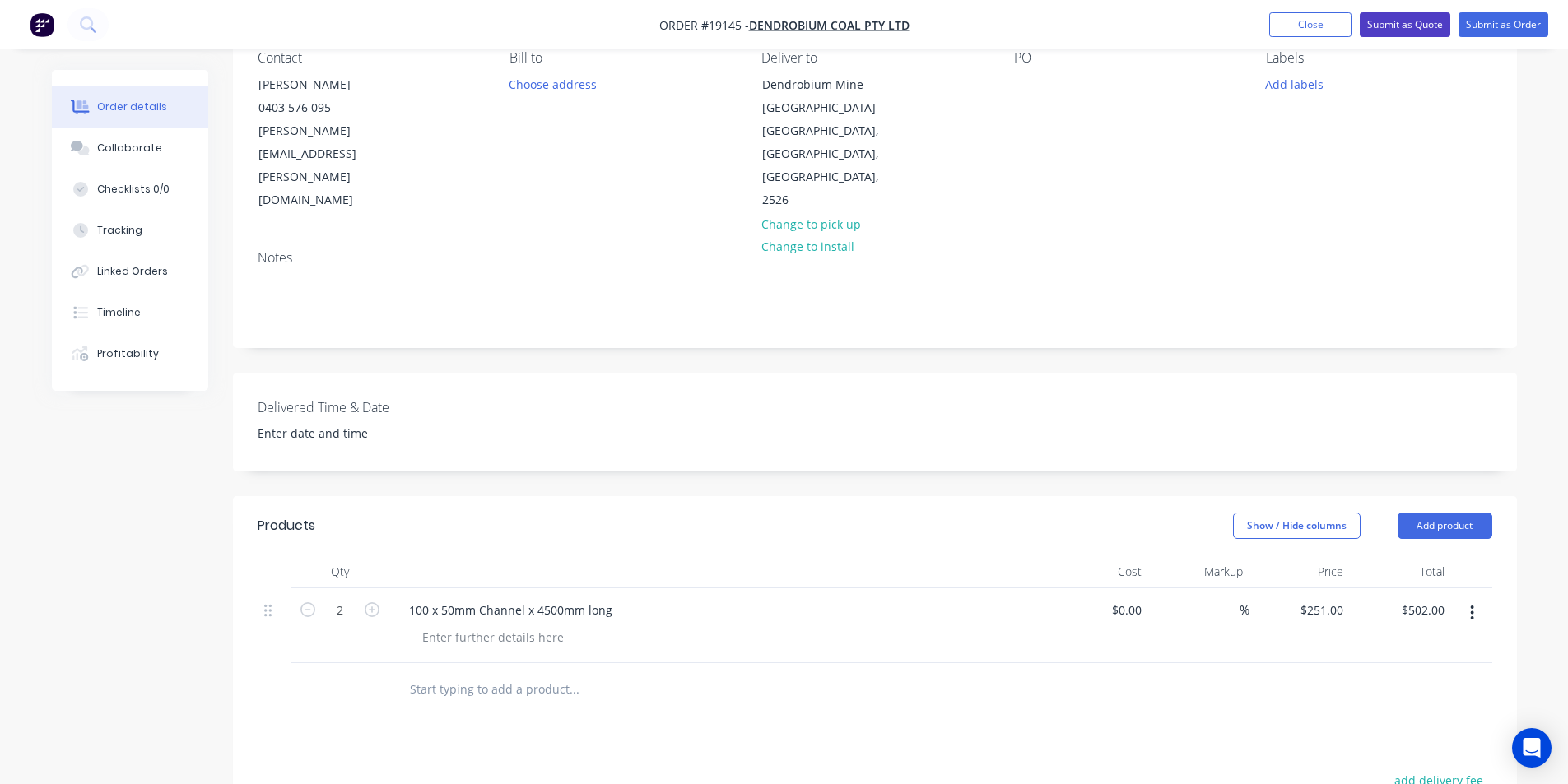
click at [1416, 23] on button "Submit as Quote" at bounding box center [1405, 24] width 90 height 24
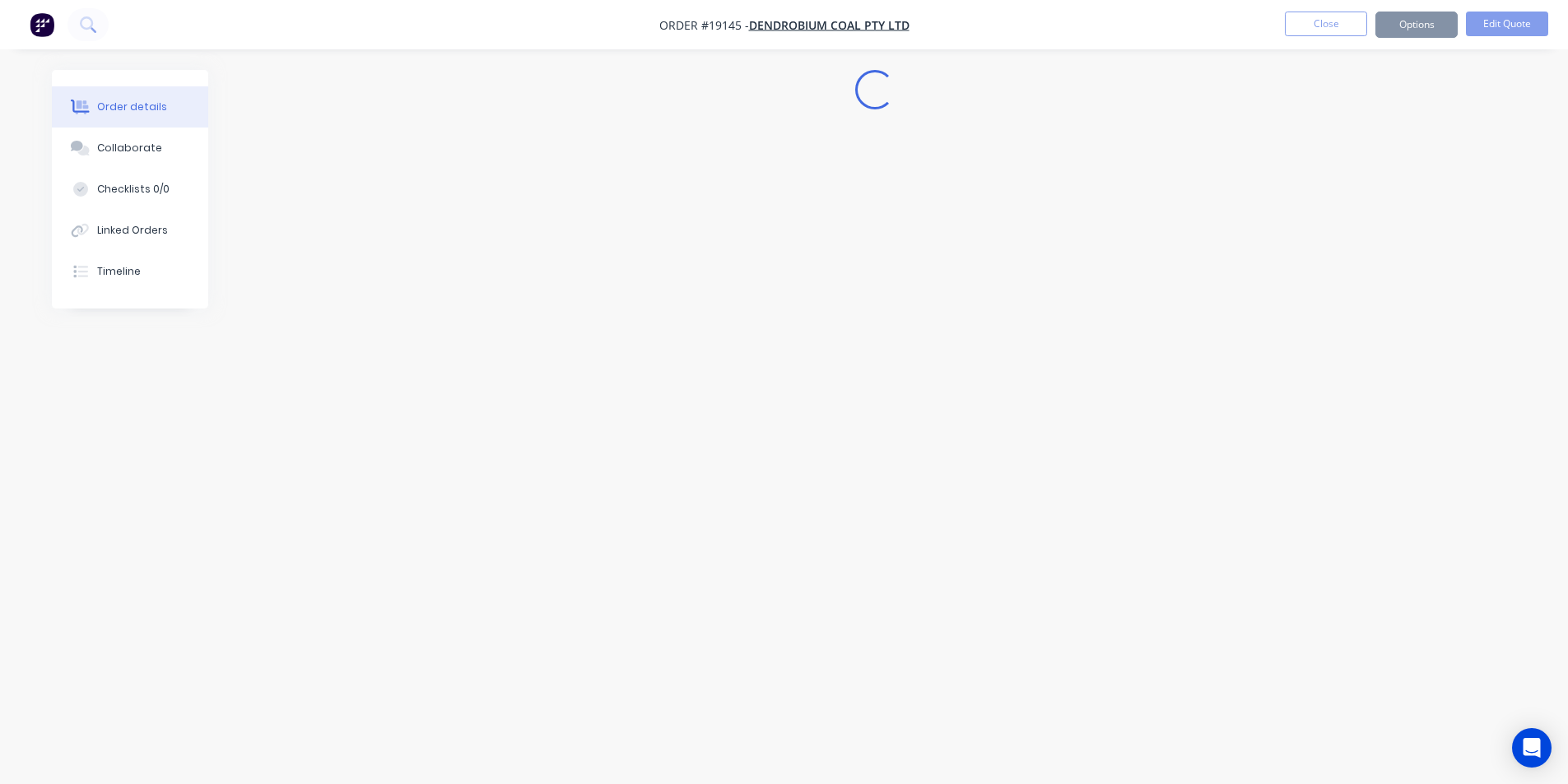
scroll to position [0, 0]
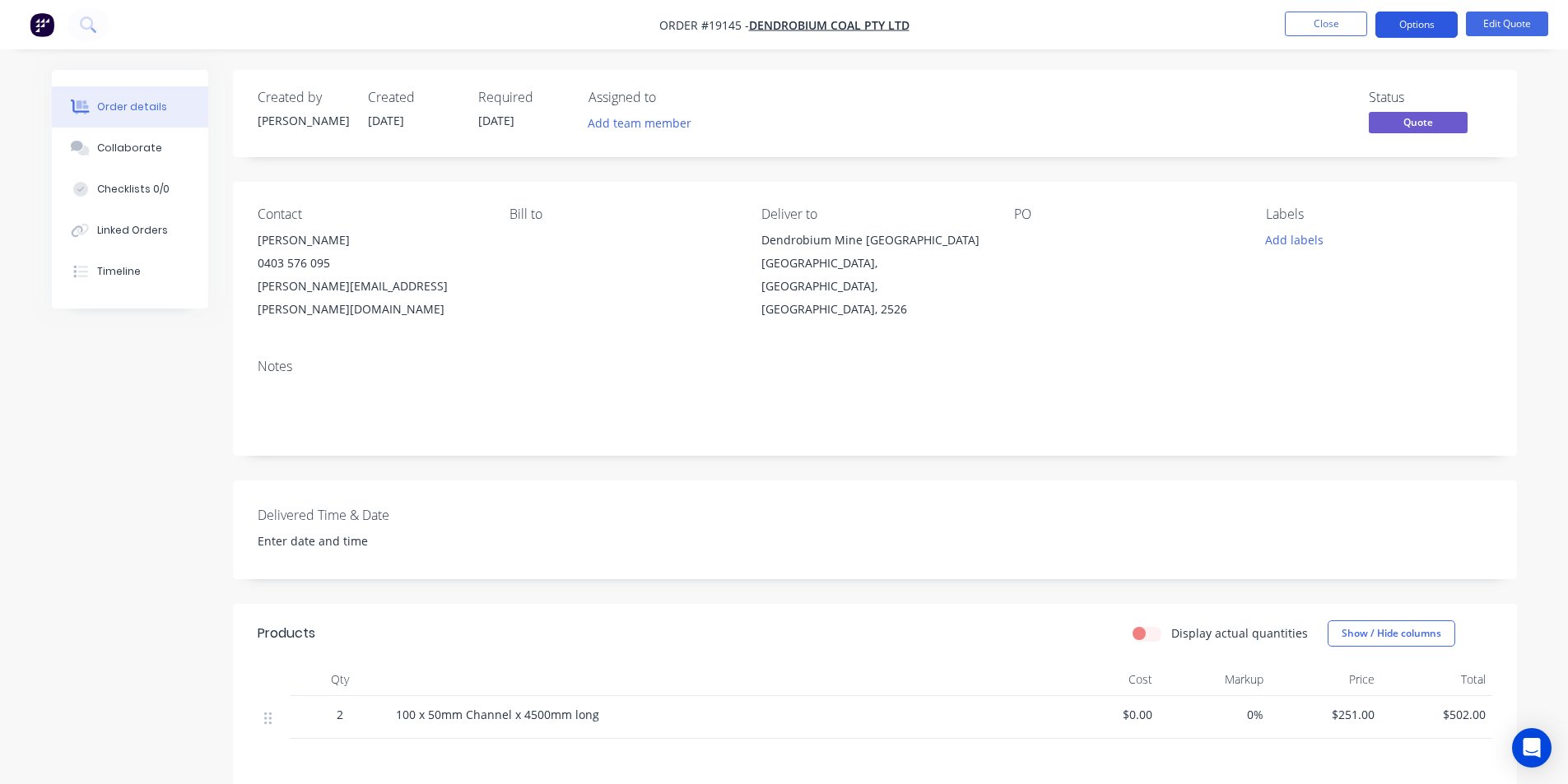
click at [1395, 22] on button "Options" at bounding box center [1416, 24] width 82 height 26
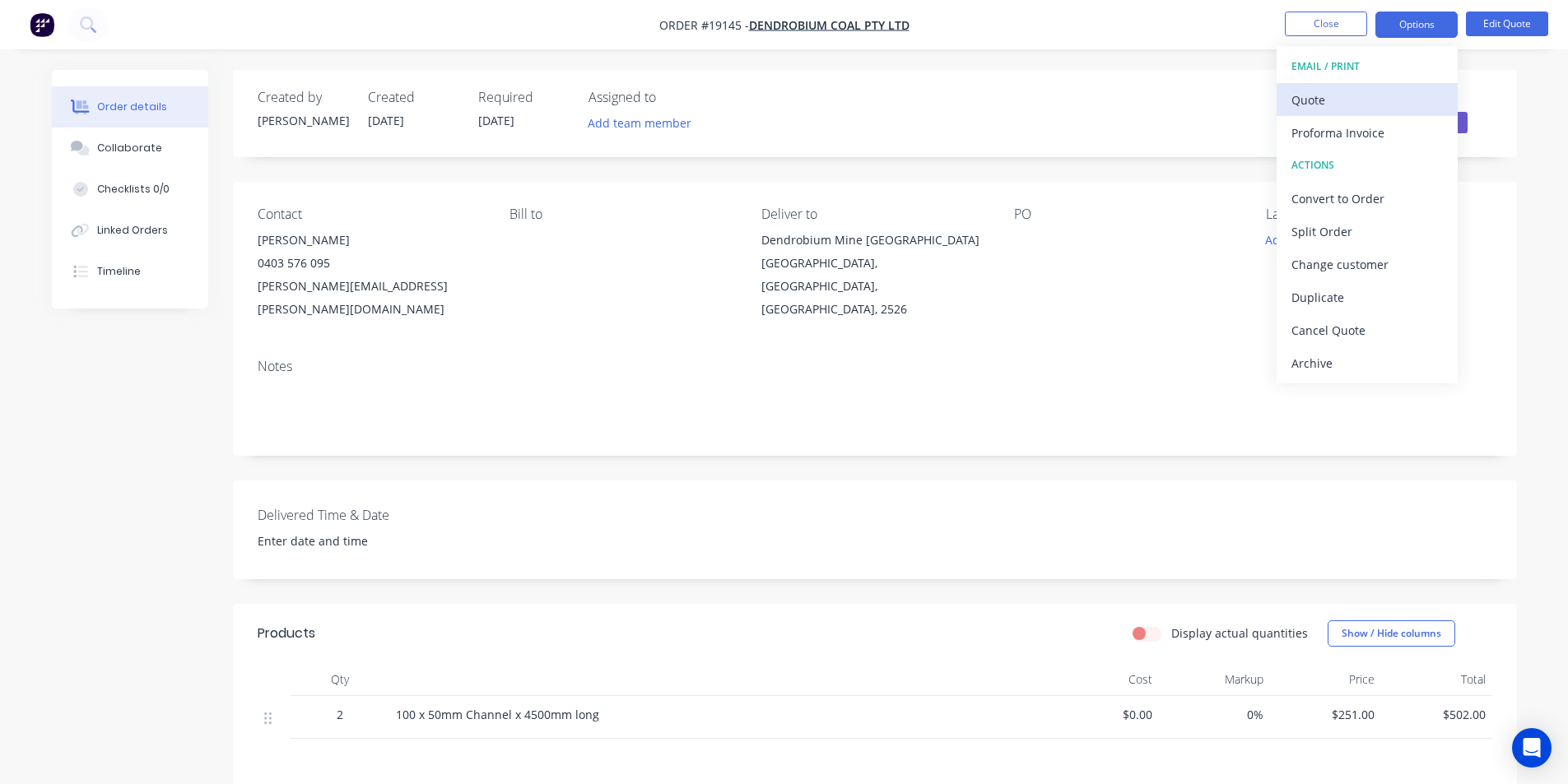
click at [1351, 86] on button "Quote" at bounding box center [1367, 99] width 181 height 33
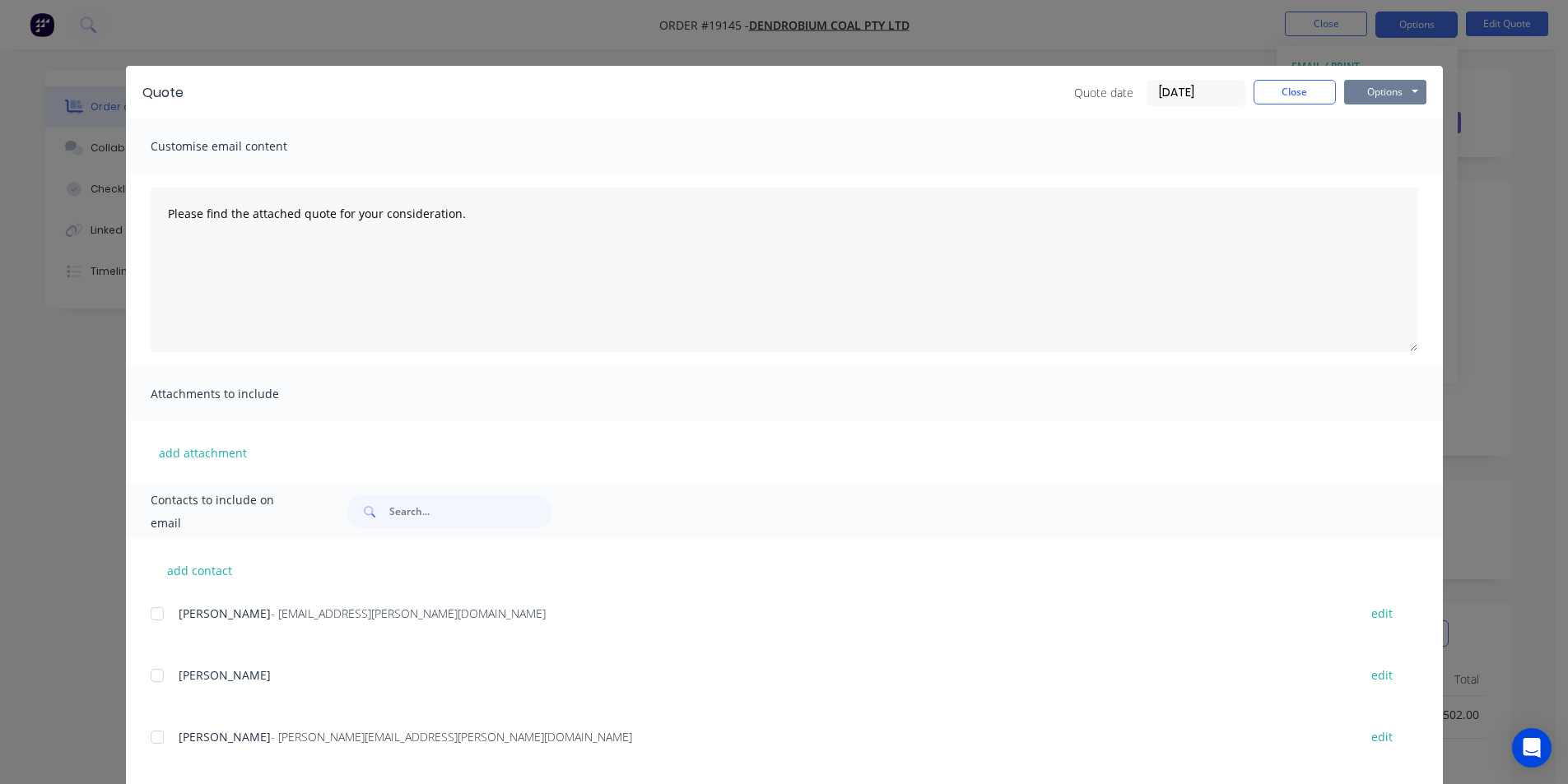
click at [1406, 99] on button "Options" at bounding box center [1385, 91] width 82 height 24
click at [1383, 154] on button "Print" at bounding box center [1397, 148] width 105 height 27
click at [1255, 96] on button "Close" at bounding box center [1294, 91] width 82 height 24
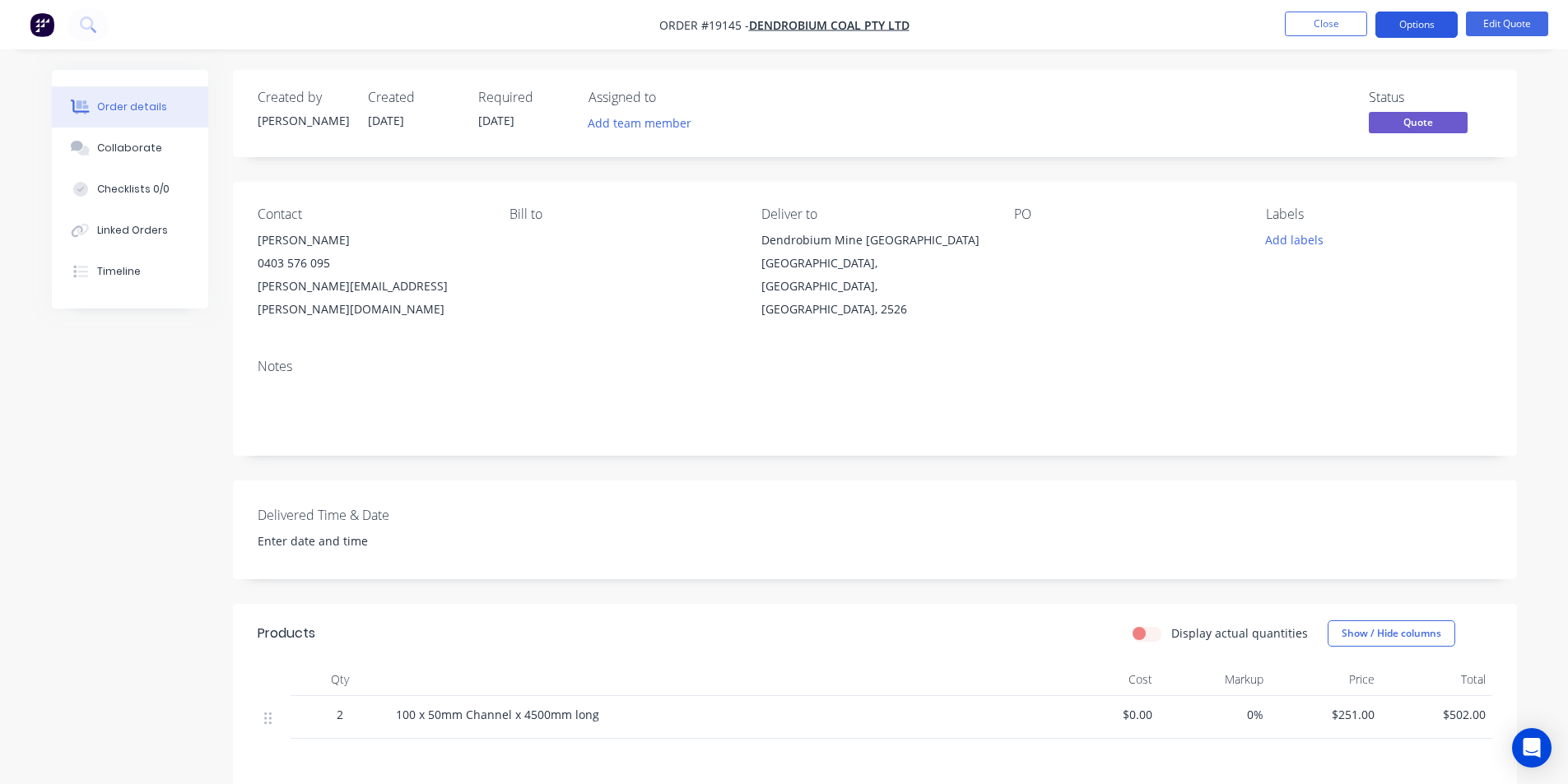
click at [1440, 23] on button "Options" at bounding box center [1416, 24] width 82 height 26
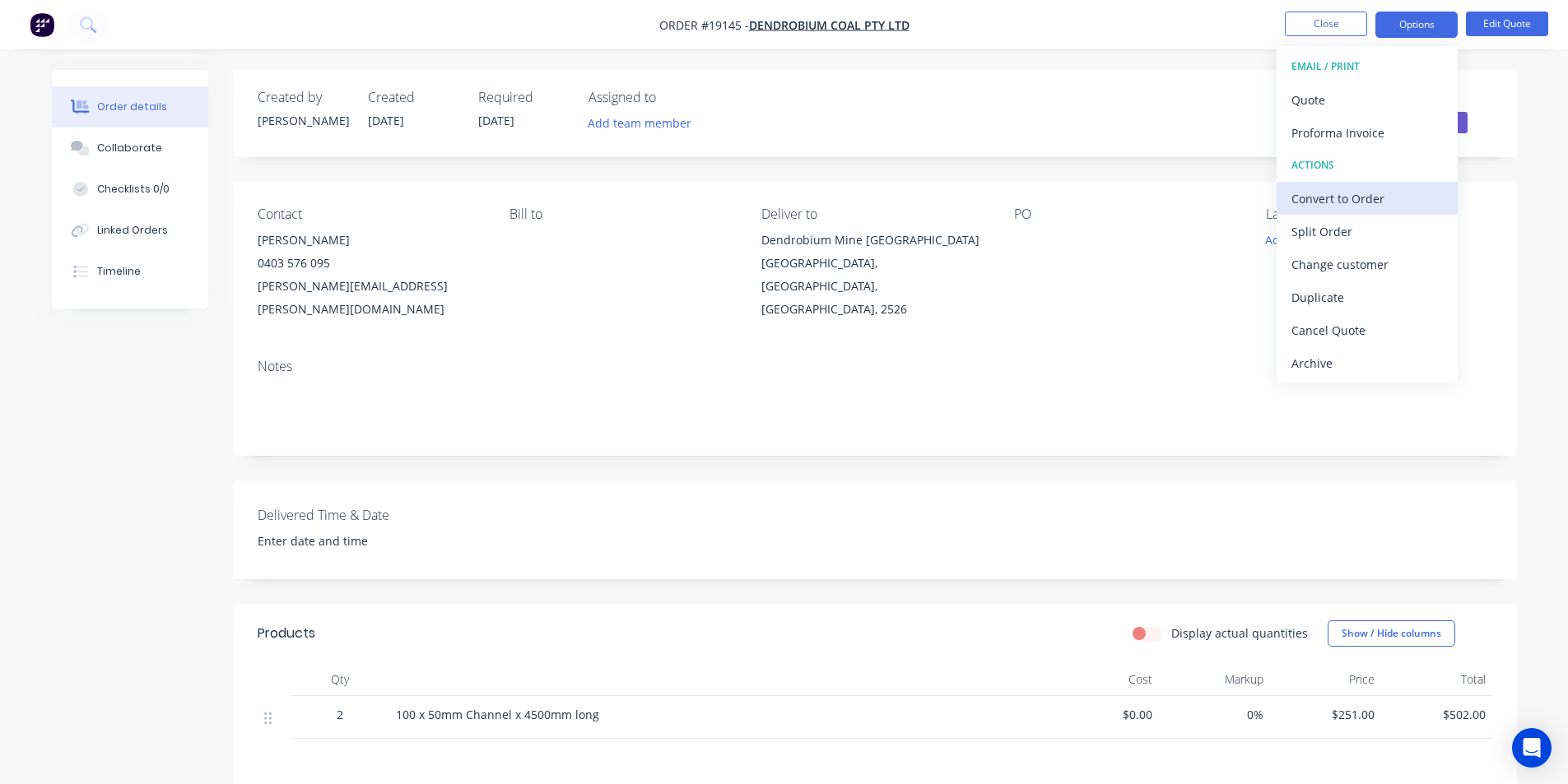
click at [1417, 197] on div "Convert to Order" at bounding box center [1367, 198] width 152 height 24
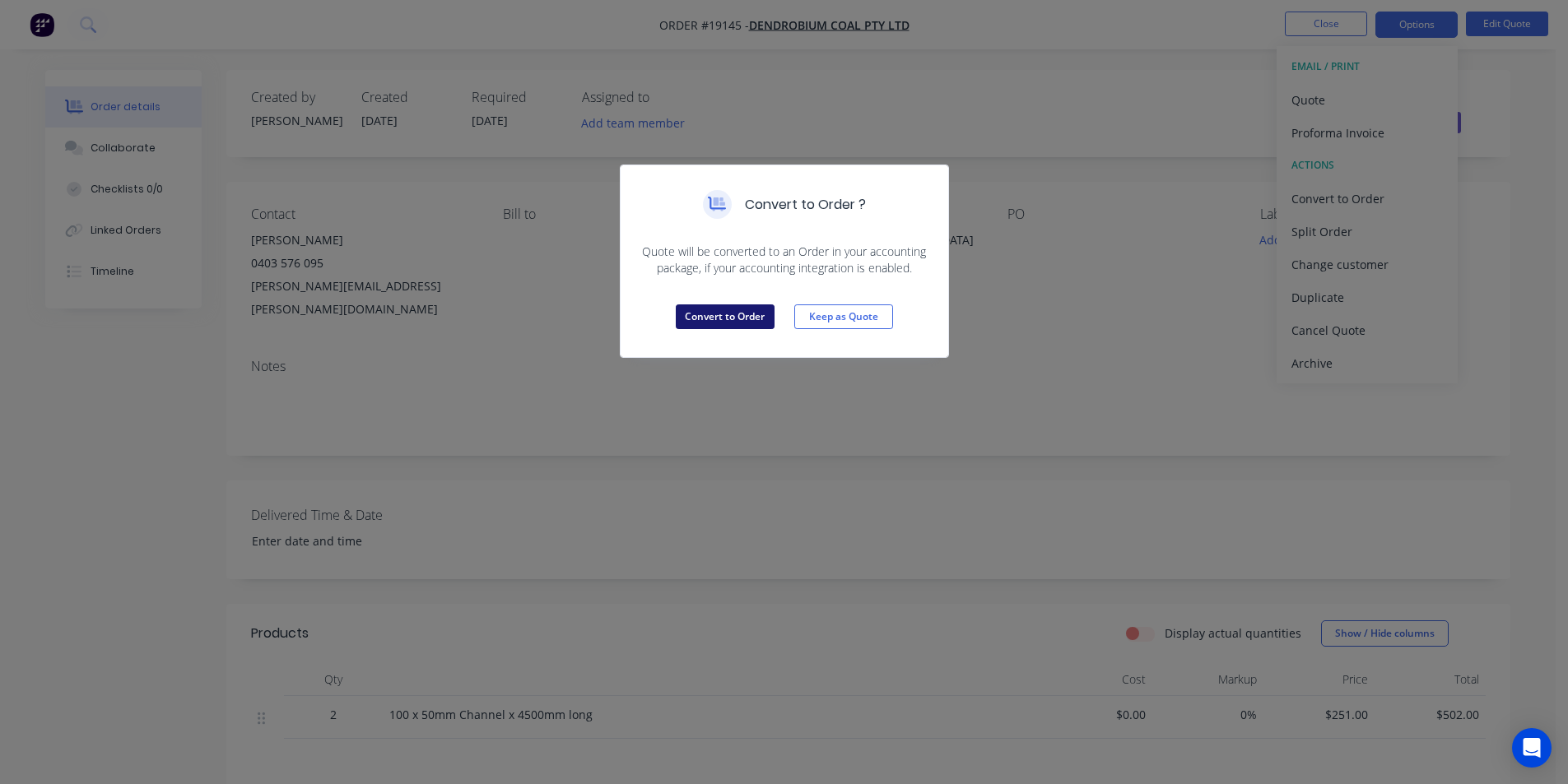
click at [724, 308] on button "Convert to Order" at bounding box center [725, 316] width 99 height 24
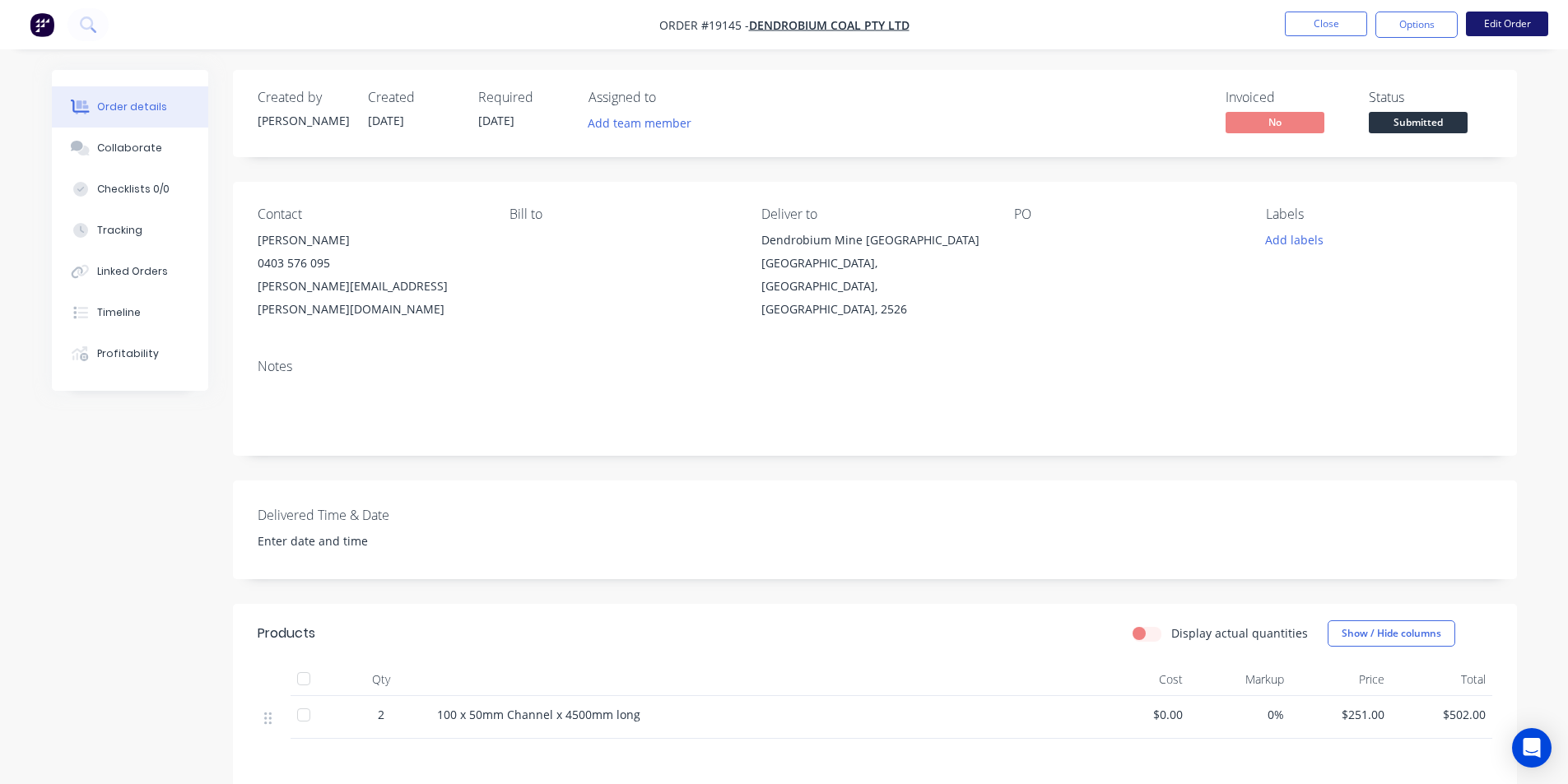
click at [1494, 24] on button "Edit Order" at bounding box center [1507, 23] width 82 height 24
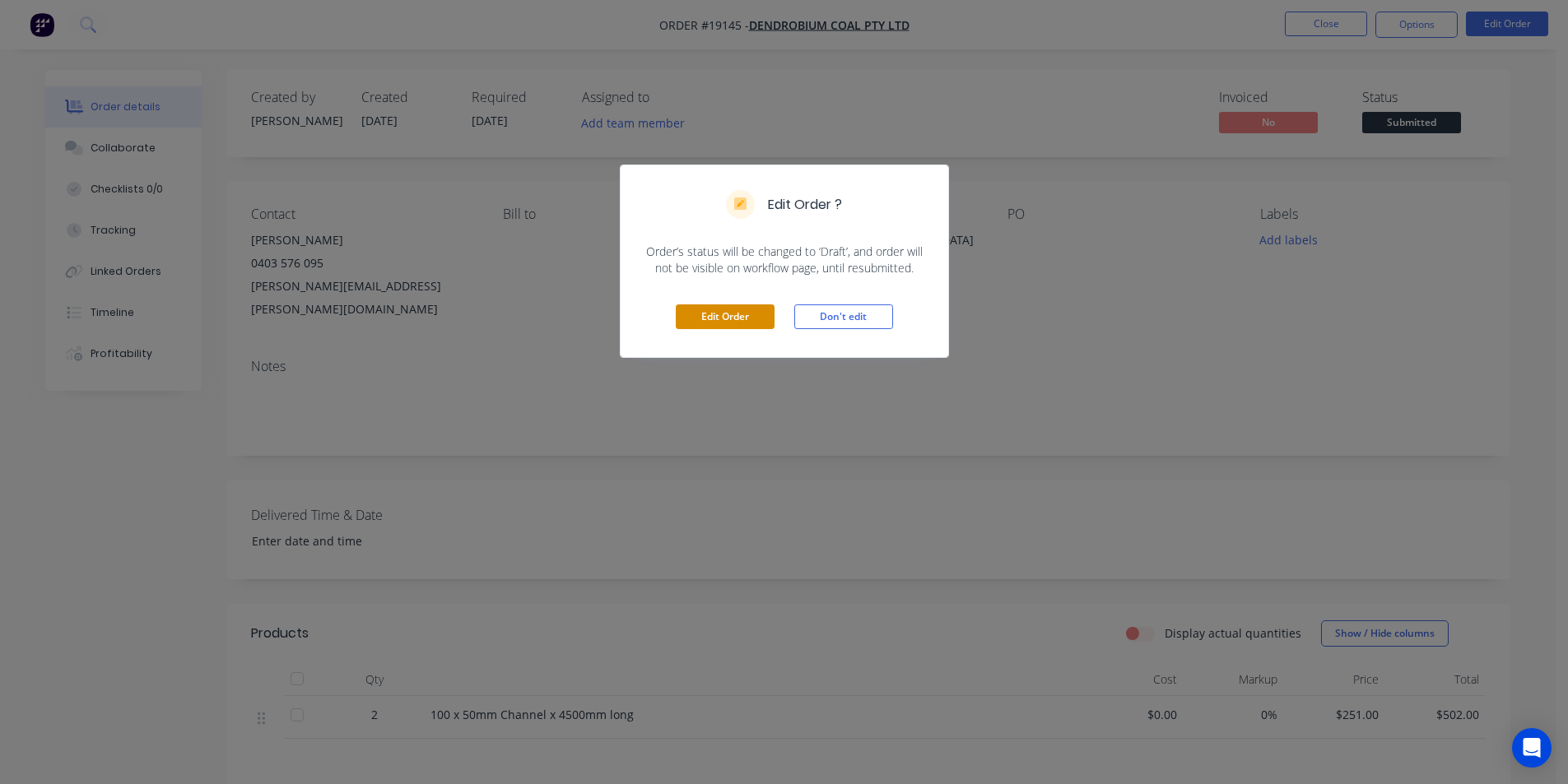
click at [710, 323] on button "Edit Order" at bounding box center [725, 316] width 99 height 24
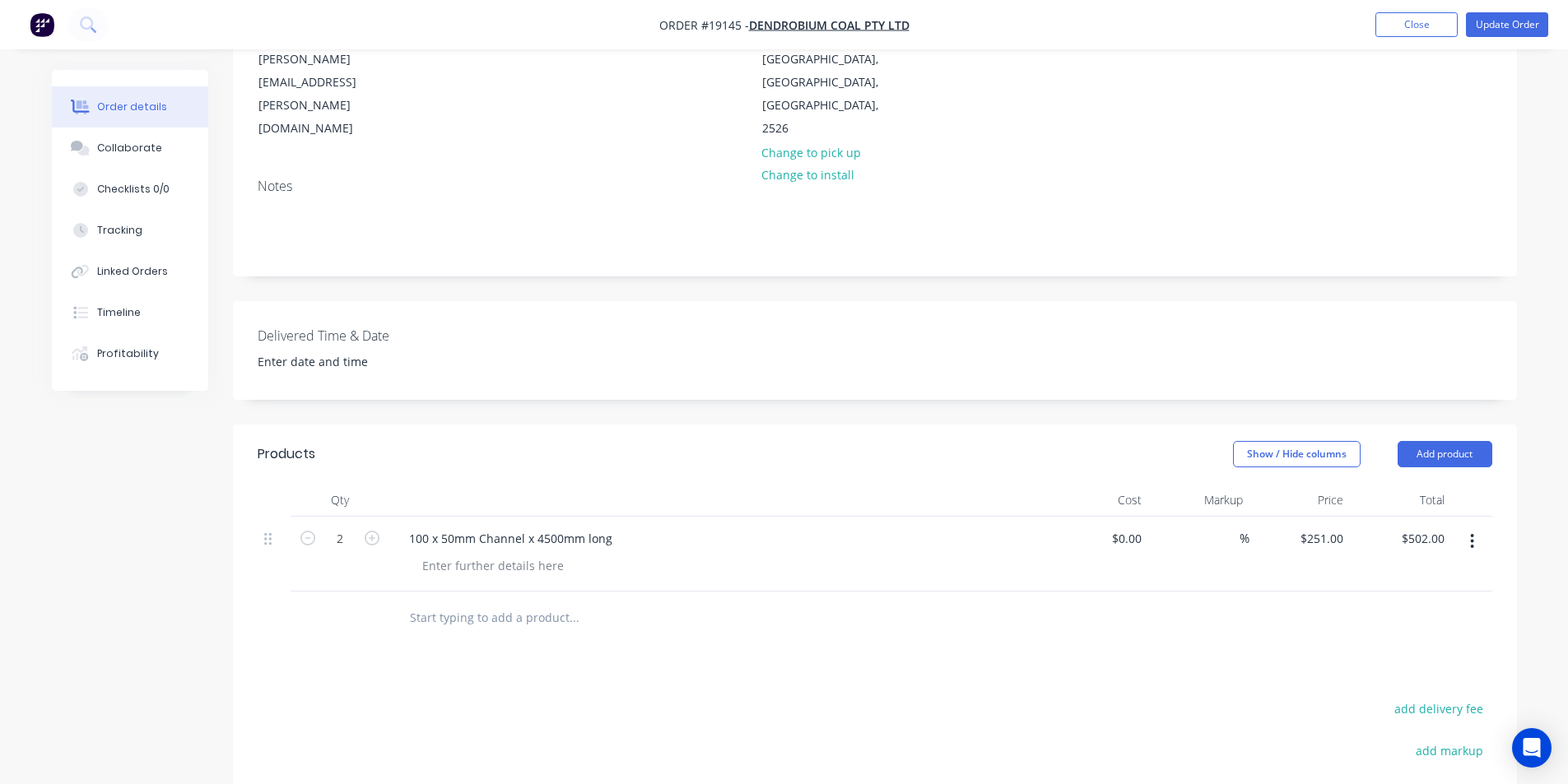
scroll to position [247, 0]
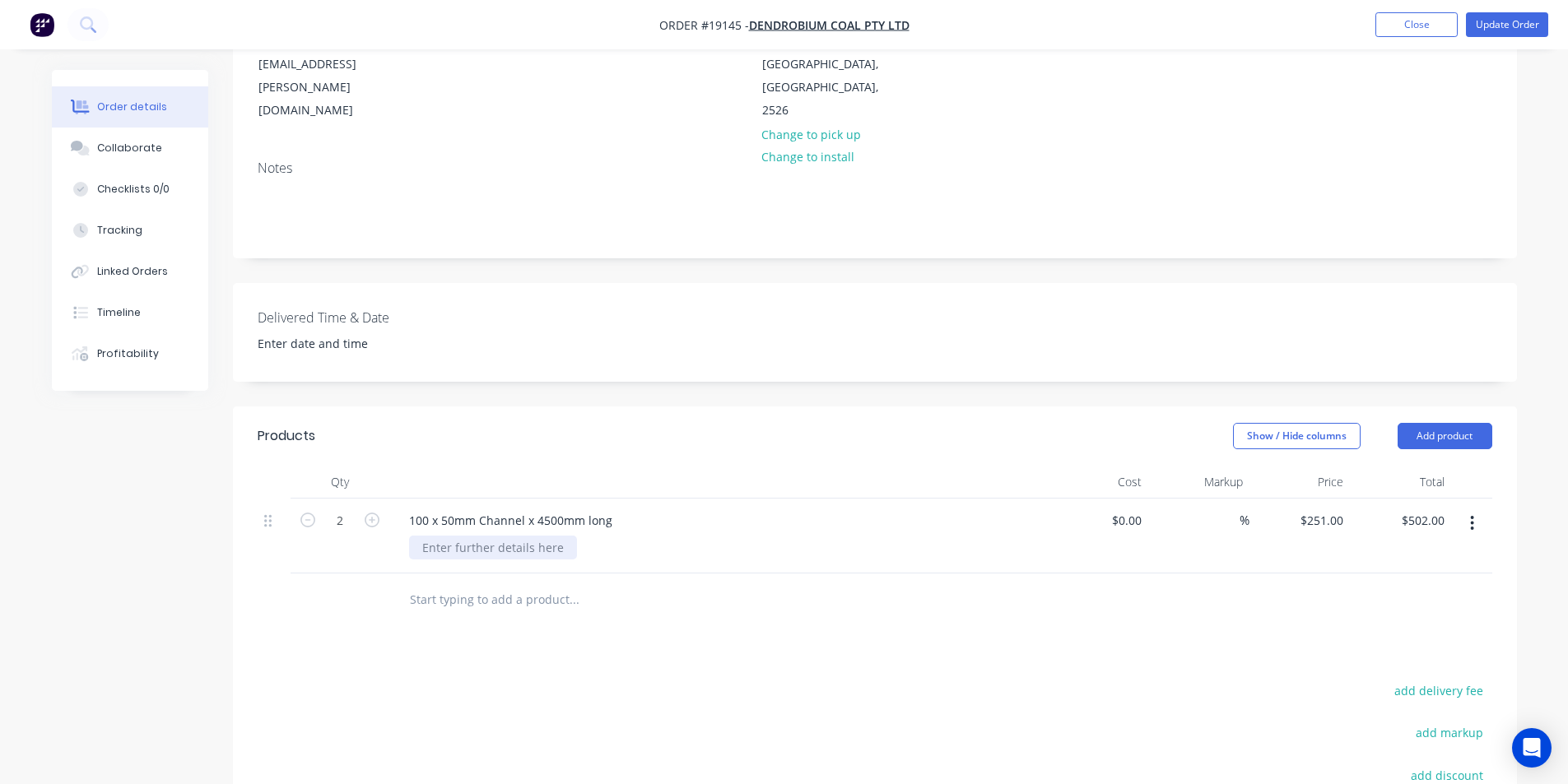
click at [481, 535] on div at bounding box center [493, 547] width 168 height 24
click at [855, 509] on div "100 x 50mm Channel x 4500mm long" at bounding box center [718, 520] width 645 height 24
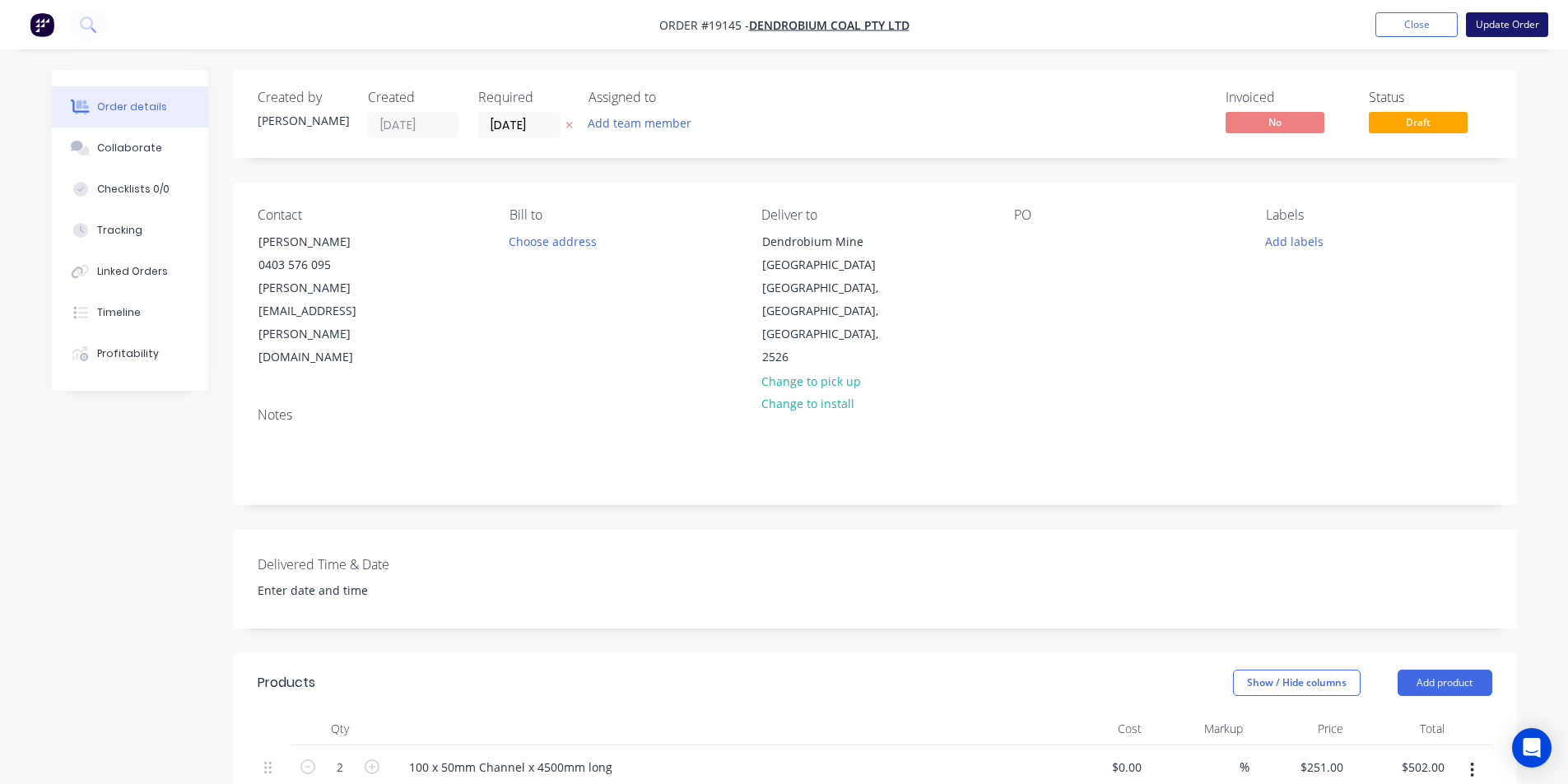
click at [1501, 24] on button "Update Order" at bounding box center [1507, 24] width 82 height 24
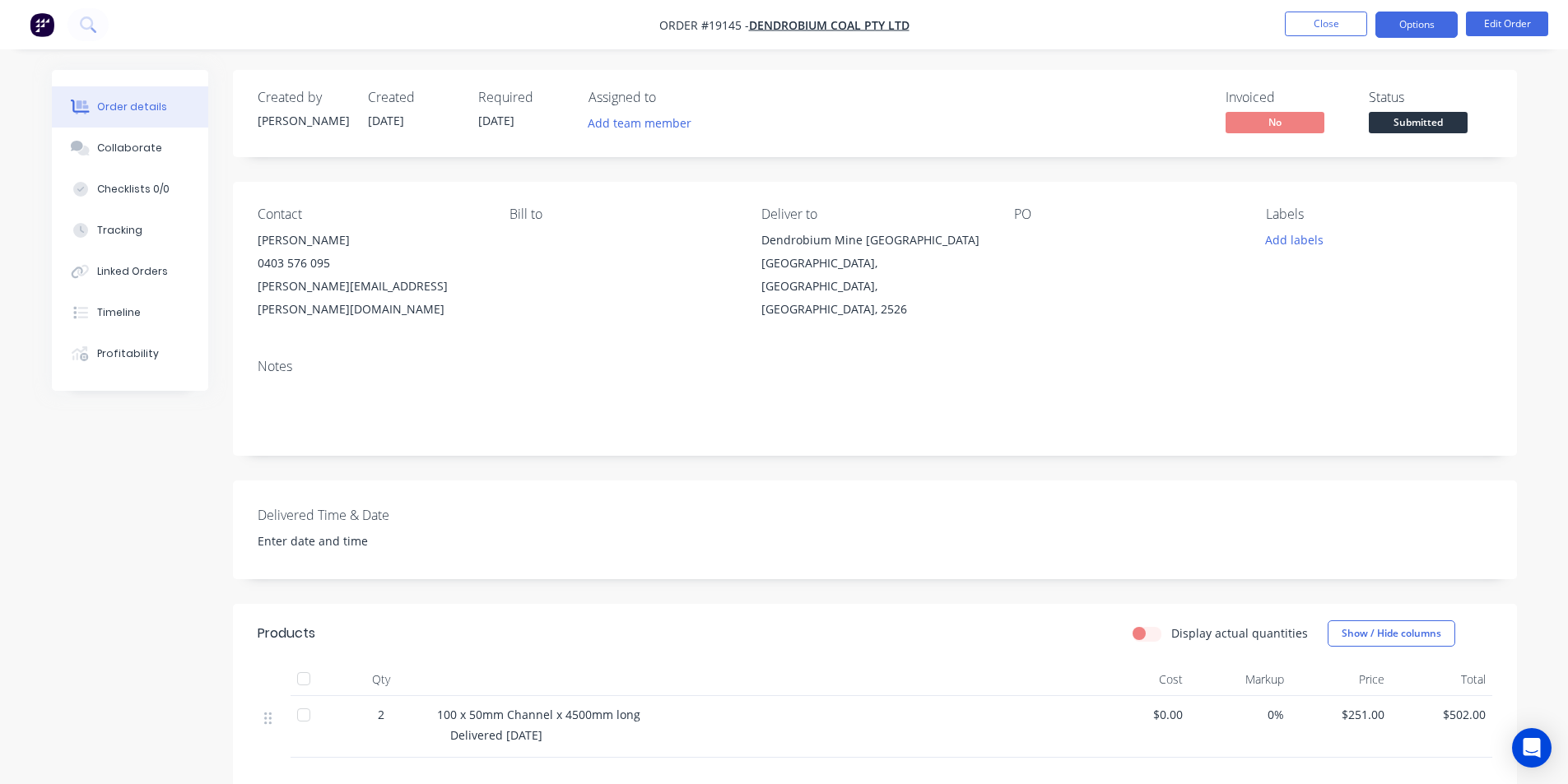
click at [1404, 18] on button "Options" at bounding box center [1416, 24] width 82 height 26
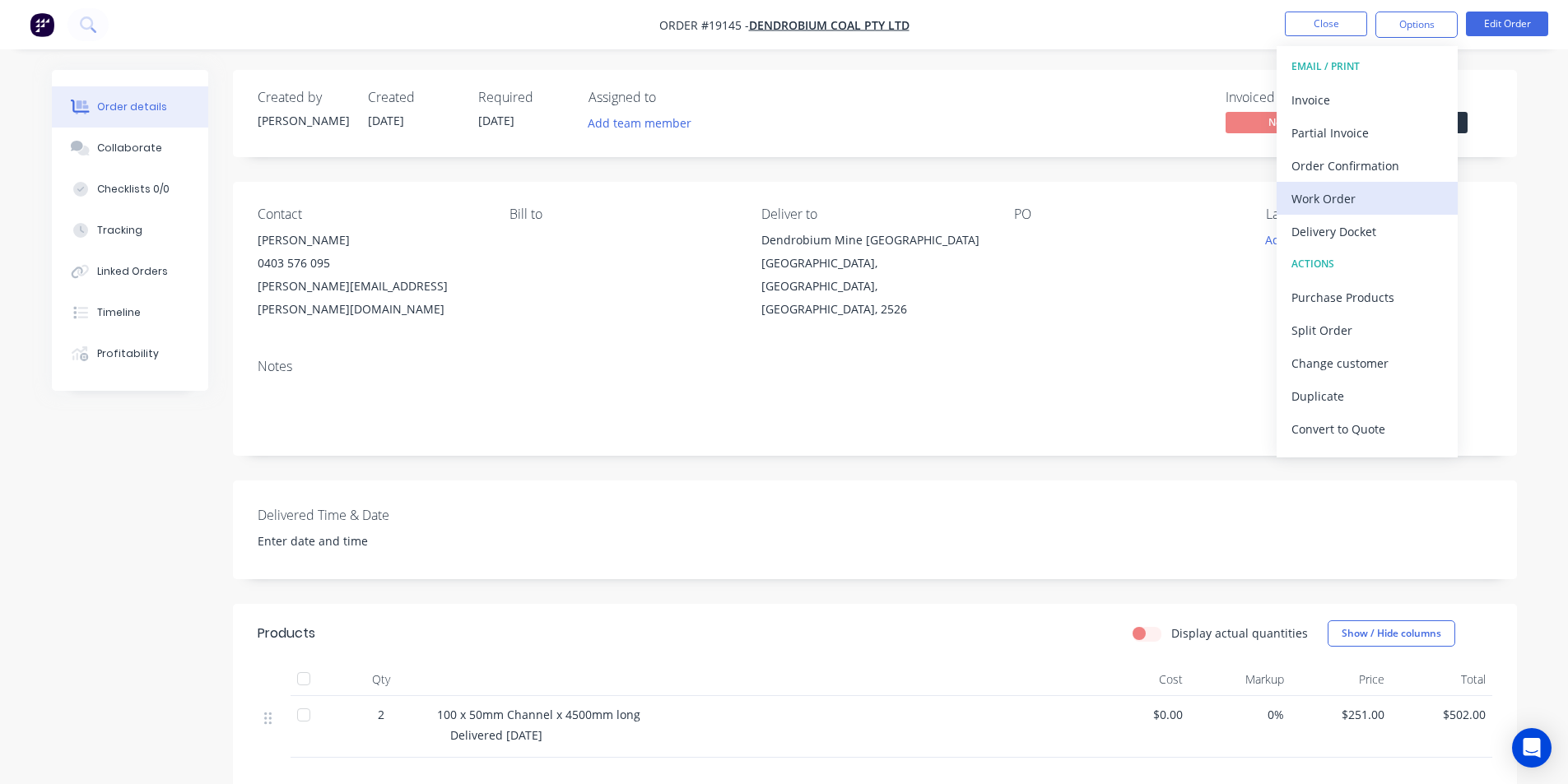
click at [1355, 205] on div "Work Order" at bounding box center [1367, 198] width 152 height 24
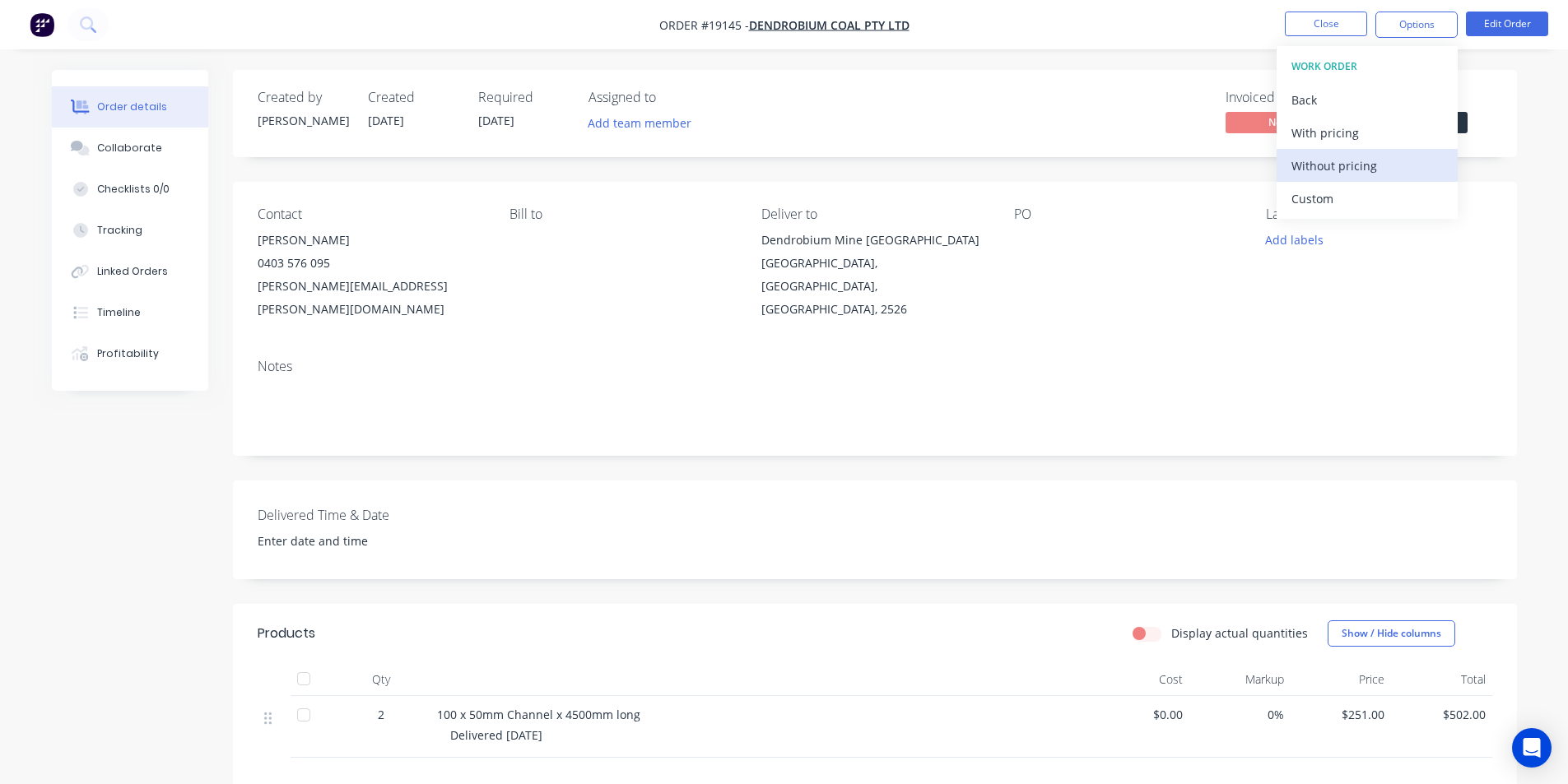
click at [1358, 173] on div "Without pricing" at bounding box center [1367, 166] width 152 height 24
click at [42, 27] on img "button" at bounding box center [41, 24] width 24 height 24
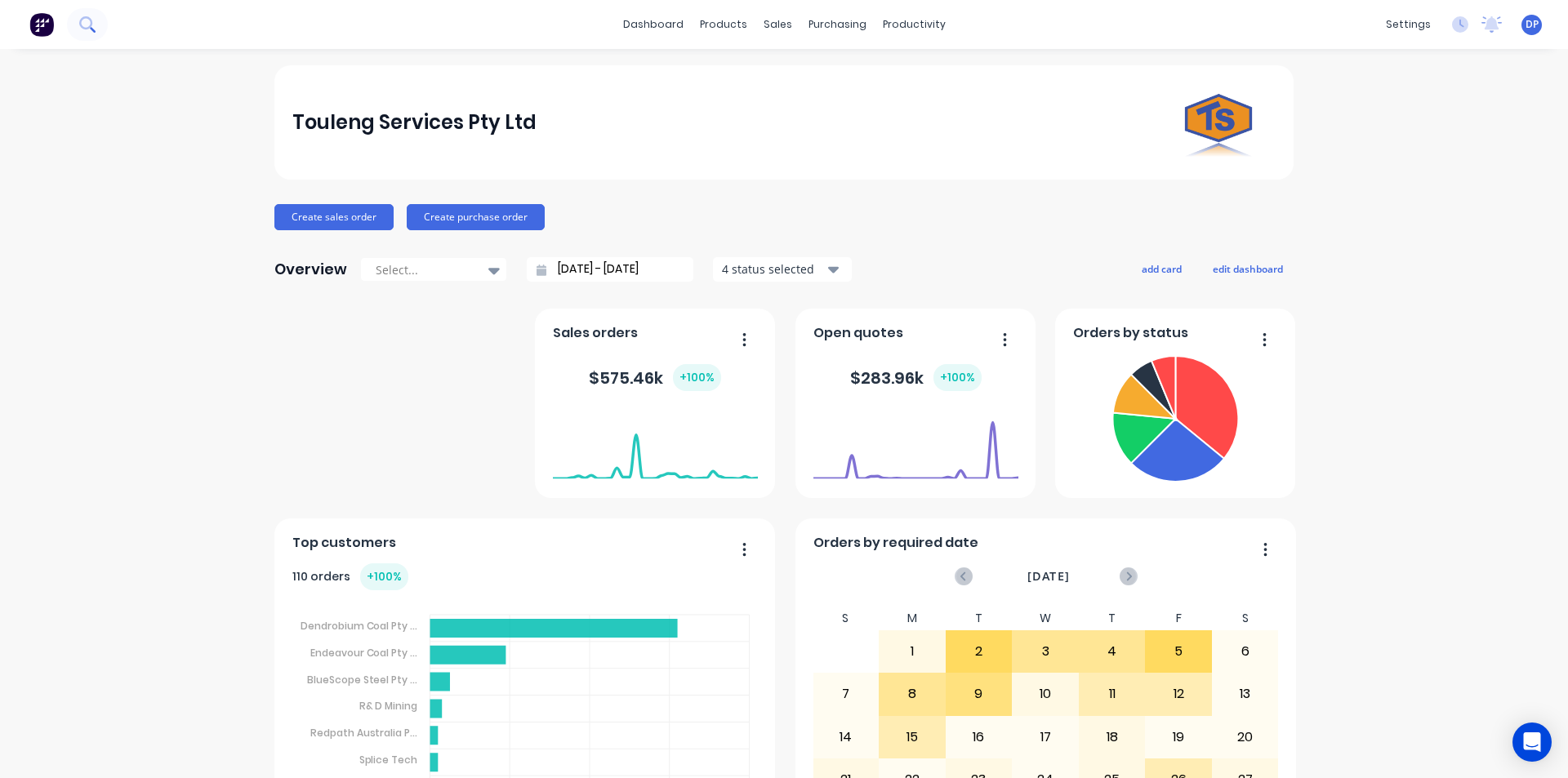
click at [96, 28] on button at bounding box center [87, 24] width 41 height 32
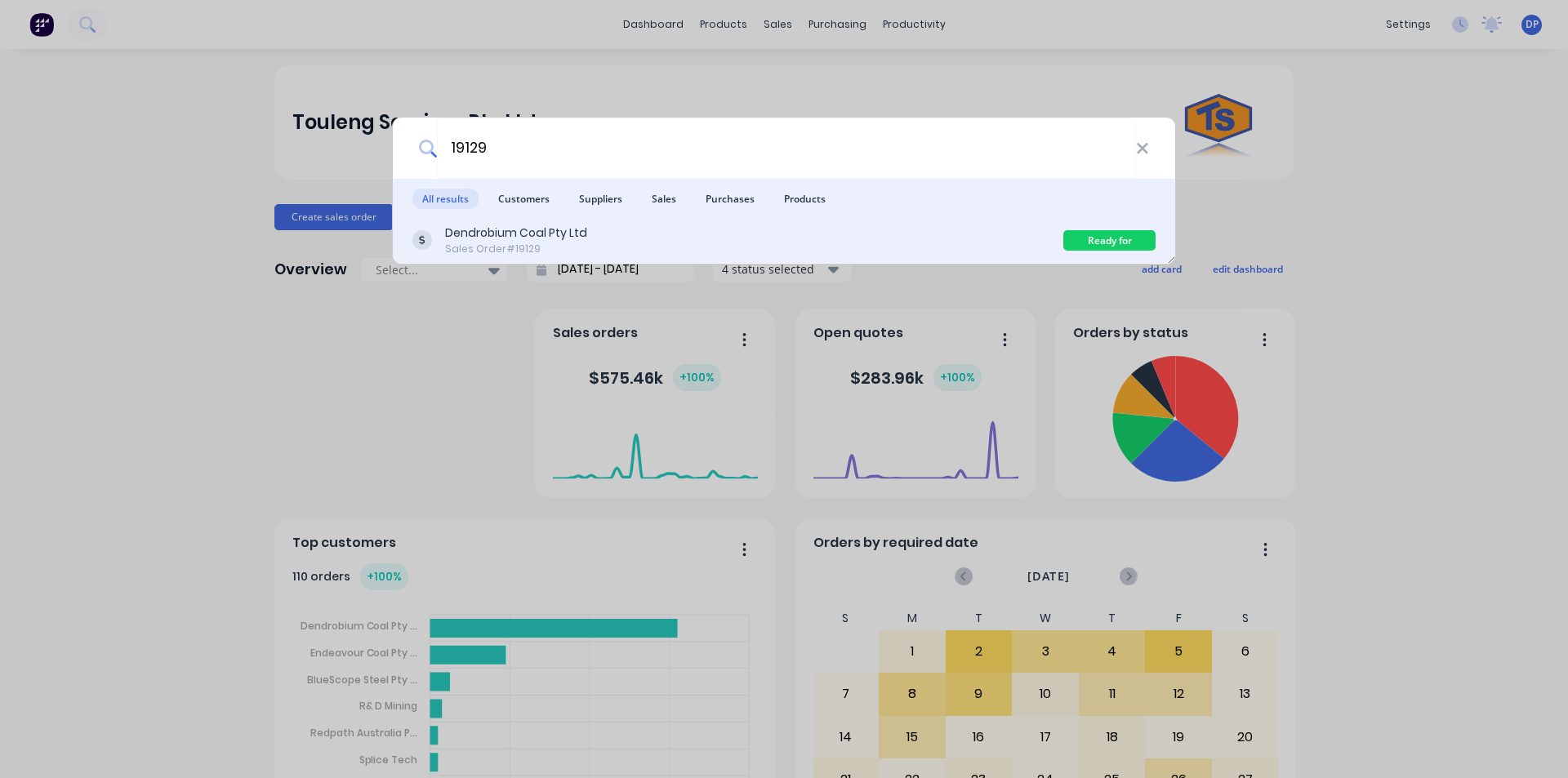
type input "19129"
click at [508, 227] on div "Dendrobium Coal Pty Ltd" at bounding box center [516, 232] width 142 height 17
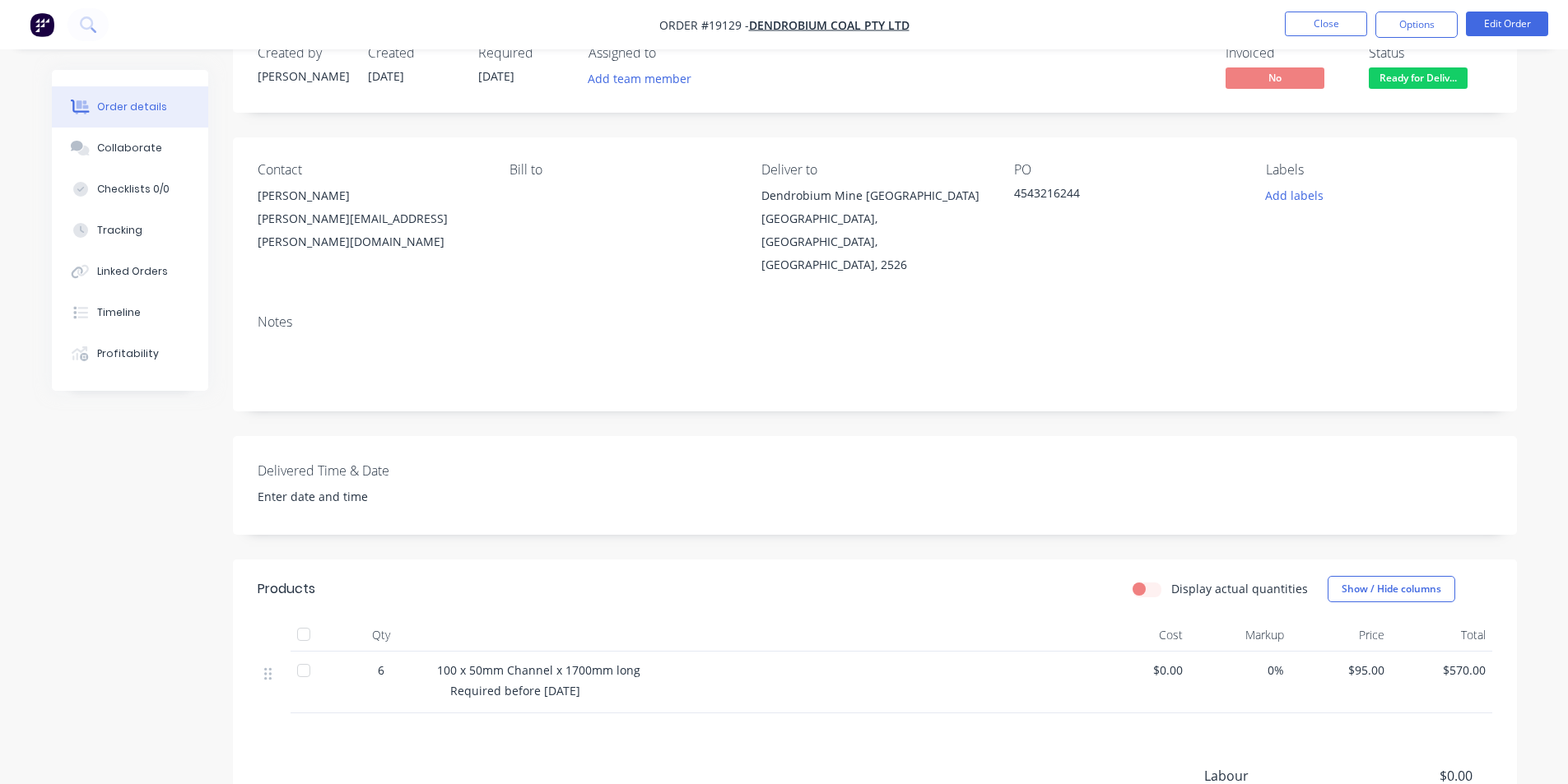
scroll to position [82, 0]
